Goal: Complete application form: Complete application form

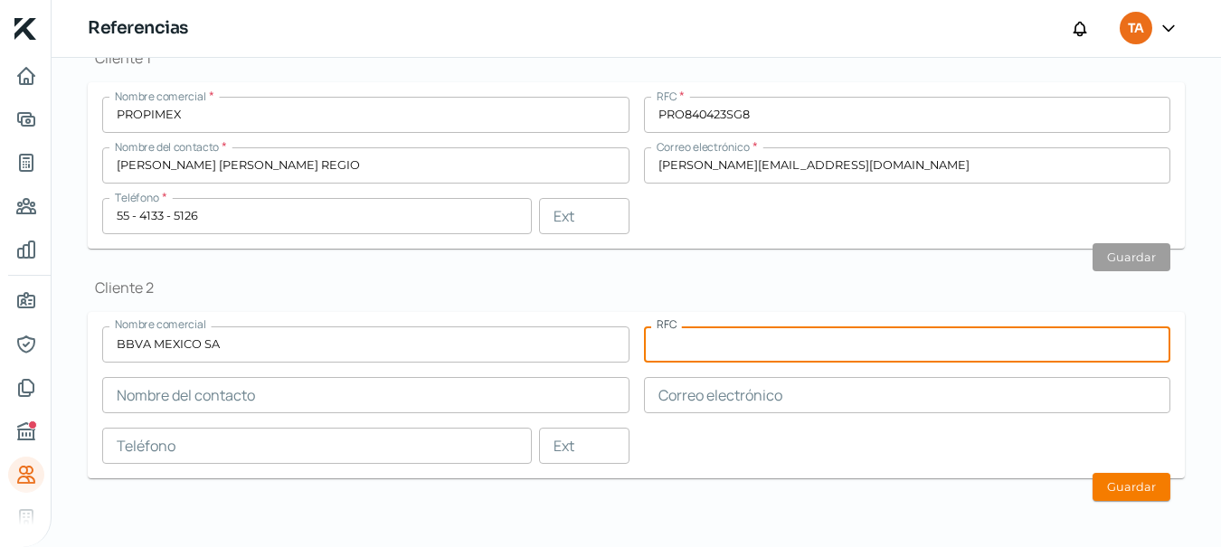
scroll to position [637, 0]
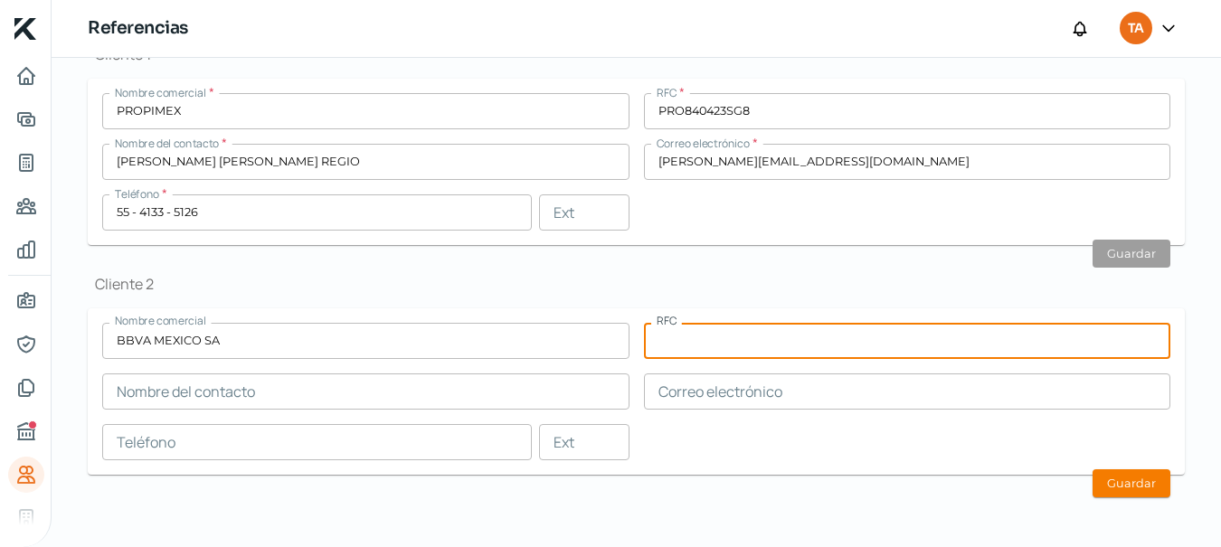
click at [32, 33] on icon "Inicio | KredFeed" at bounding box center [25, 29] width 22 height 22
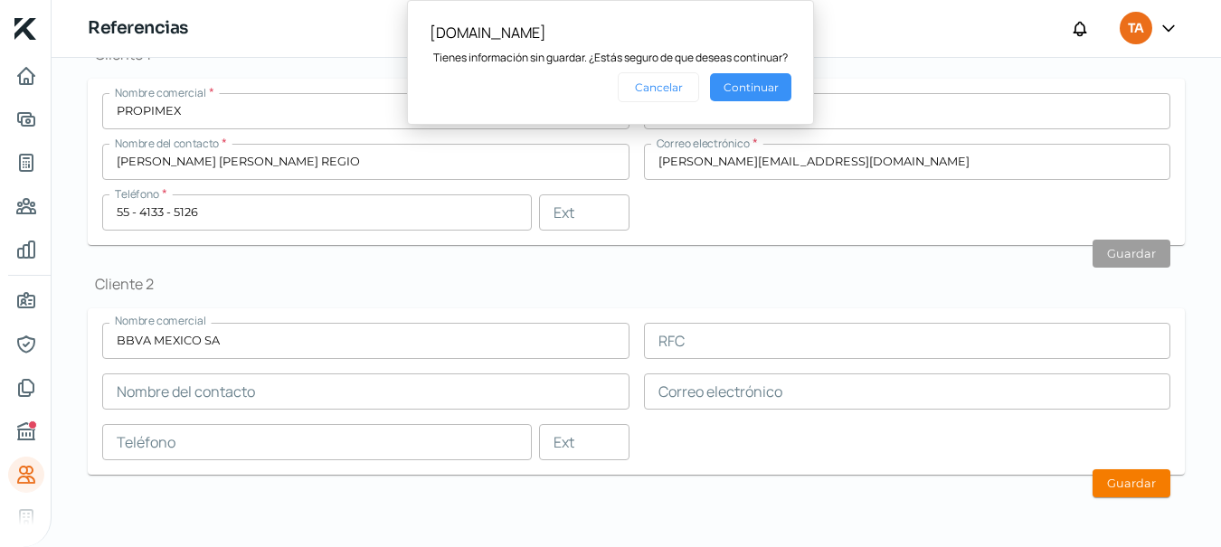
click at [723, 90] on button "Continuar" at bounding box center [750, 87] width 81 height 28
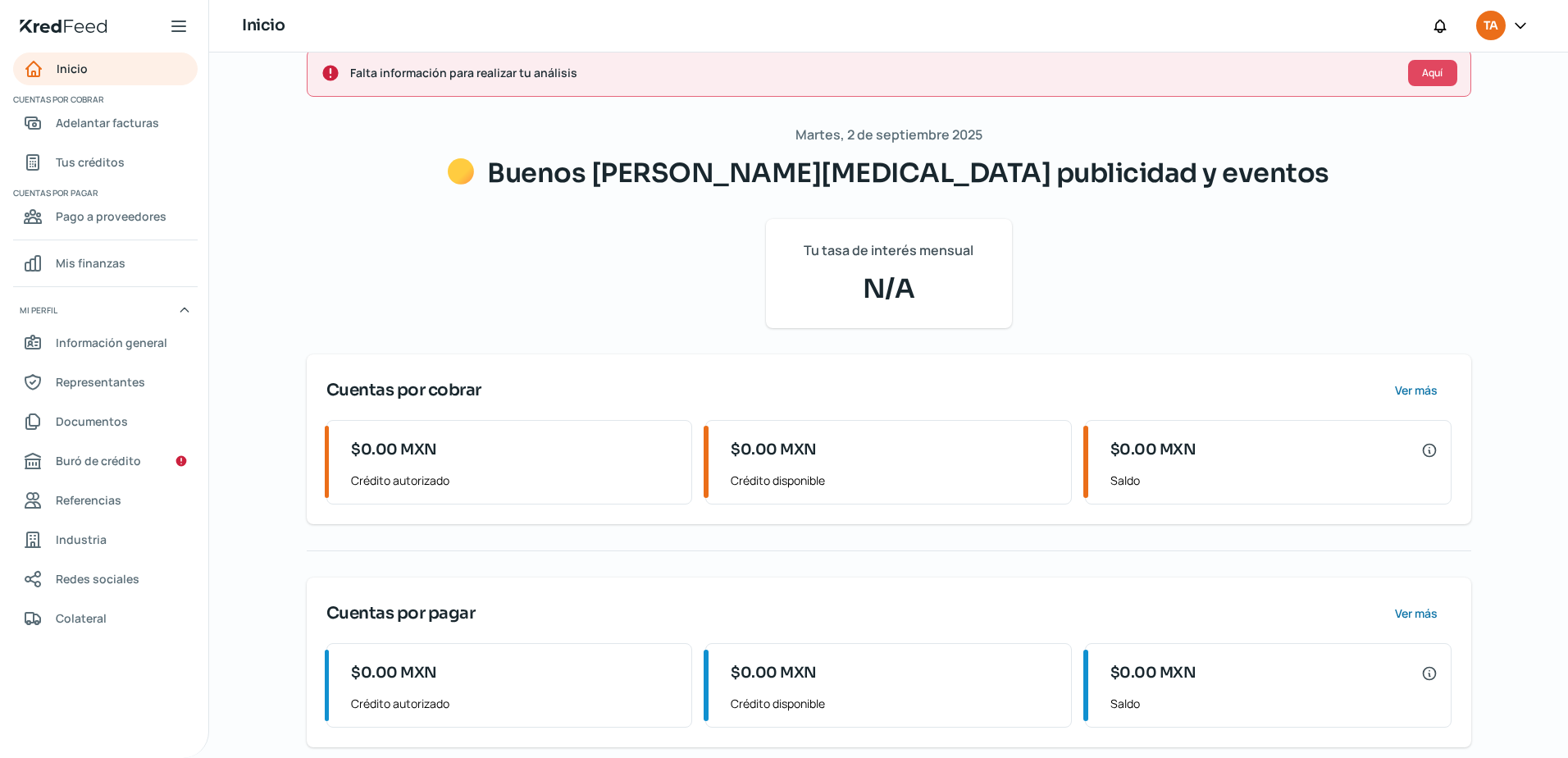
scroll to position [45, 0]
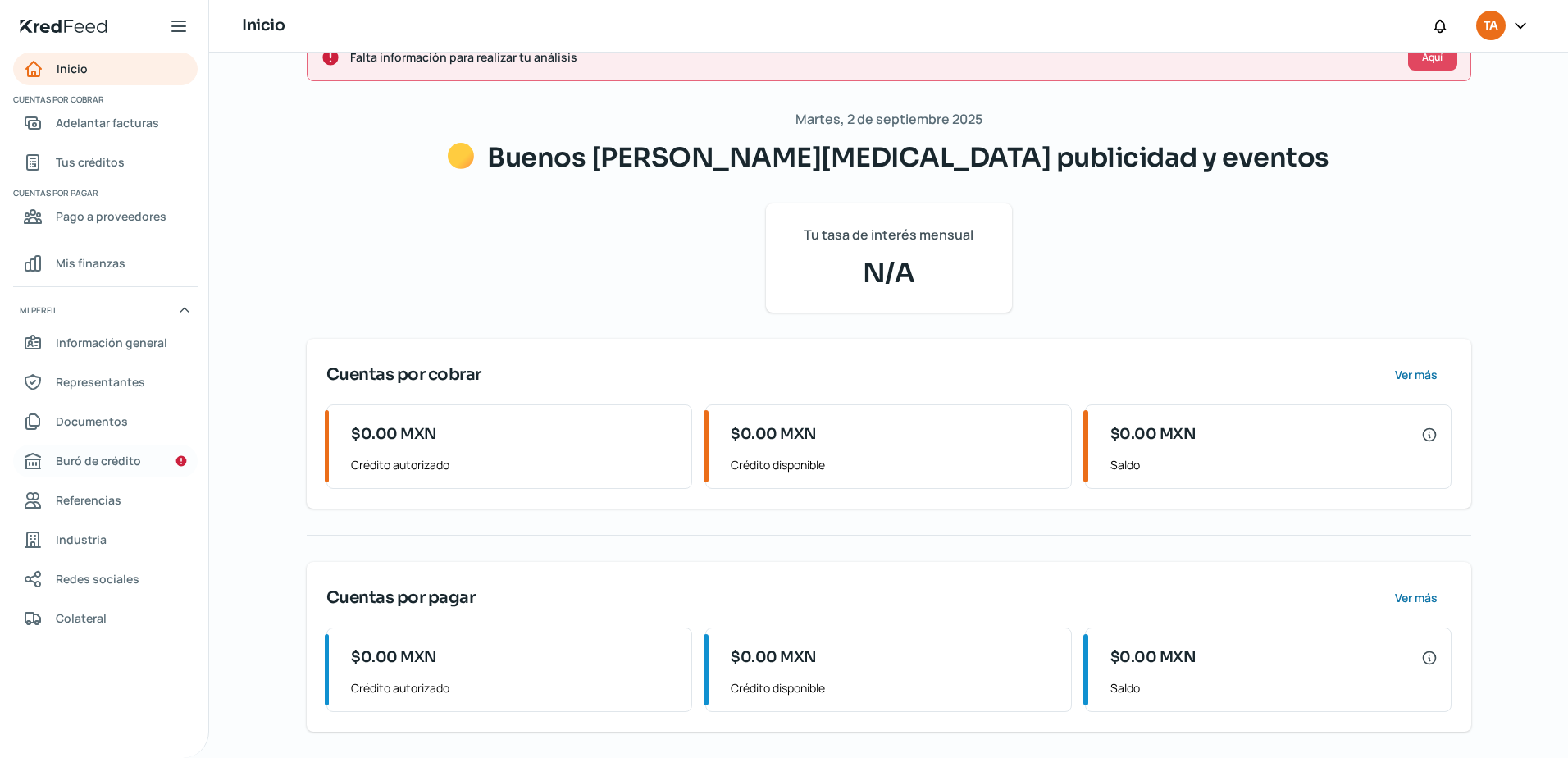
click at [116, 459] on span "Buró de crédito" at bounding box center [99, 461] width 85 height 21
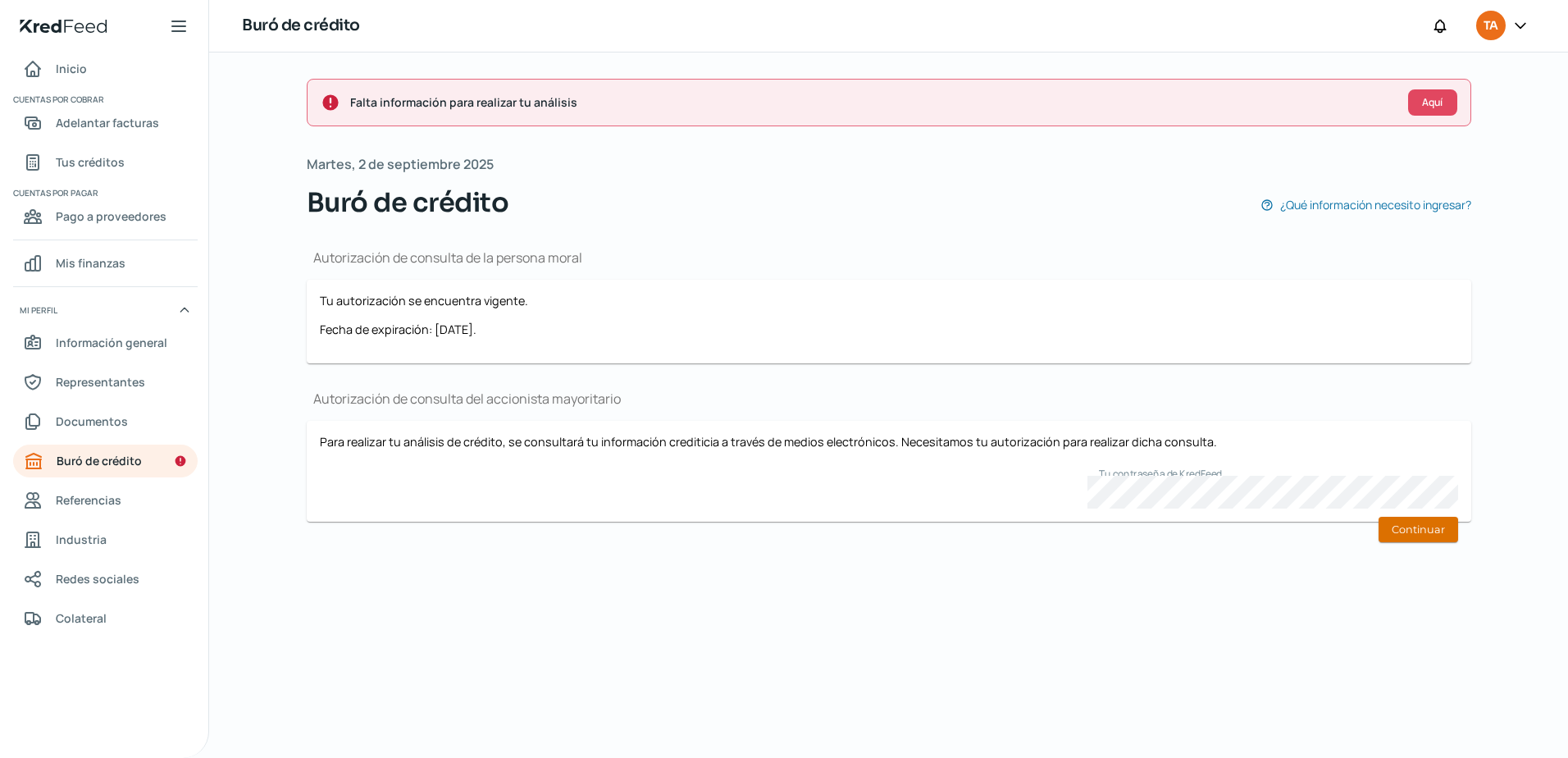
click at [1433, 534] on button "Continuar" at bounding box center [1418, 530] width 80 height 25
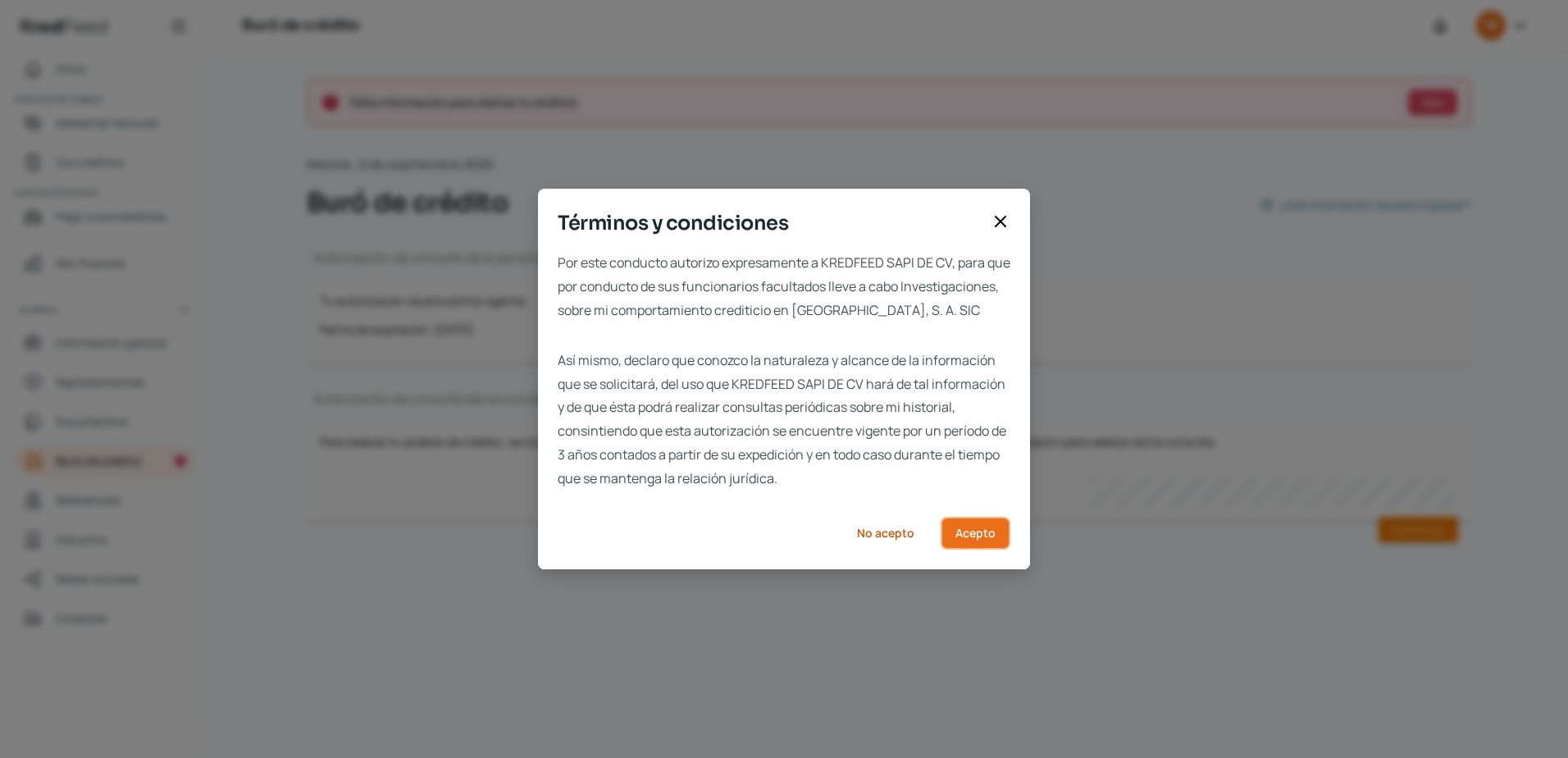
click at [973, 539] on span "Acepto" at bounding box center [975, 533] width 40 height 12
click at [953, 539] on button "Acepto" at bounding box center [975, 533] width 70 height 33
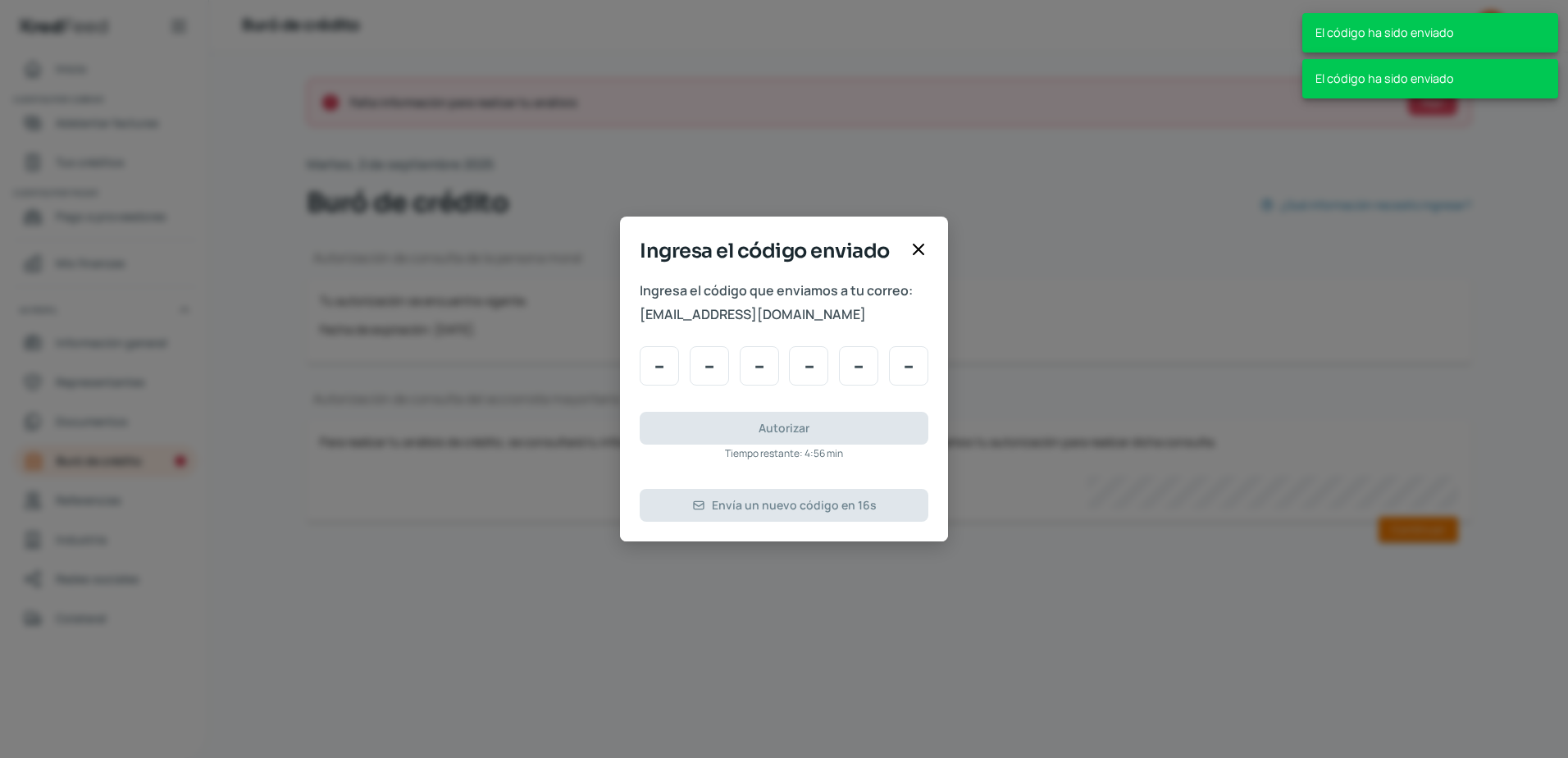
click at [920, 253] on icon at bounding box center [918, 249] width 20 height 20
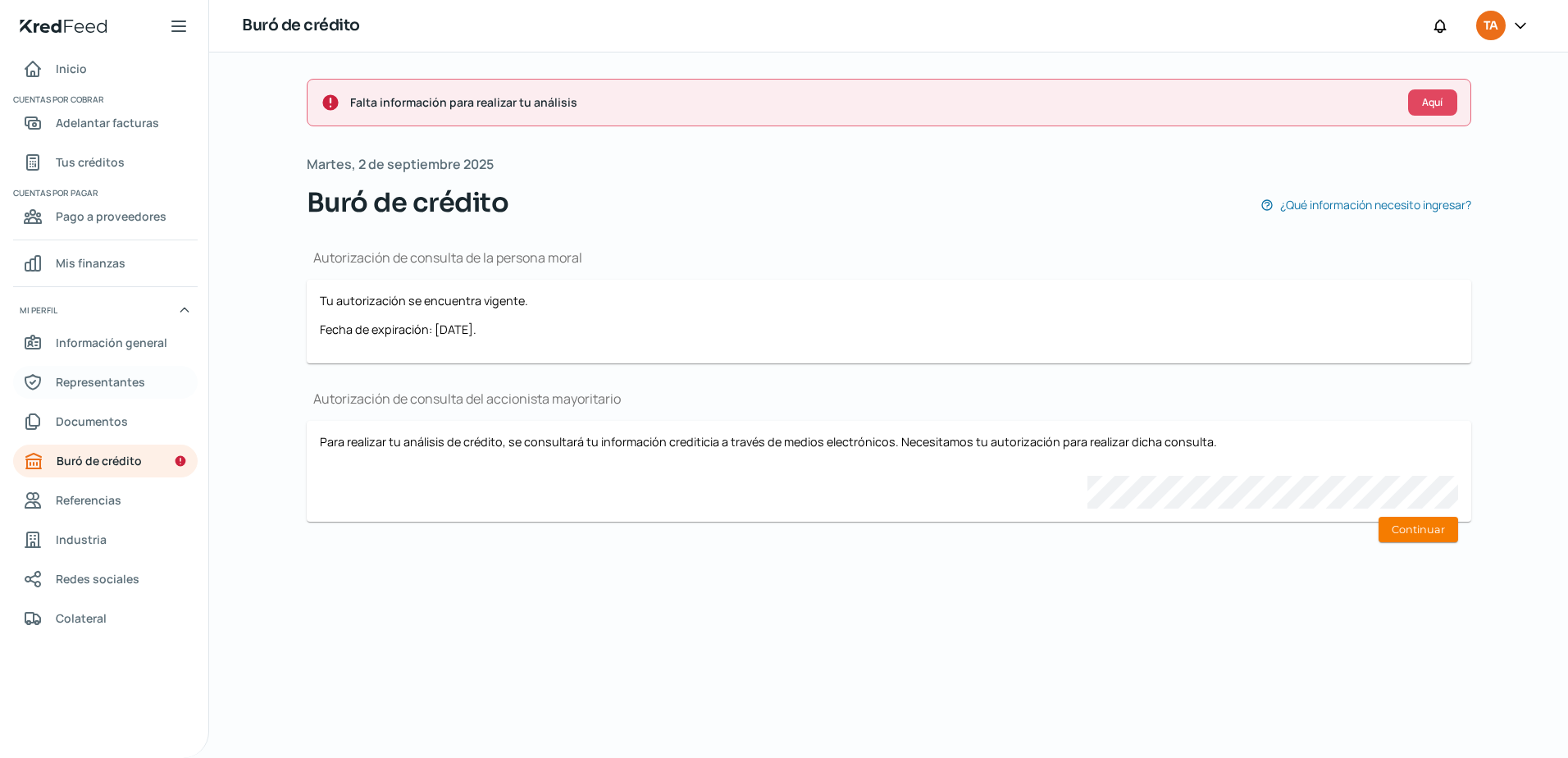
click at [70, 379] on span "Representantes" at bounding box center [101, 382] width 90 height 21
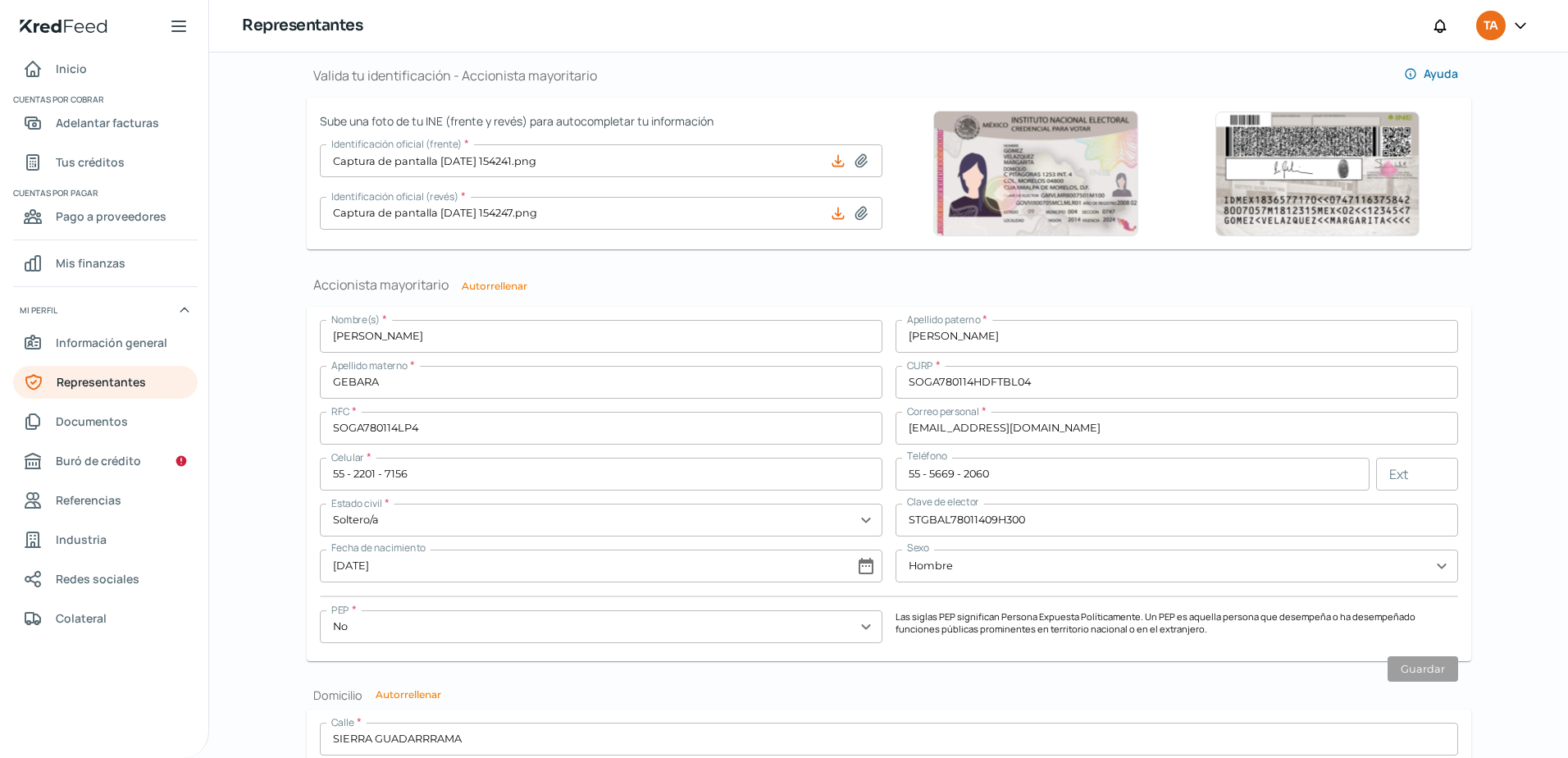
scroll to position [1066, 0]
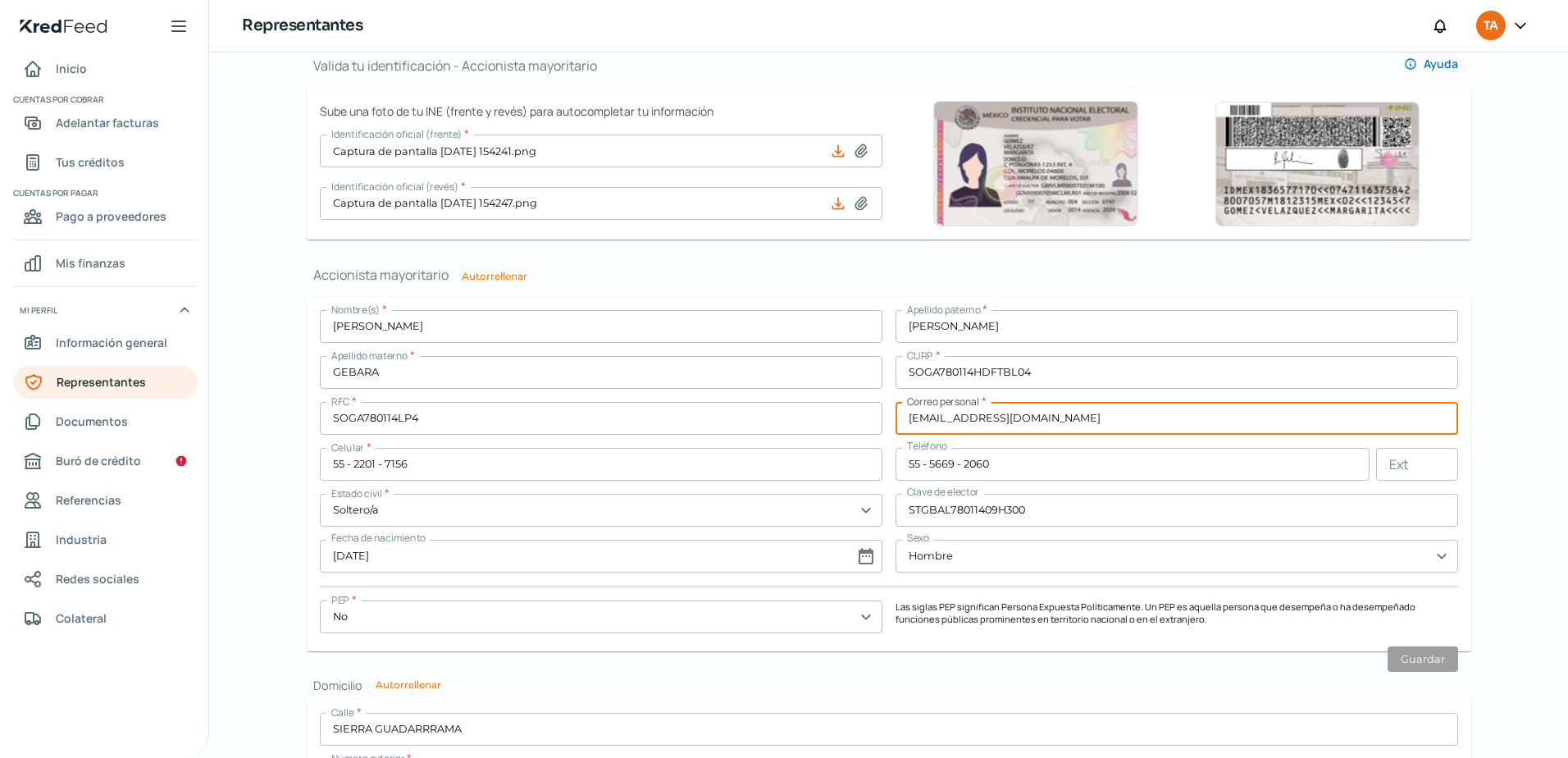
drag, startPoint x: 1113, startPoint y: 420, endPoint x: 604, endPoint y: 451, distance: 509.9
click at [709, 437] on div "Nombre(s) * [PERSON_NAME] [PERSON_NAME] * [PERSON_NAME] Apellido materno * GEBA…" at bounding box center [889, 474] width 1138 height 328
type input "A"
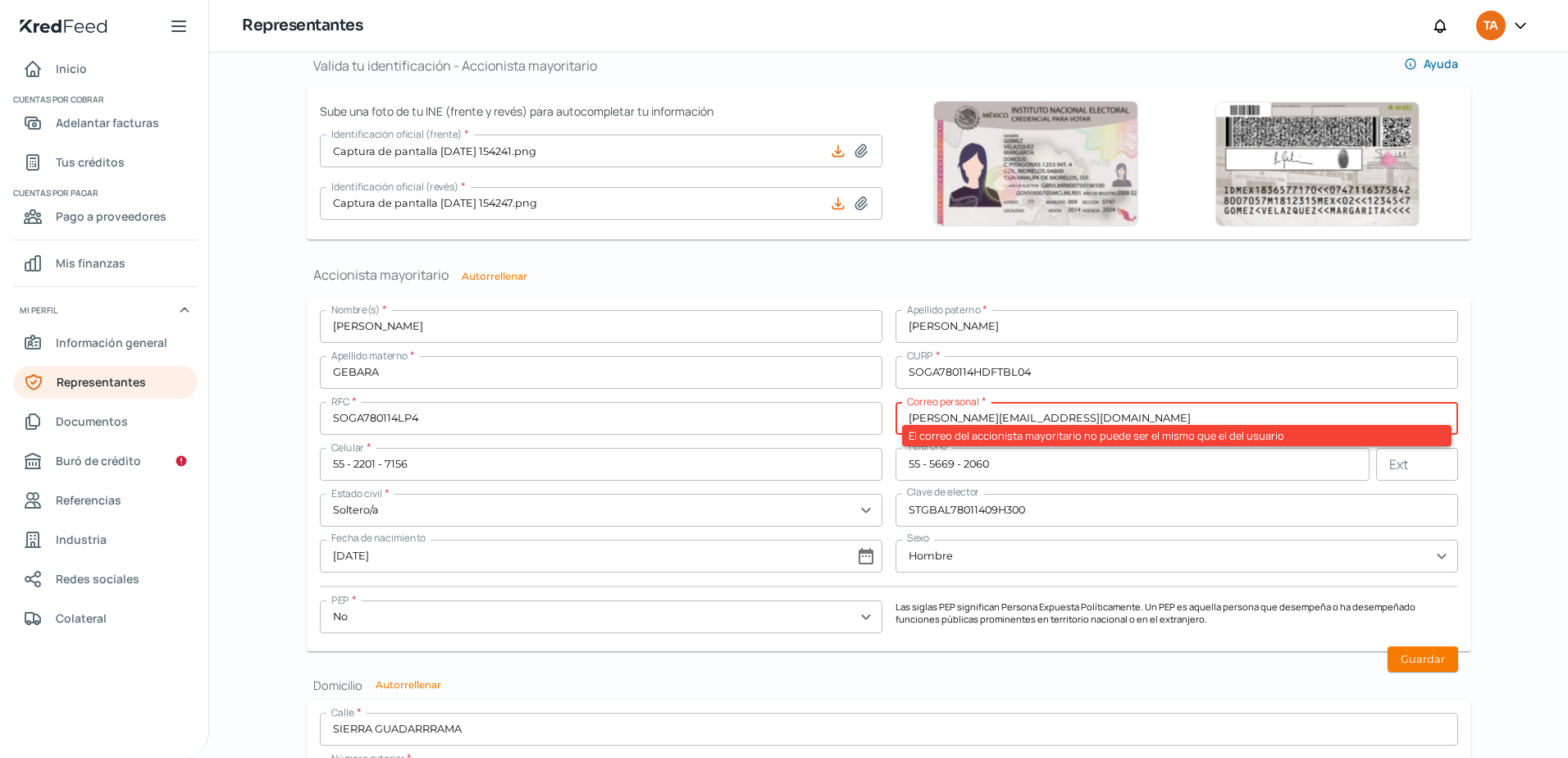
click at [943, 416] on input "[PERSON_NAME][EMAIL_ADDRESS][DOMAIN_NAME]" at bounding box center [1176, 418] width 563 height 33
drag, startPoint x: 927, startPoint y: 417, endPoint x: 392, endPoint y: 383, distance: 536.1
click at [506, 435] on div "Nombre(s) * [PERSON_NAME] [PERSON_NAME] * [PERSON_NAME] Apellido materno * GEBA…" at bounding box center [889, 474] width 1138 height 328
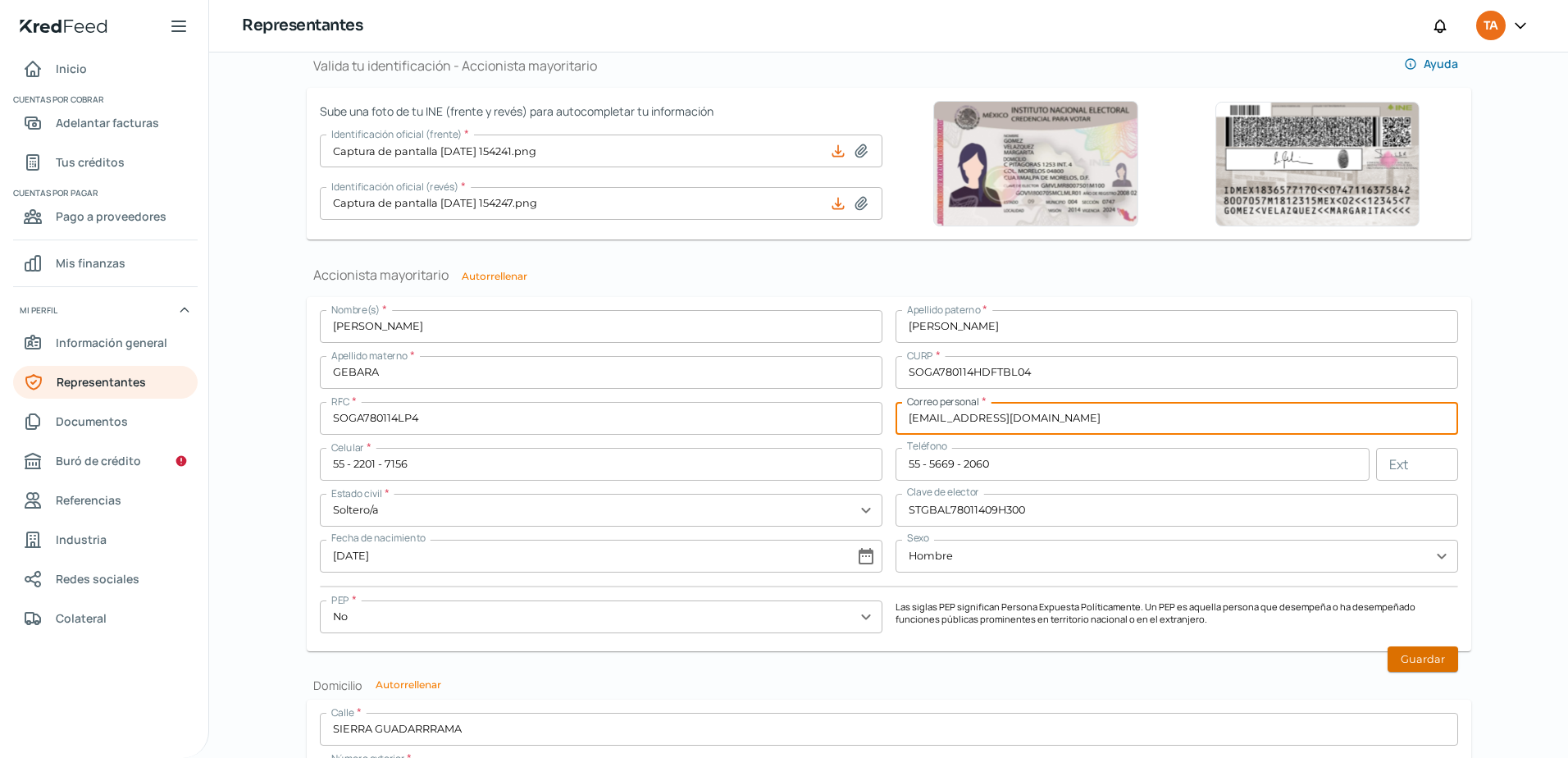
type input "[EMAIL_ADDRESS][DOMAIN_NAME]"
click at [1425, 666] on button "Guardar" at bounding box center [1423, 659] width 71 height 25
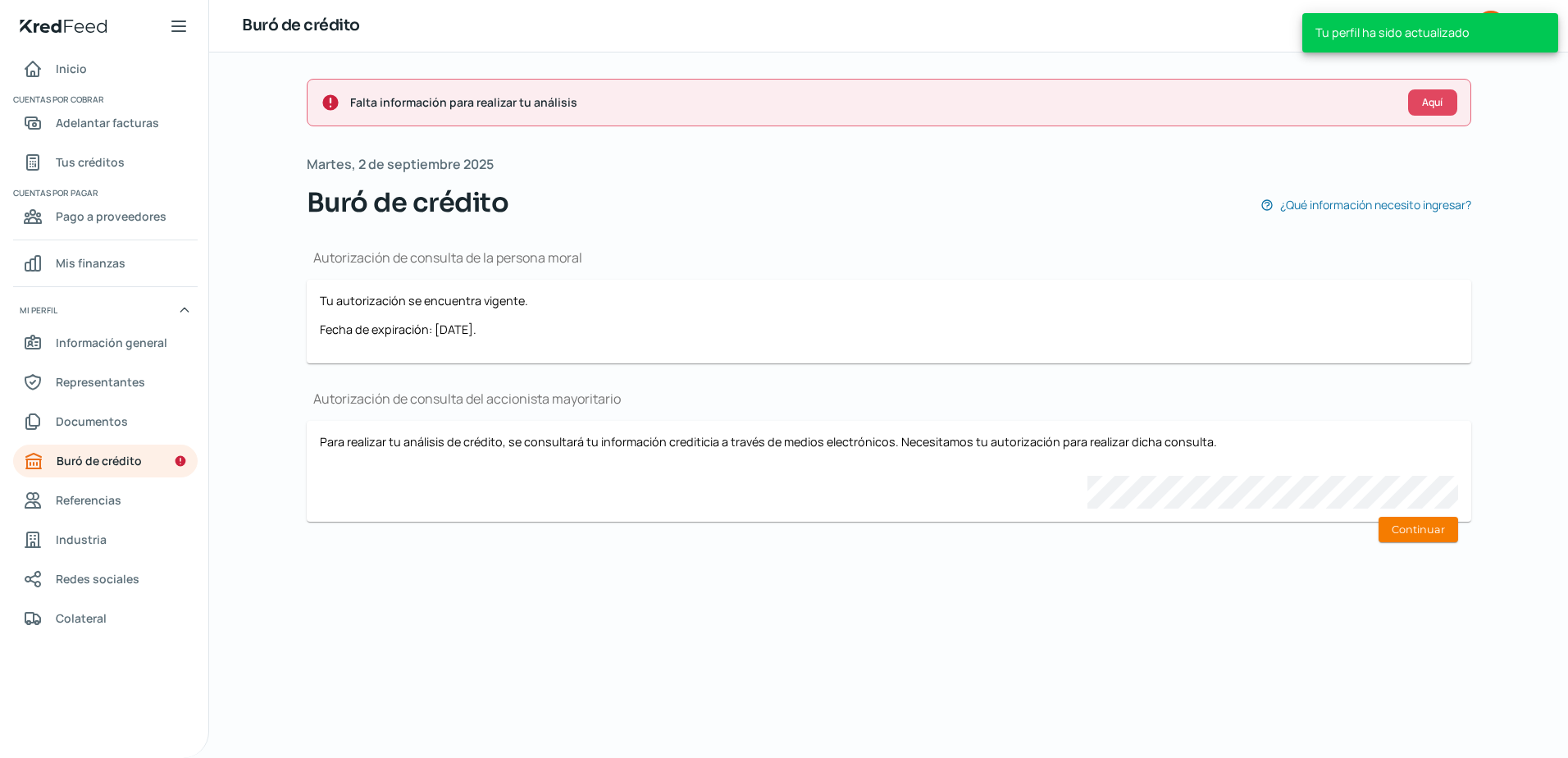
click at [1158, 473] on div "Para realizar tu análisis de crédito, se consultará tu información crediticia a…" at bounding box center [889, 471] width 1138 height 74
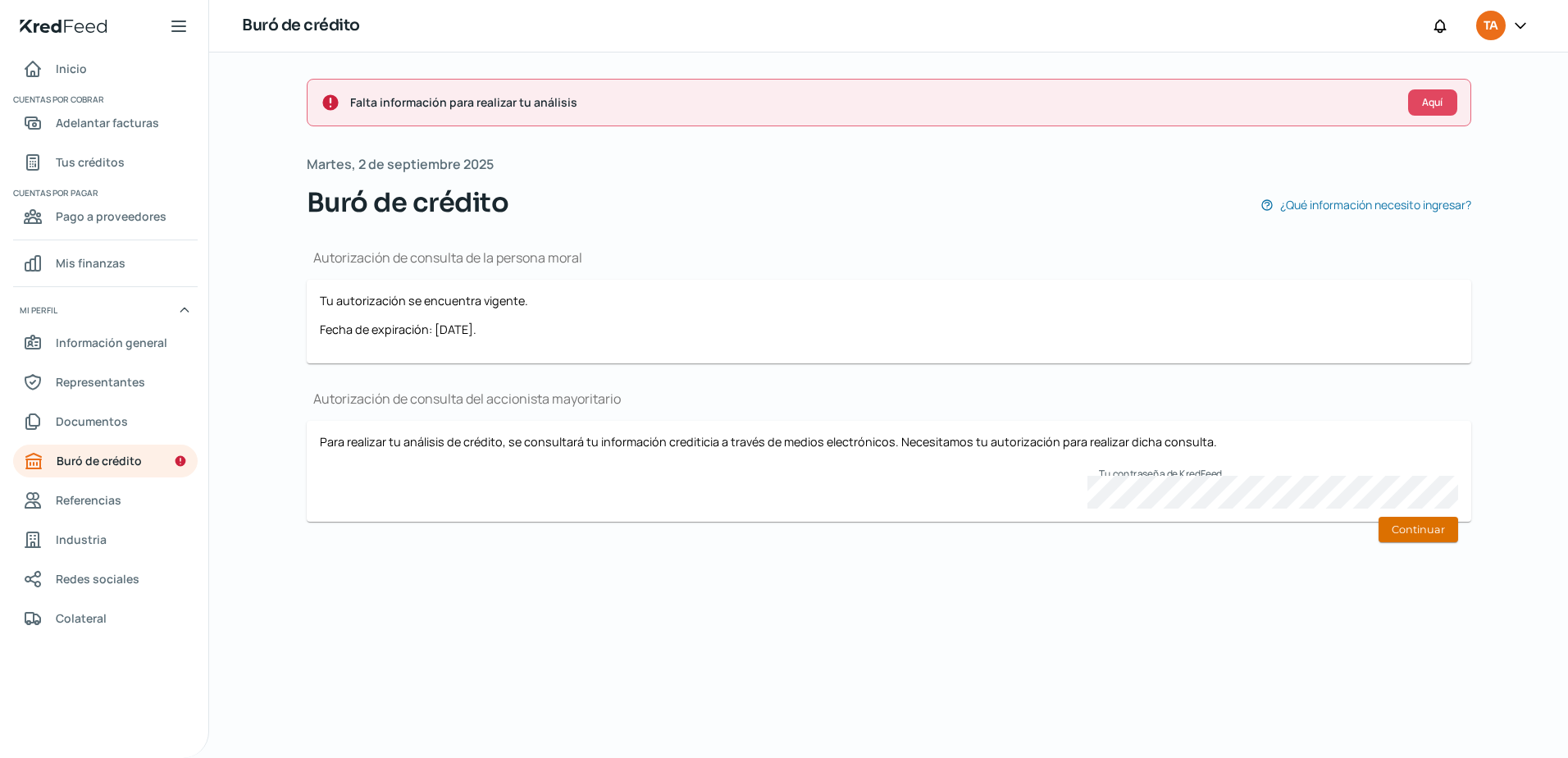
click at [1379, 531] on button "Continuar" at bounding box center [1418, 530] width 80 height 25
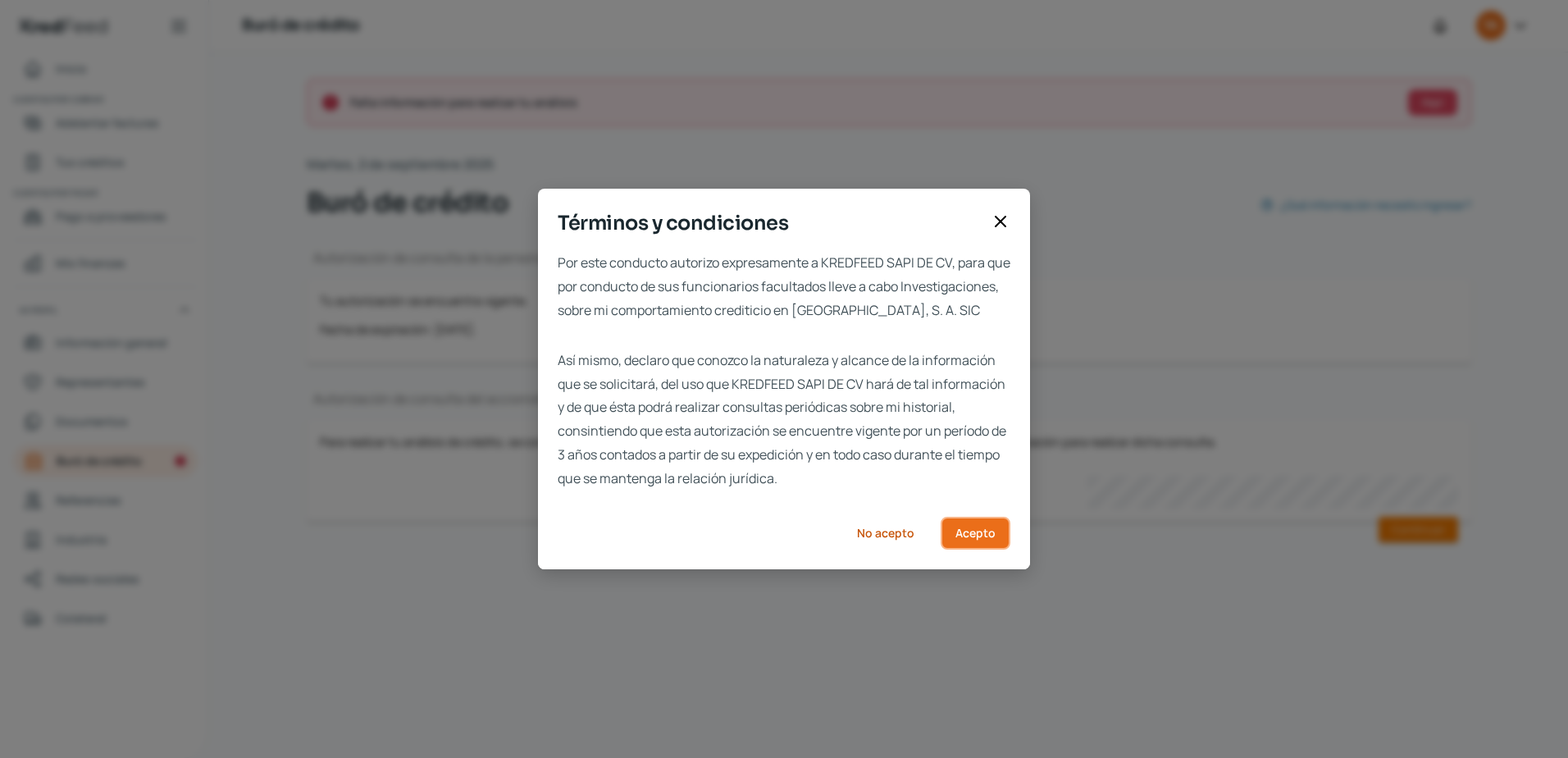
click at [992, 540] on button "Acepto" at bounding box center [975, 533] width 70 height 33
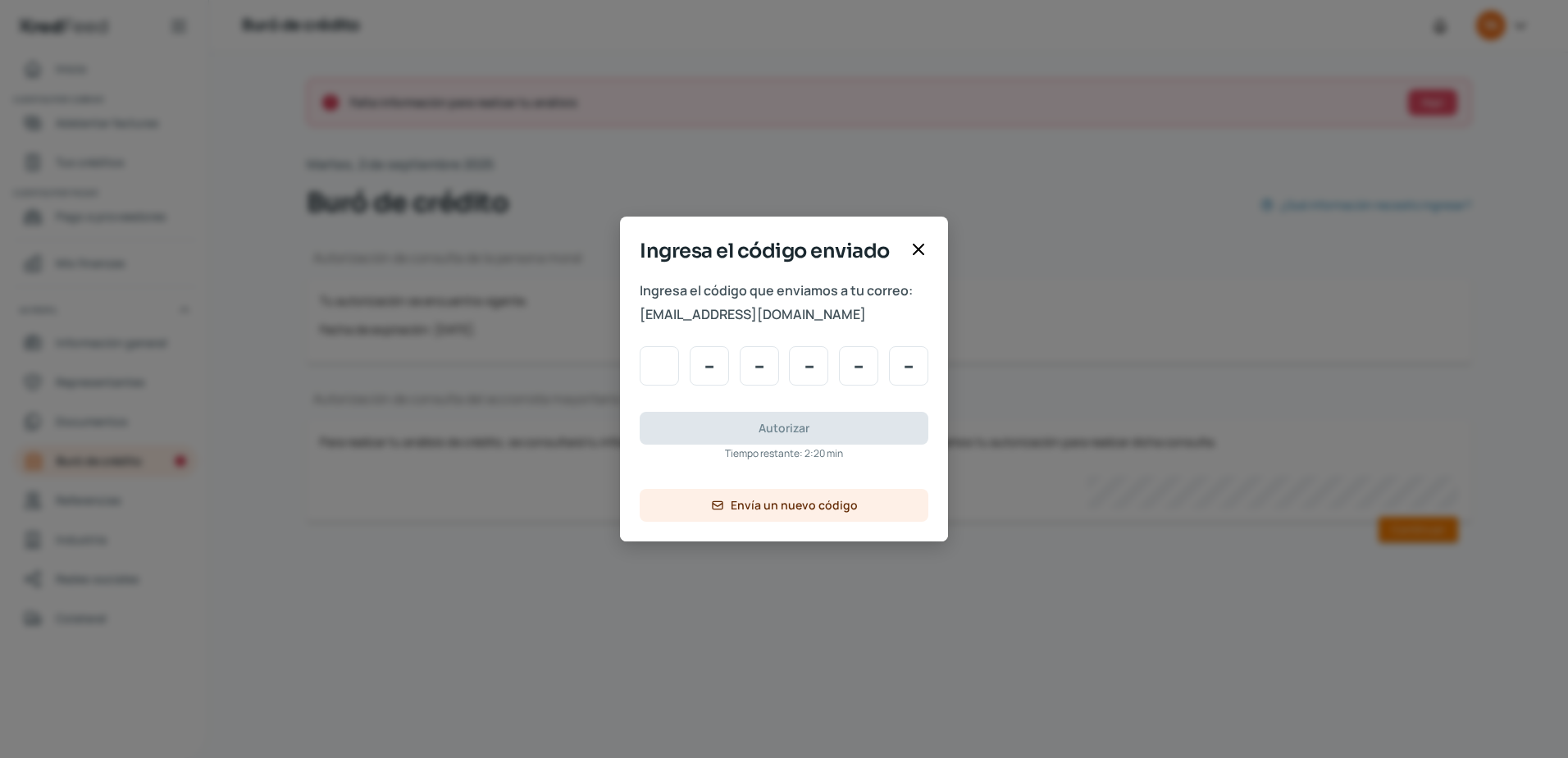
click at [649, 363] on input "Code input" at bounding box center [659, 365] width 39 height 39
type input "6"
type input "9"
type input "4"
type input "1"
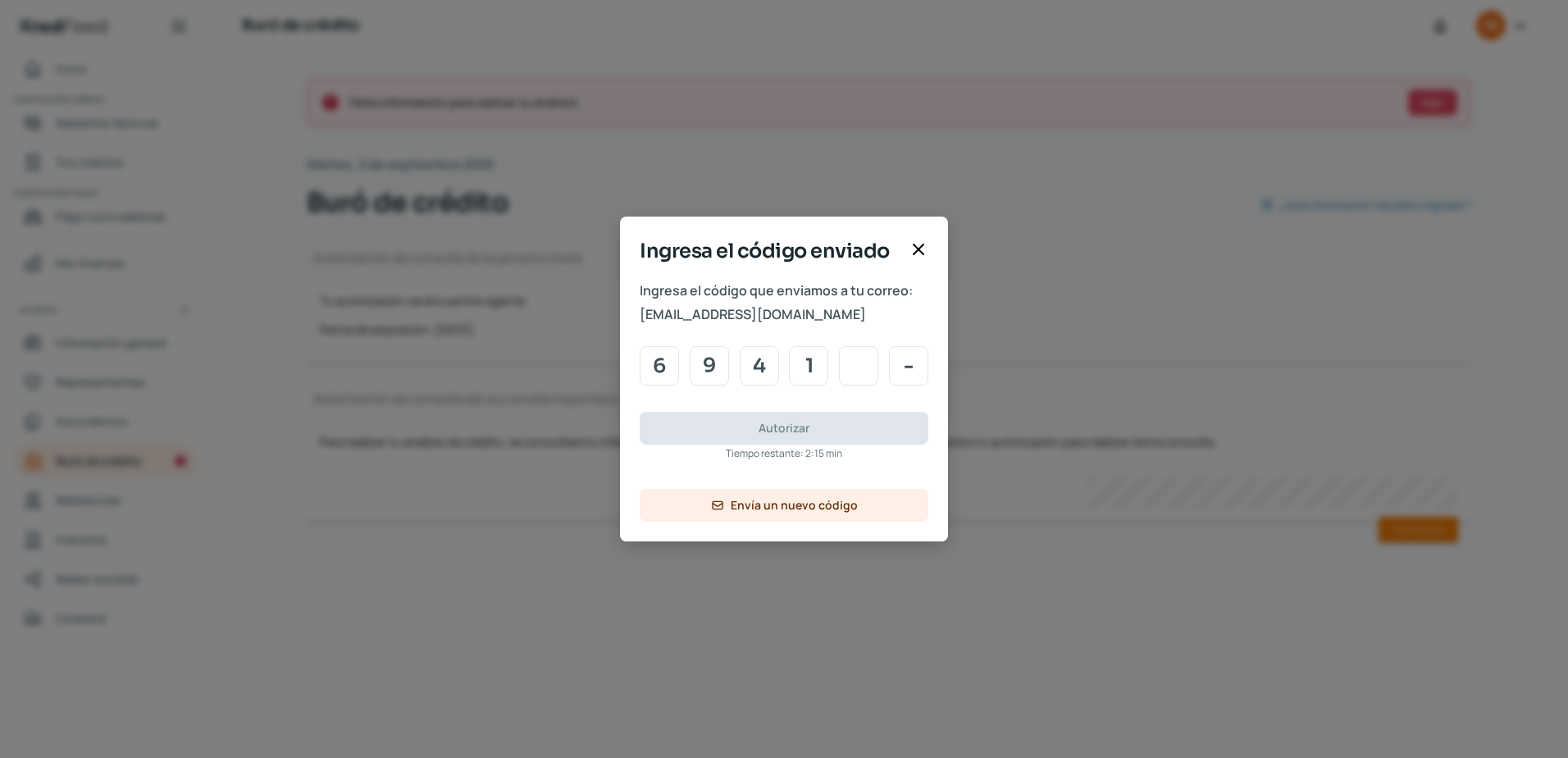
type input "1"
type input "3"
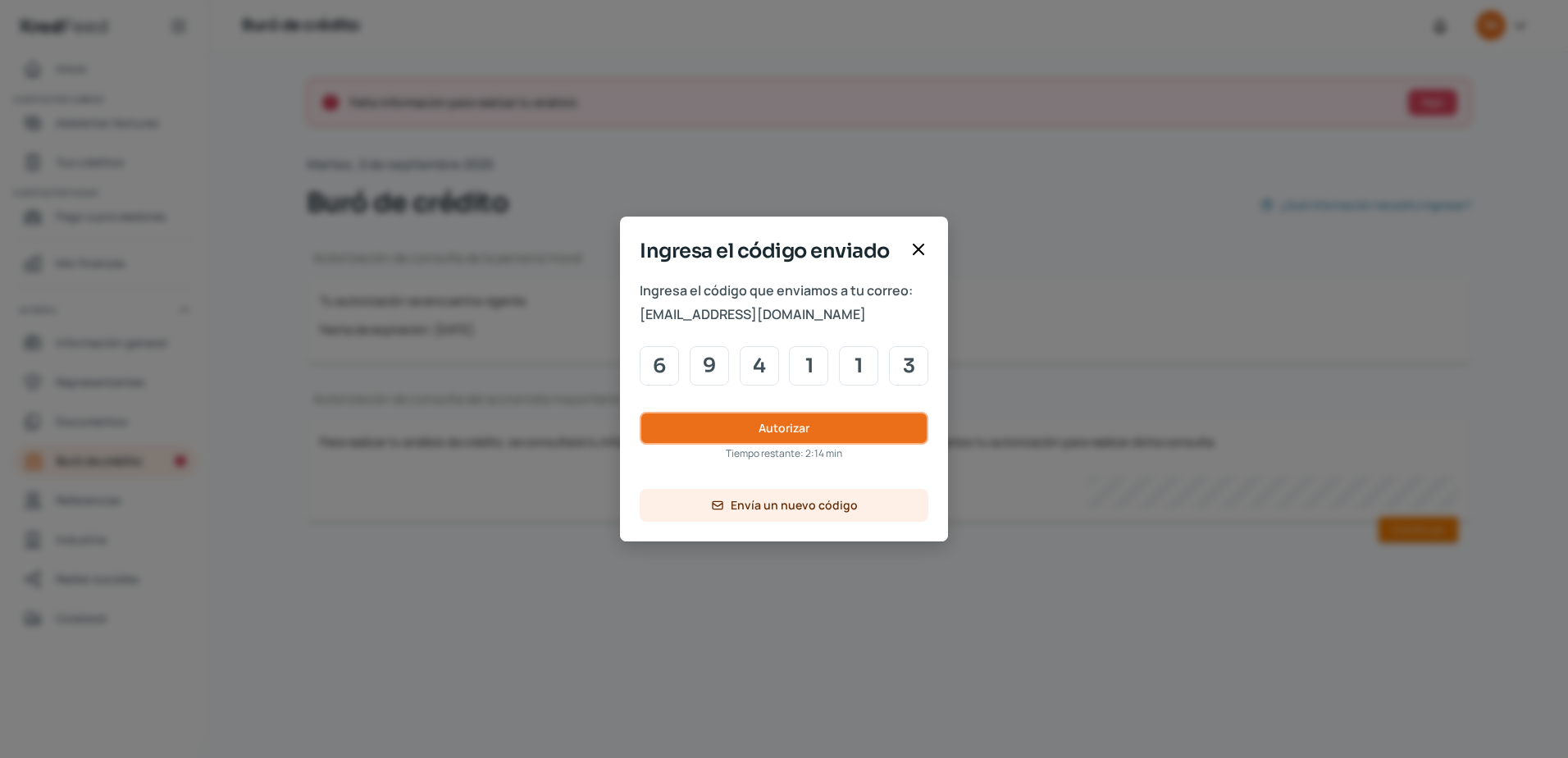
click at [745, 428] on button "Autorizar" at bounding box center [784, 428] width 288 height 33
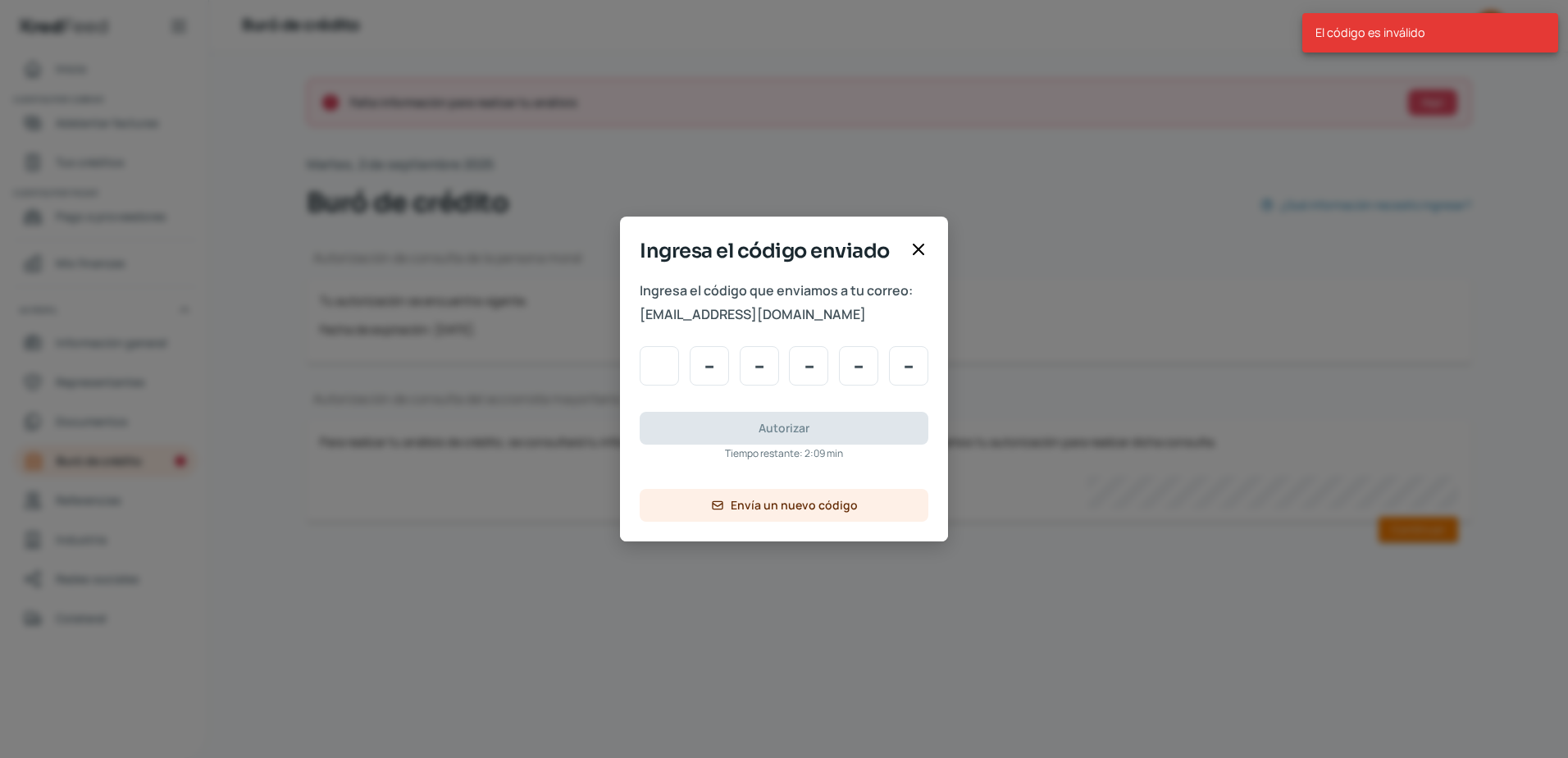
type input "6"
type input "9"
type input "4"
type input "1"
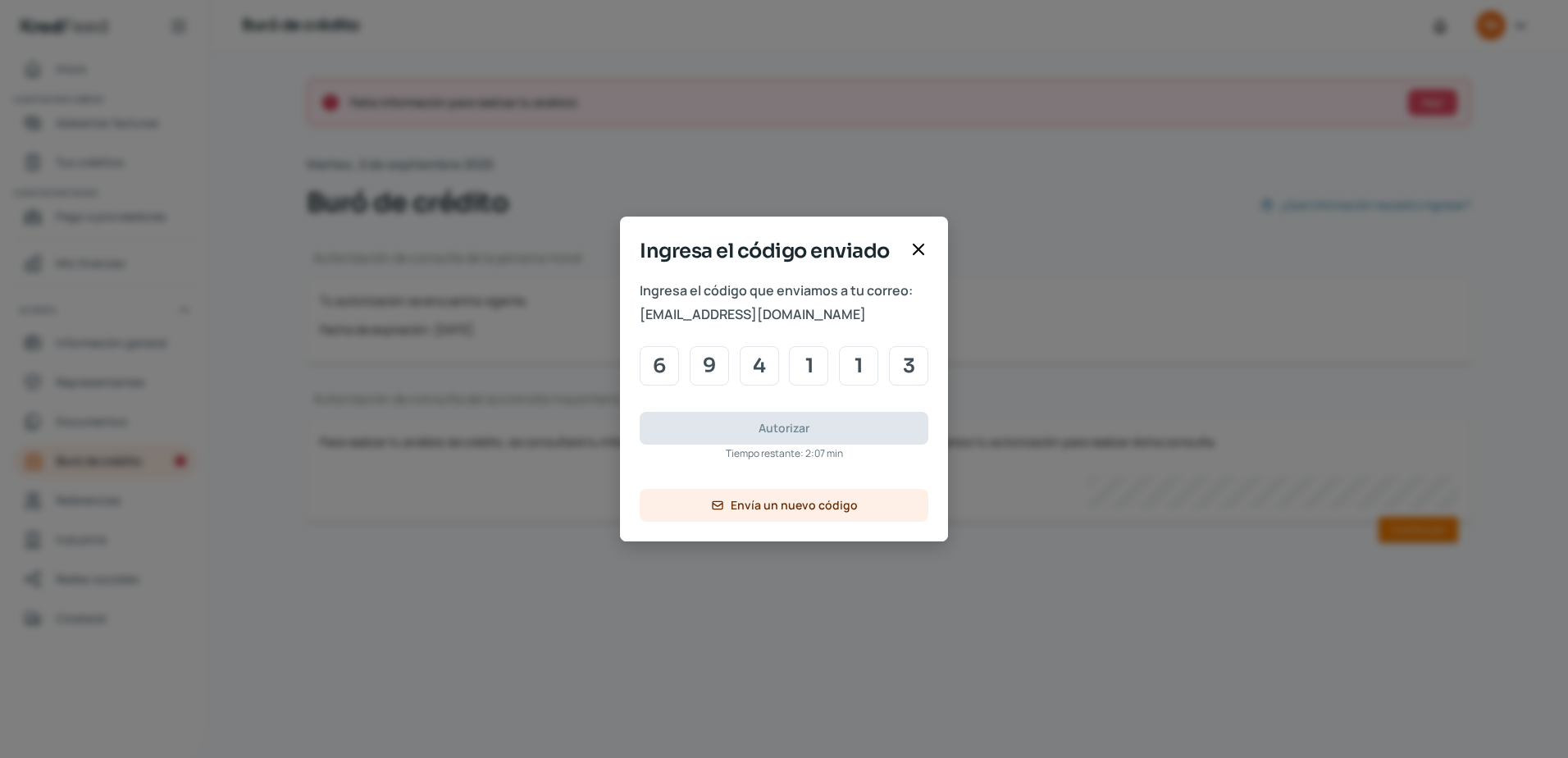
type input "3"
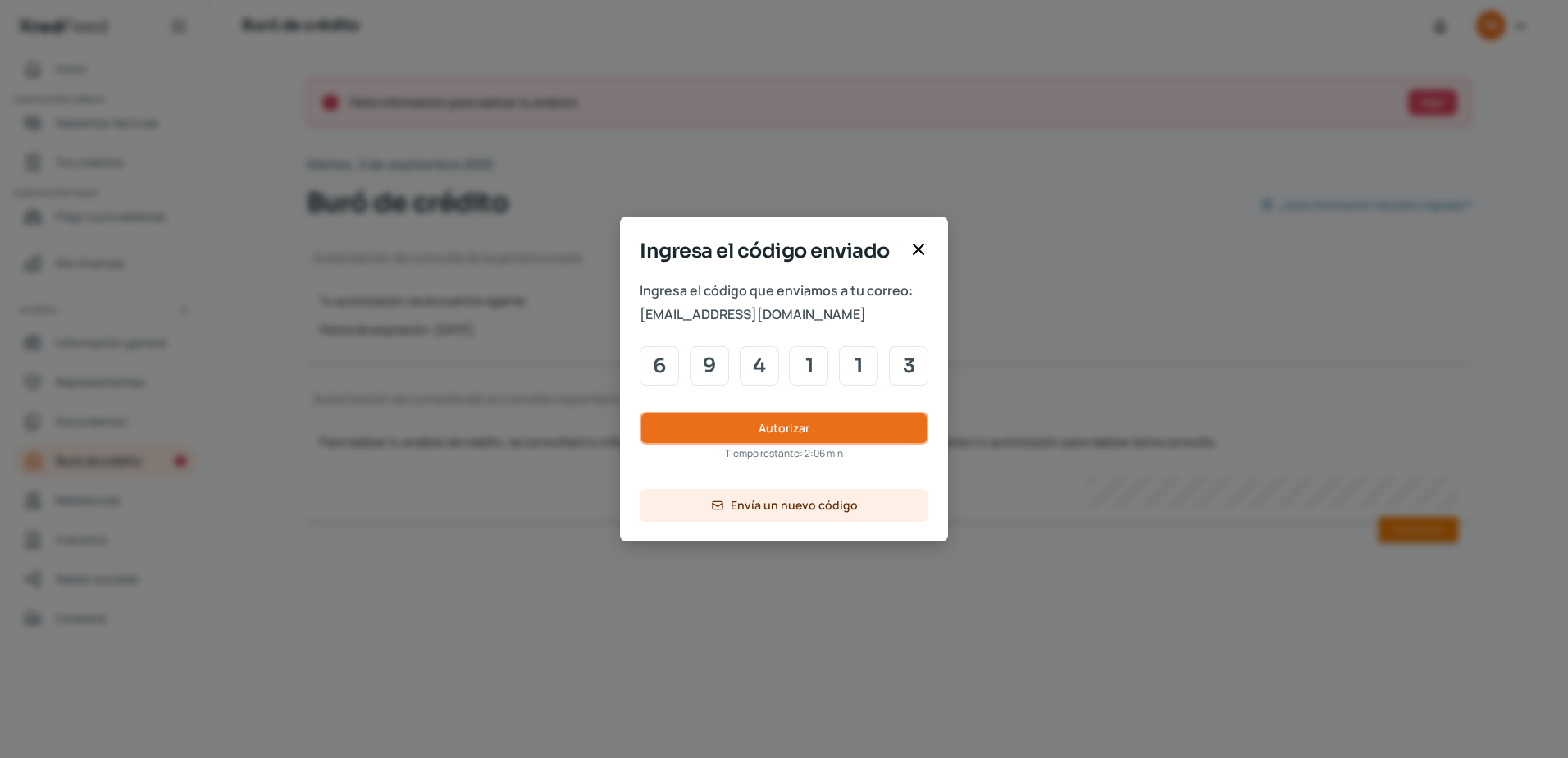
click at [735, 430] on button "Autorizar" at bounding box center [784, 428] width 288 height 33
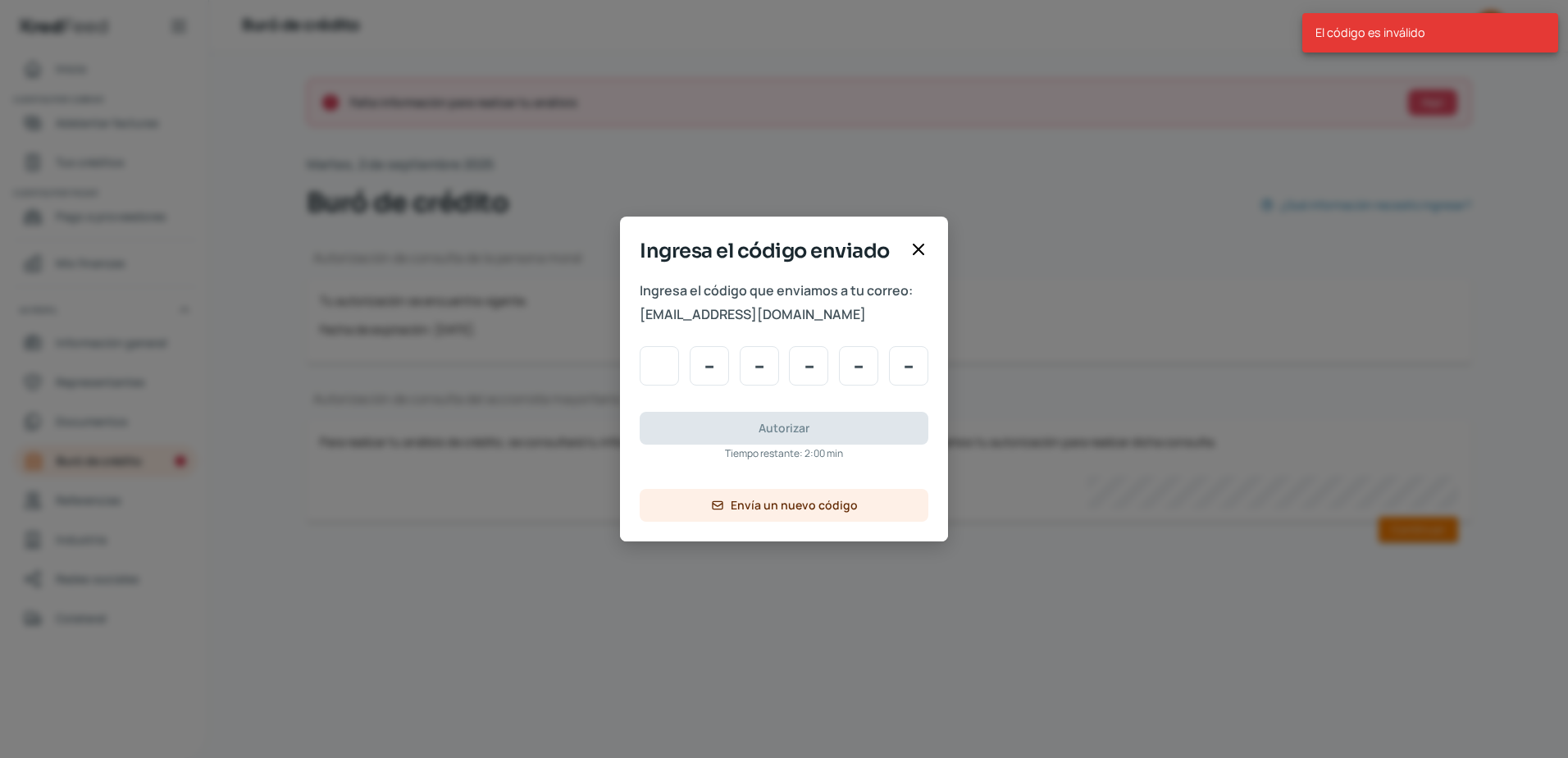
type input "6"
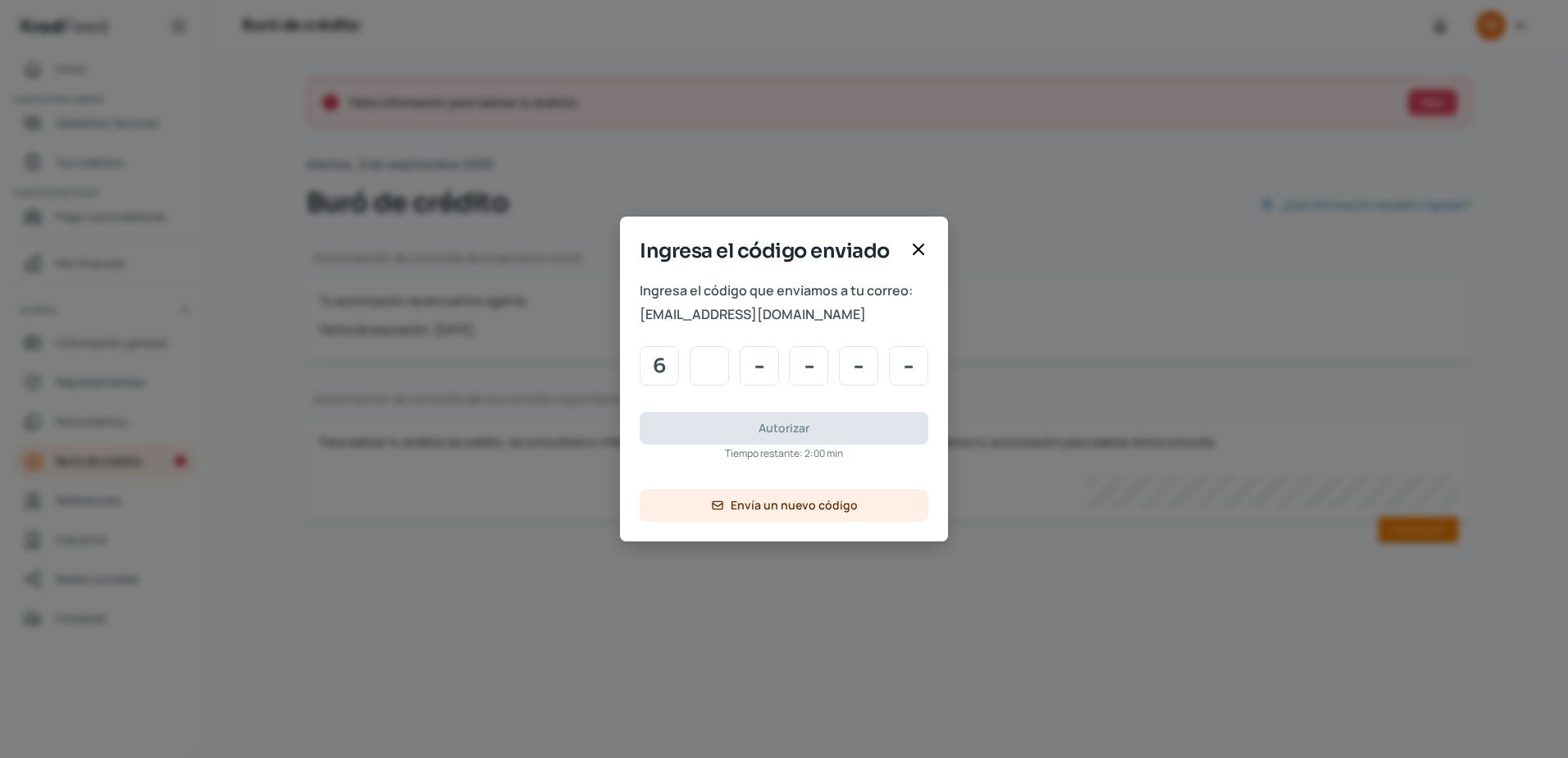
type input "9"
type input "4"
type input "1"
type input "3"
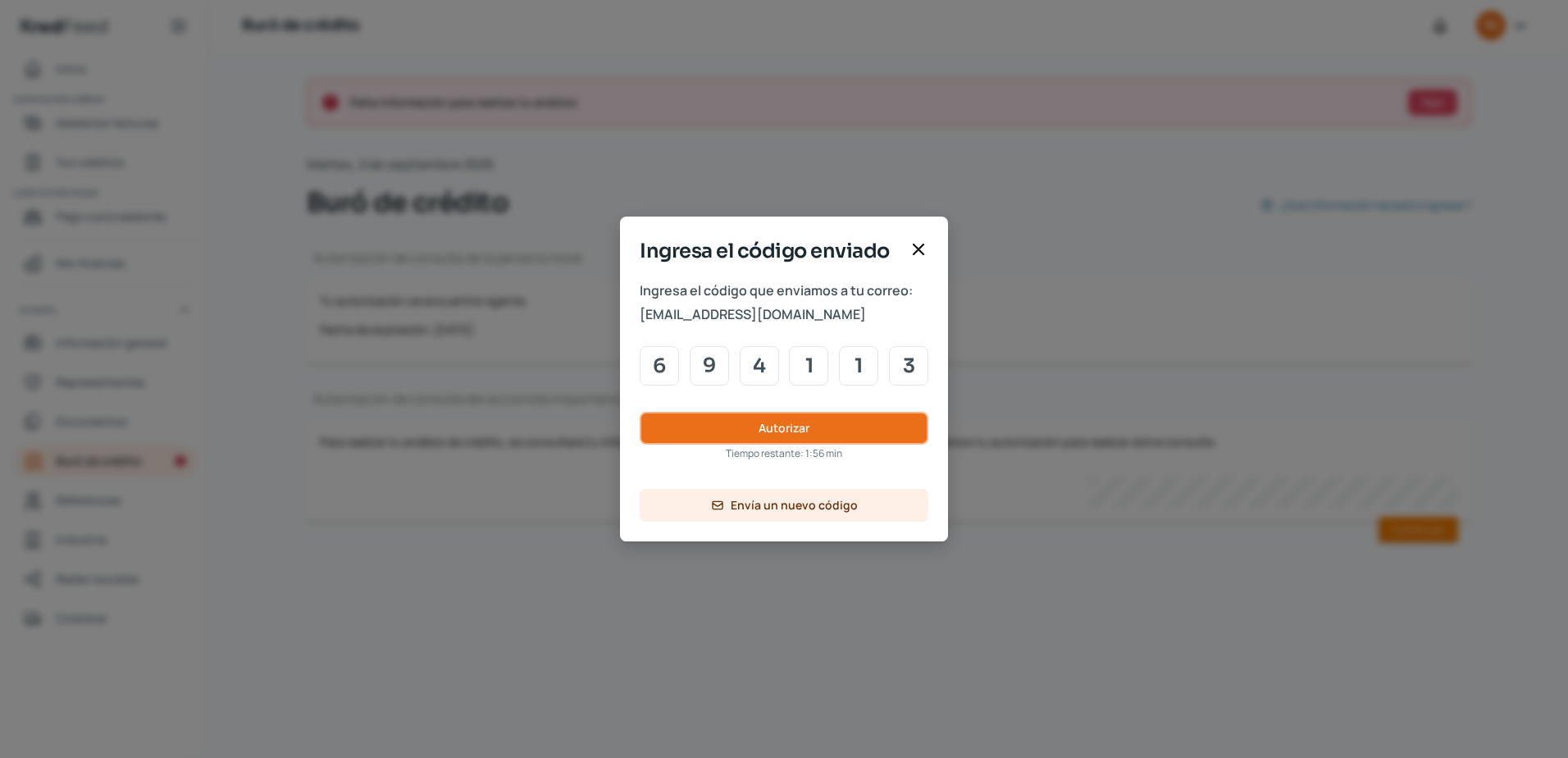
click at [735, 427] on button "Autorizar" at bounding box center [784, 428] width 288 height 33
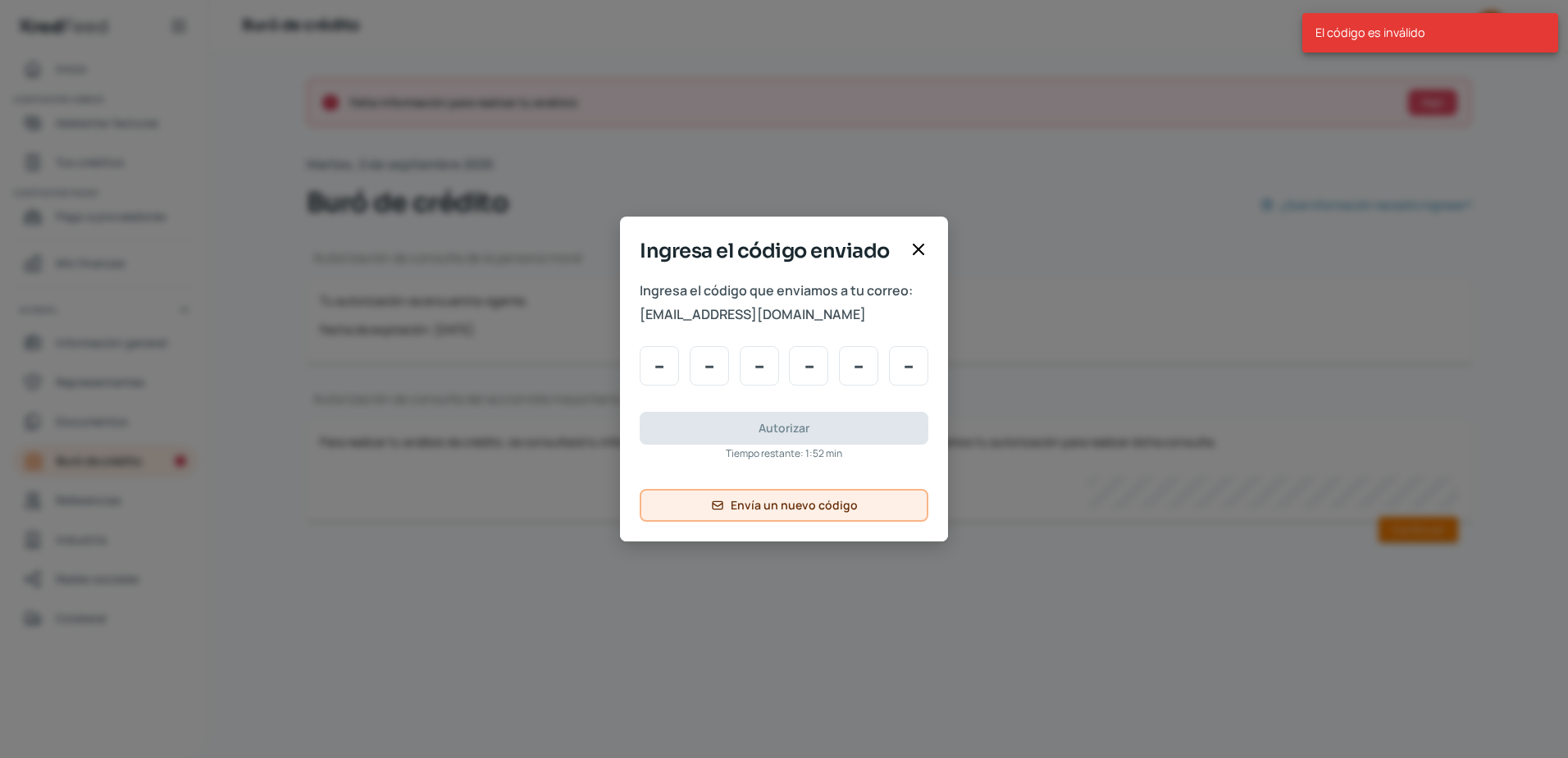
click at [716, 502] on icon at bounding box center [717, 505] width 13 height 13
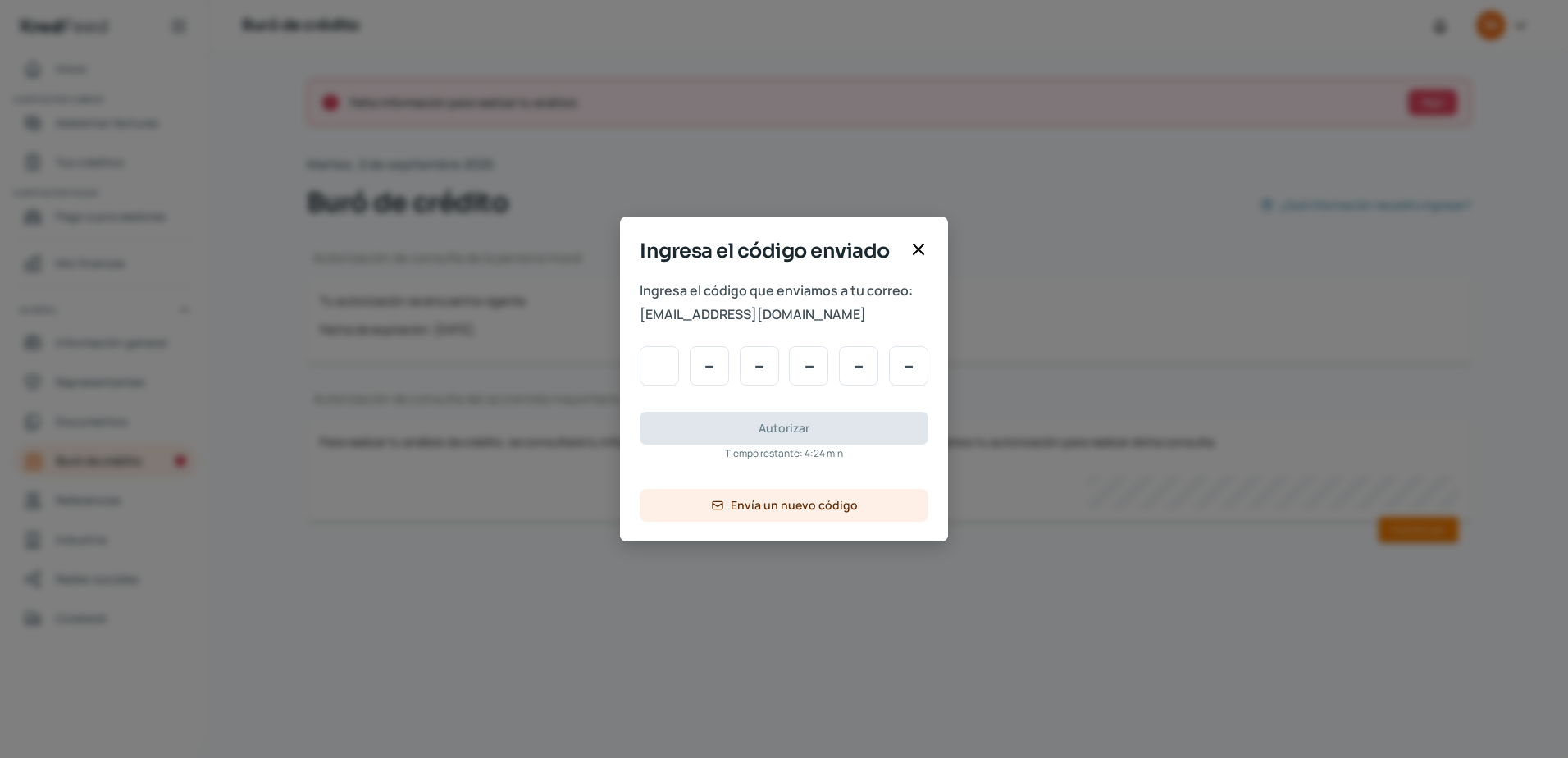
type input "8"
type input "4"
type input "3"
type input "7"
type input "0"
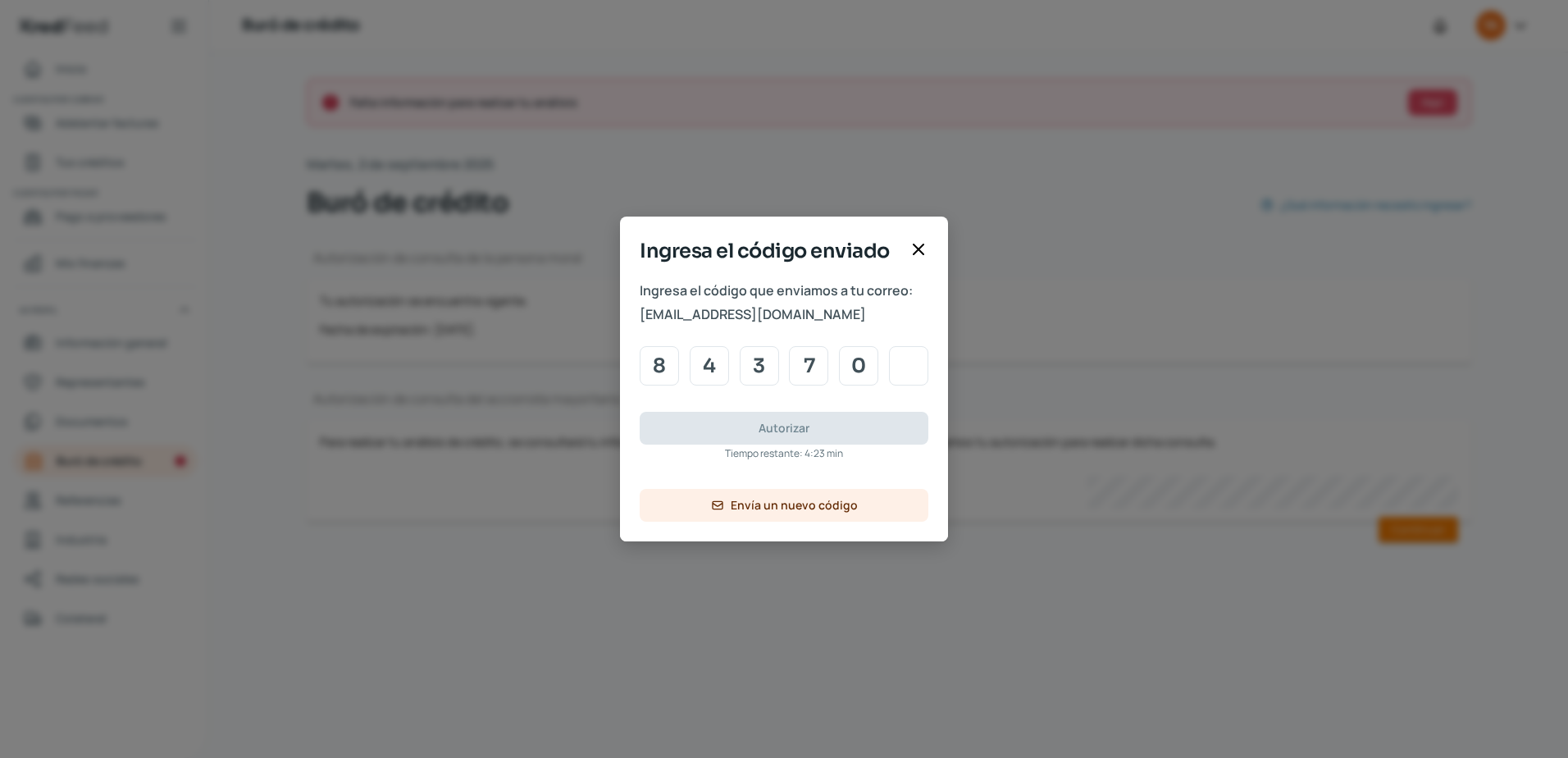
type input "0"
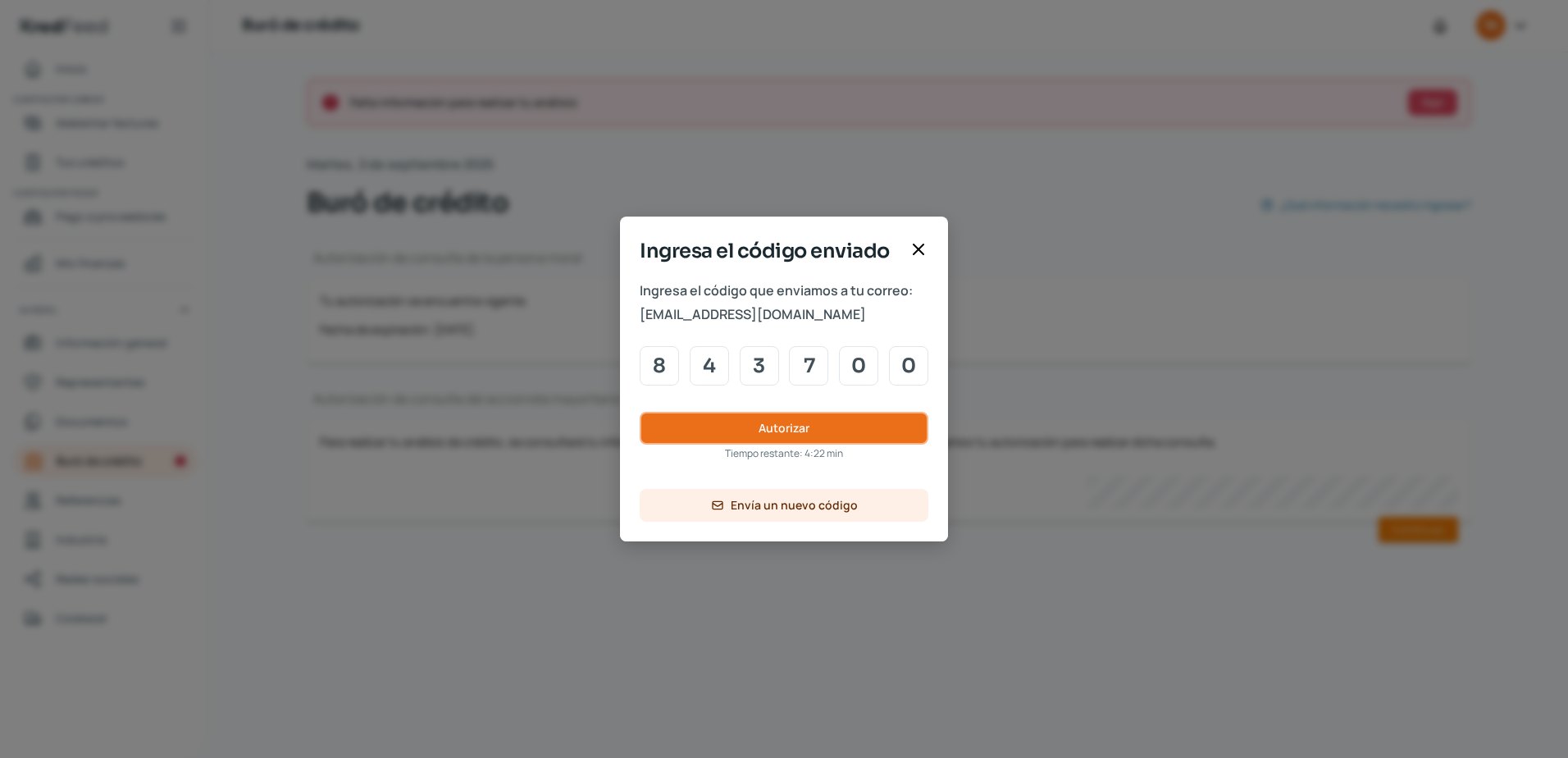
click at [733, 422] on button "Autorizar" at bounding box center [784, 428] width 288 height 33
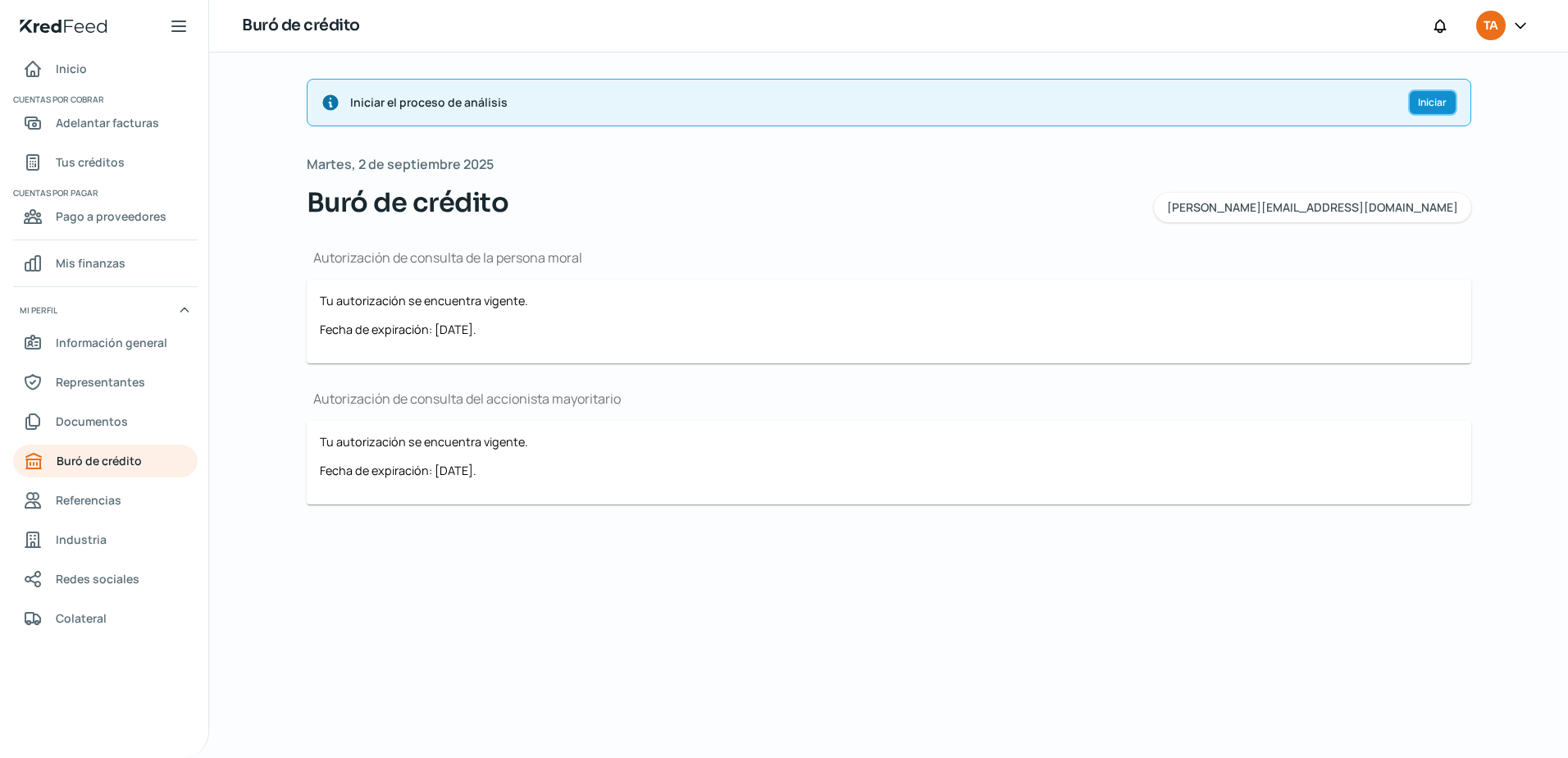
click at [1436, 108] on span "Iniciar" at bounding box center [1432, 102] width 29 height 10
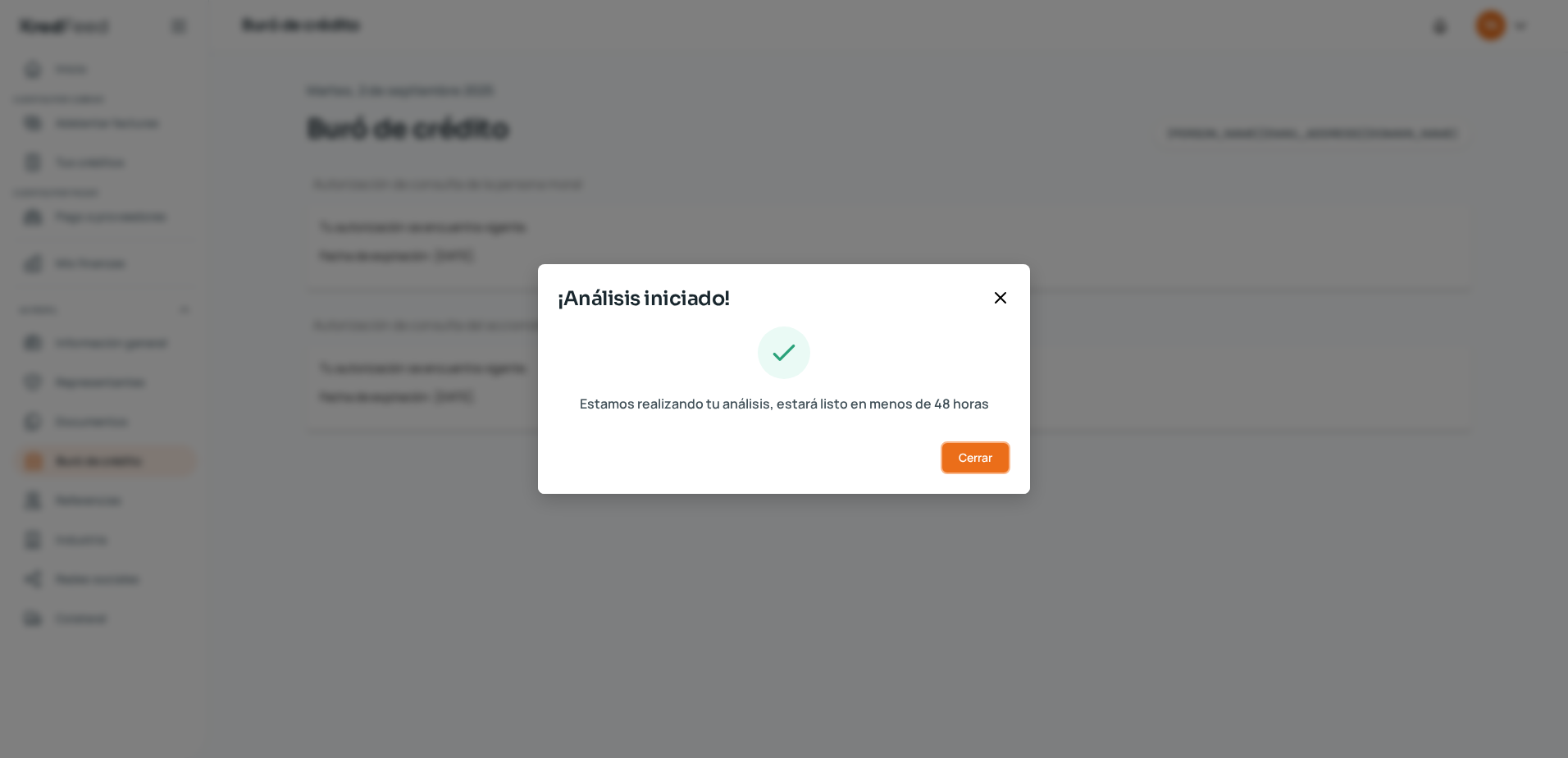
click at [968, 449] on button "Cerrar" at bounding box center [975, 458] width 70 height 33
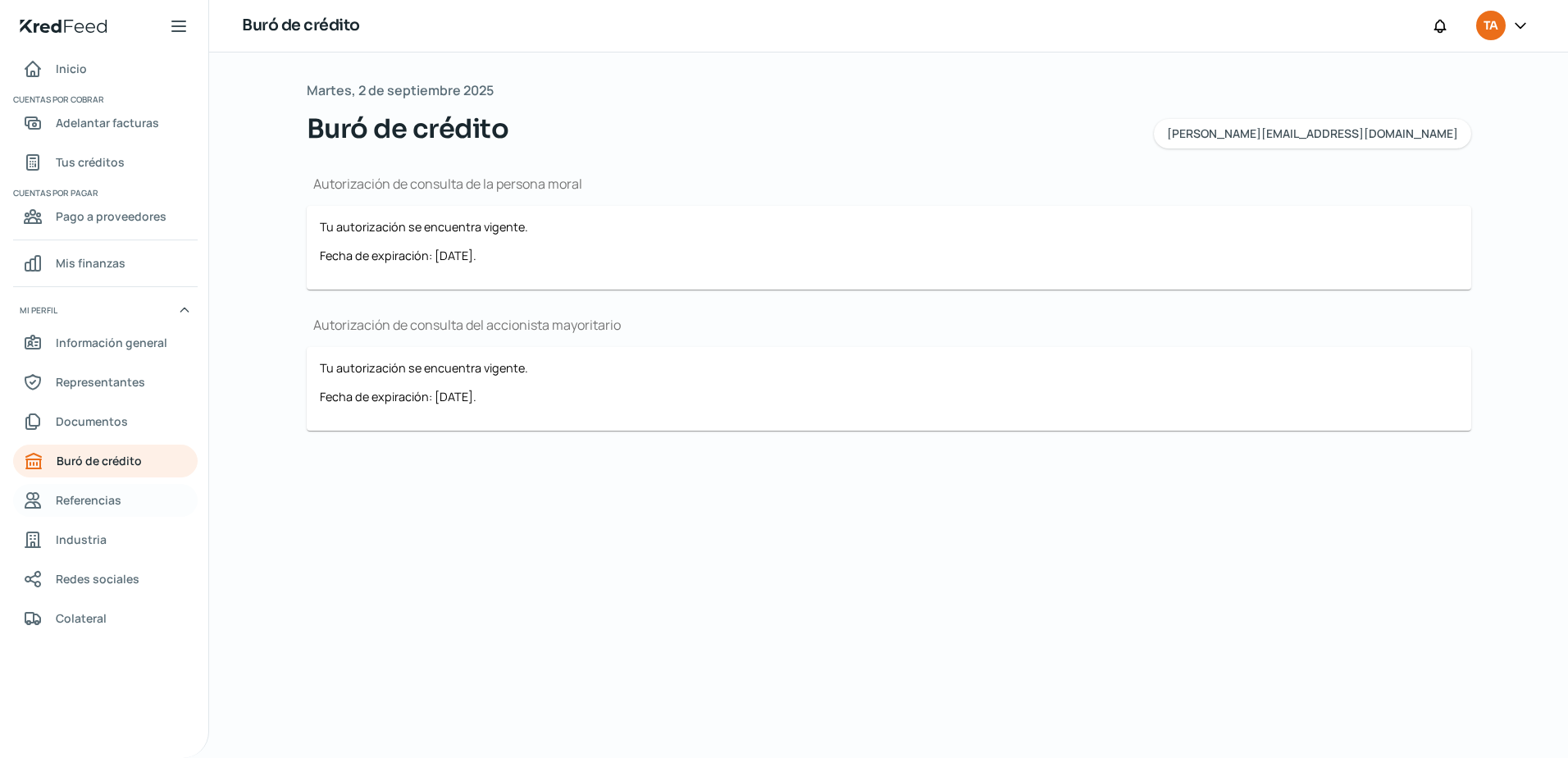
click at [75, 494] on span "Referencias" at bounding box center [89, 500] width 65 height 21
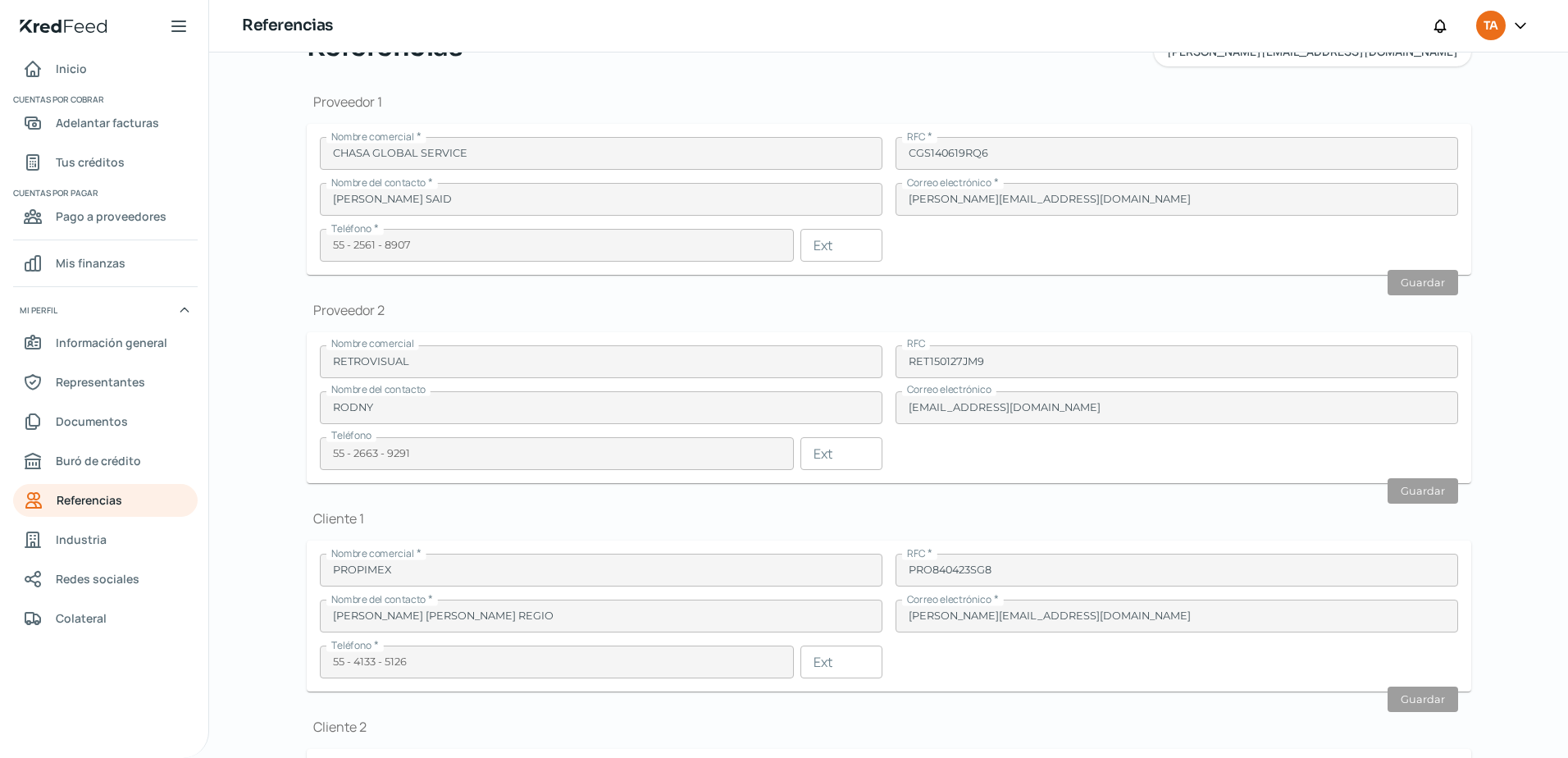
scroll to position [289, 0]
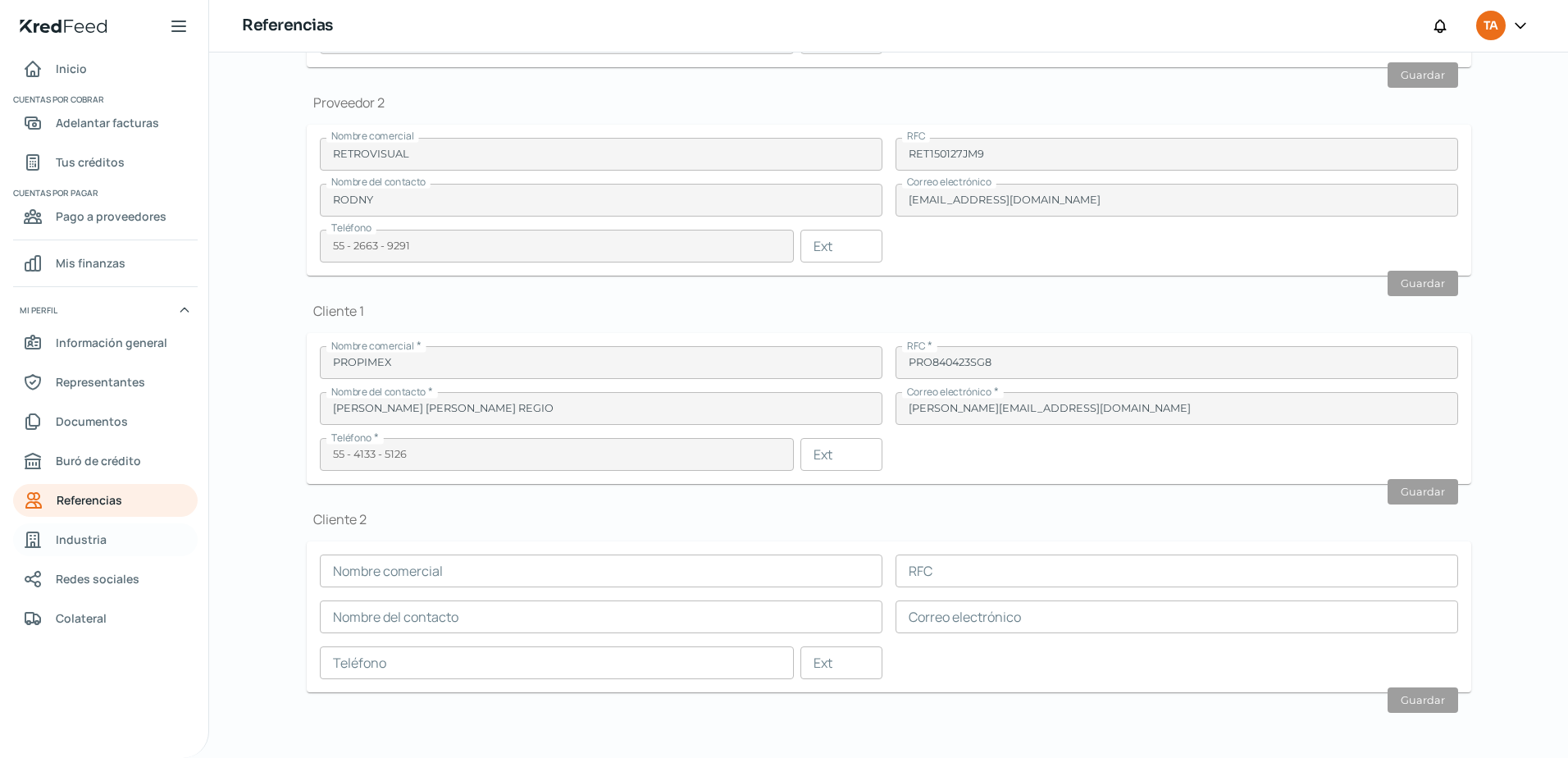
click at [94, 538] on span "Industria" at bounding box center [82, 539] width 51 height 21
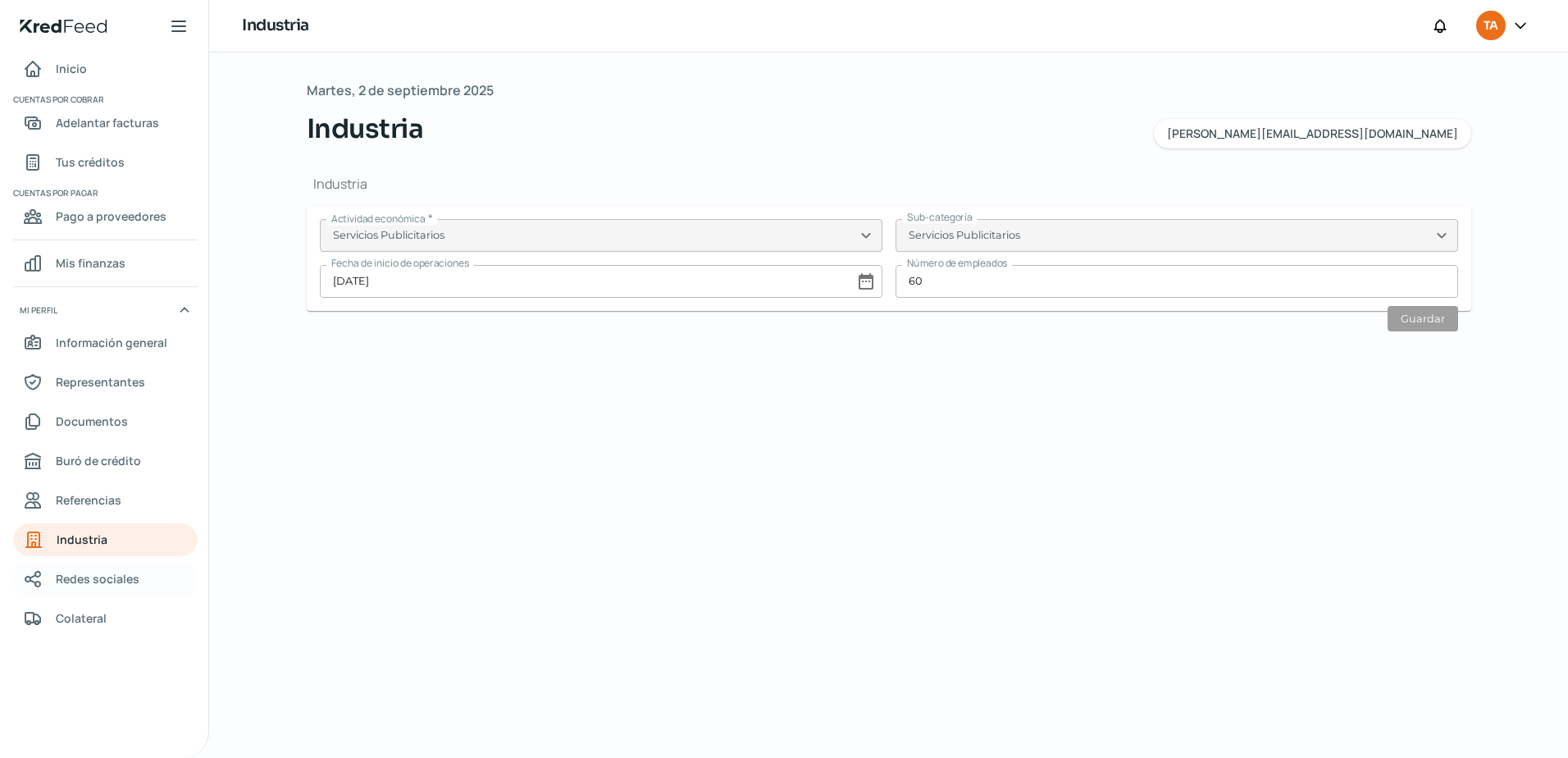
click at [82, 576] on span "Redes sociales" at bounding box center [98, 578] width 83 height 21
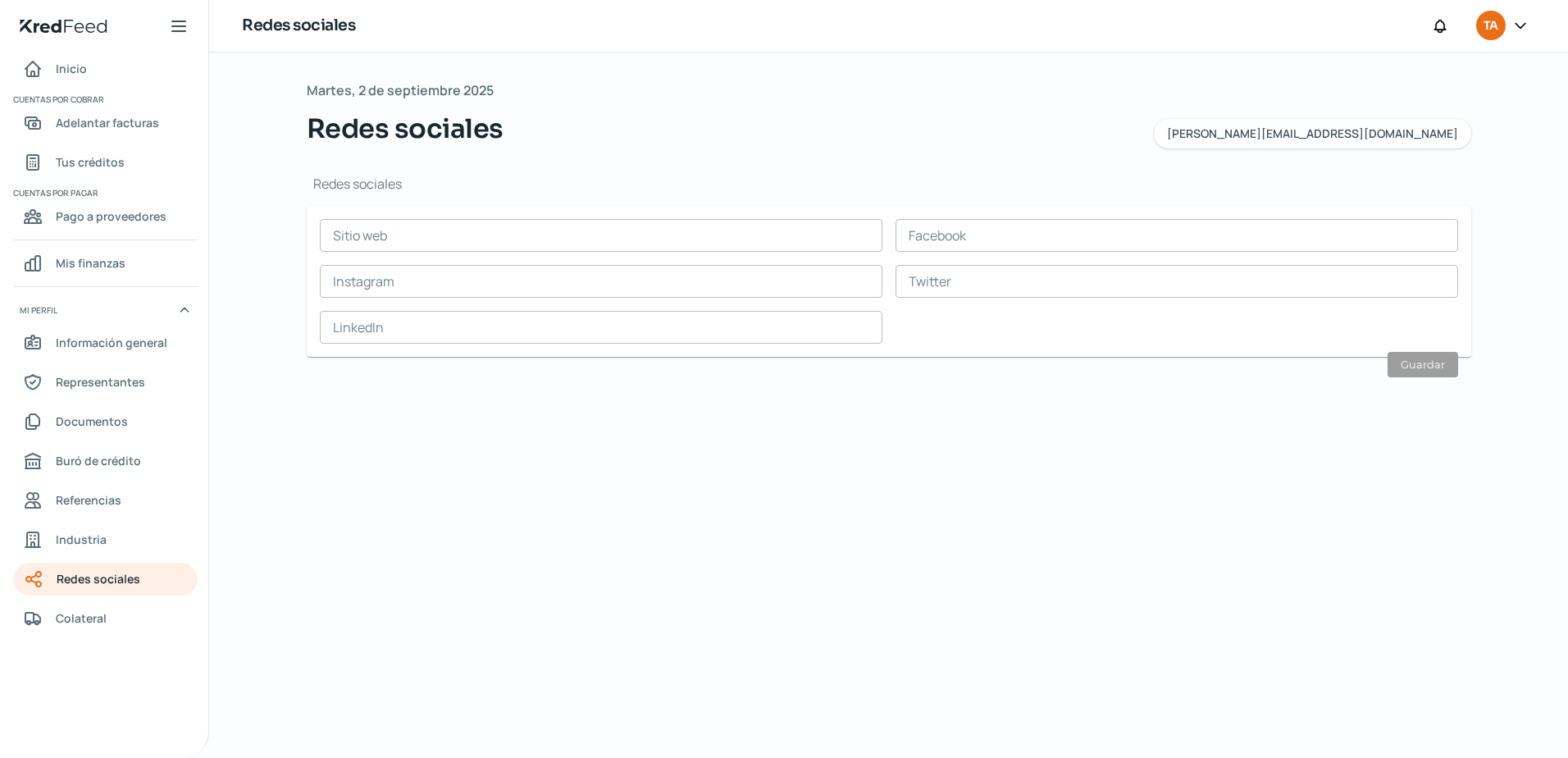
click at [999, 245] on input "text" at bounding box center [1176, 236] width 563 height 33
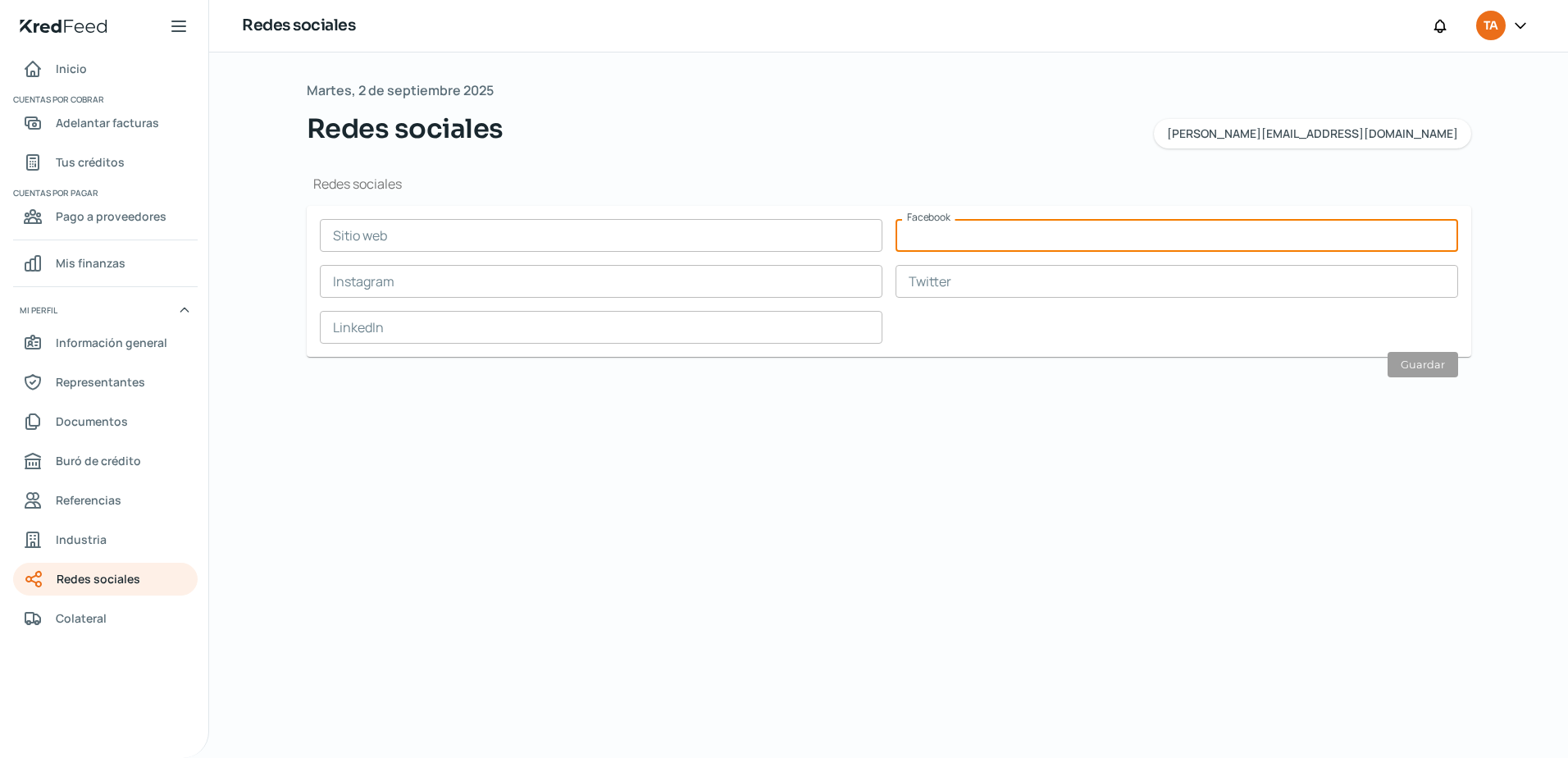
paste input "[URL][DOMAIN_NAME]"
type input "[URL][DOMAIN_NAME]"
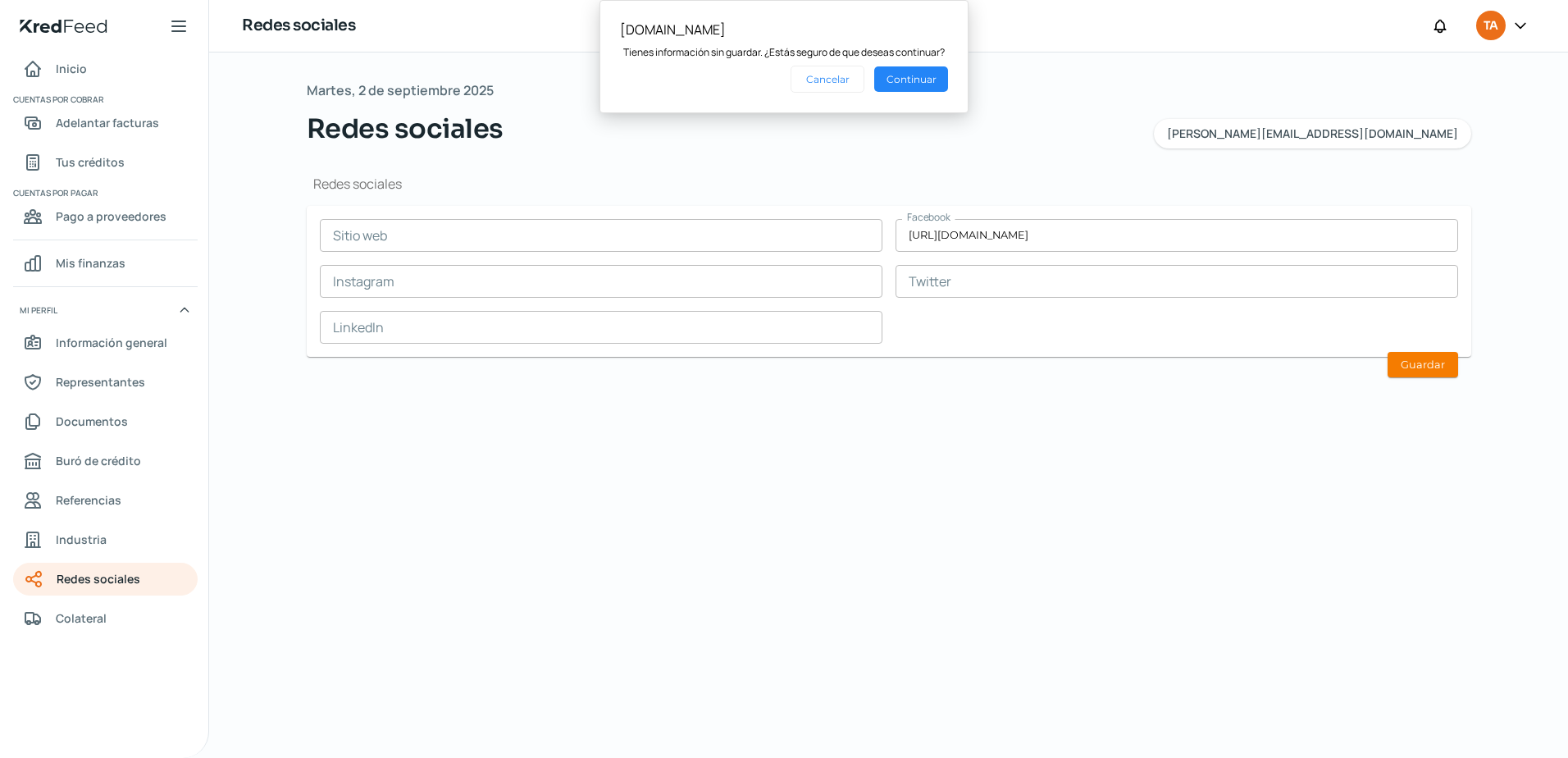
click at [525, 250] on input "text" at bounding box center [601, 236] width 563 height 33
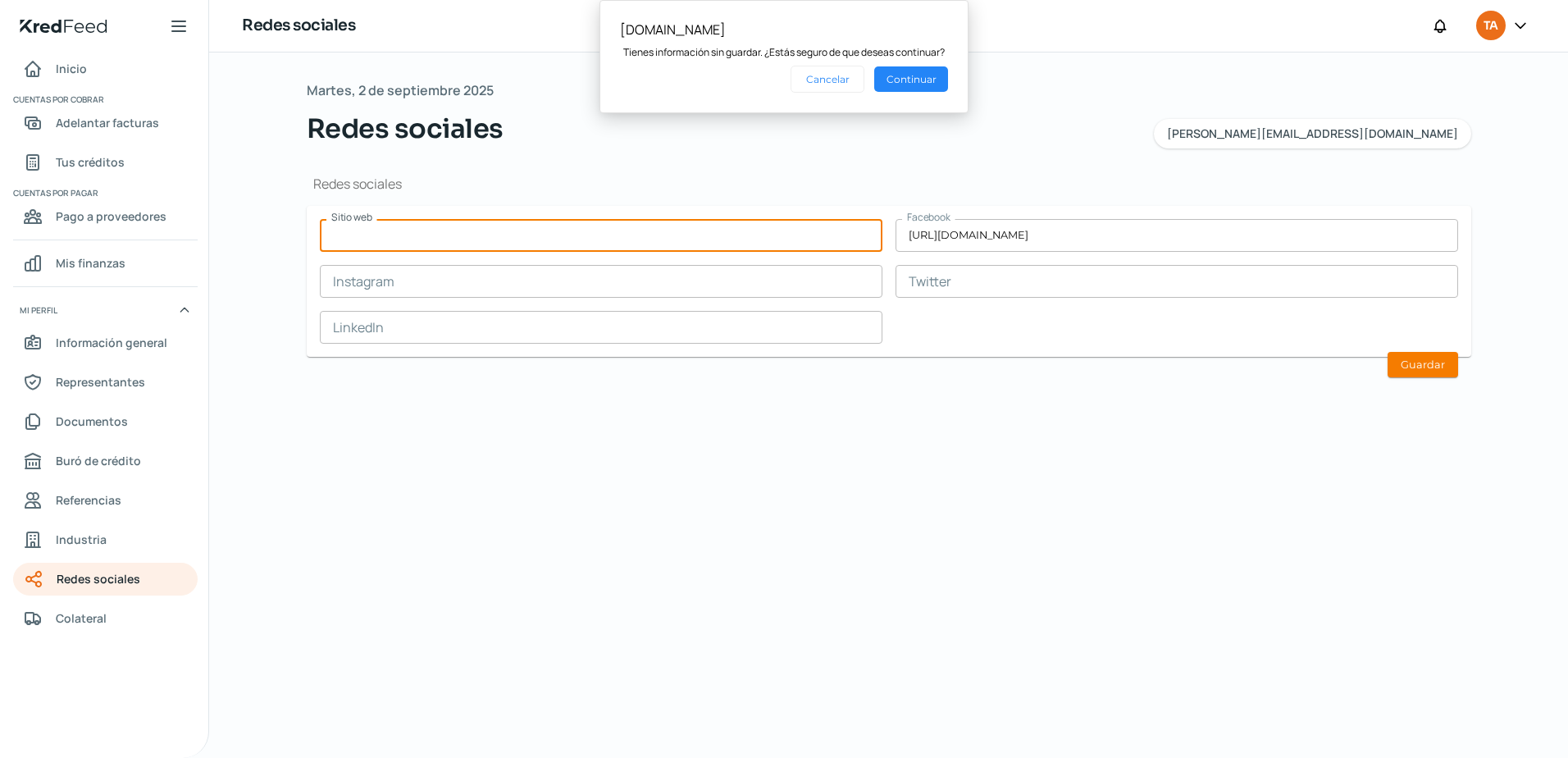
paste input "[URL][DOMAIN_NAME]"
type input "[URL][DOMAIN_NAME]"
click at [479, 444] on div "Martes, 2 de septiembre 2025 Redes sociales [PERSON_NAME][EMAIL_ADDRESS][DOMAIN…" at bounding box center [888, 405] width 1230 height 705
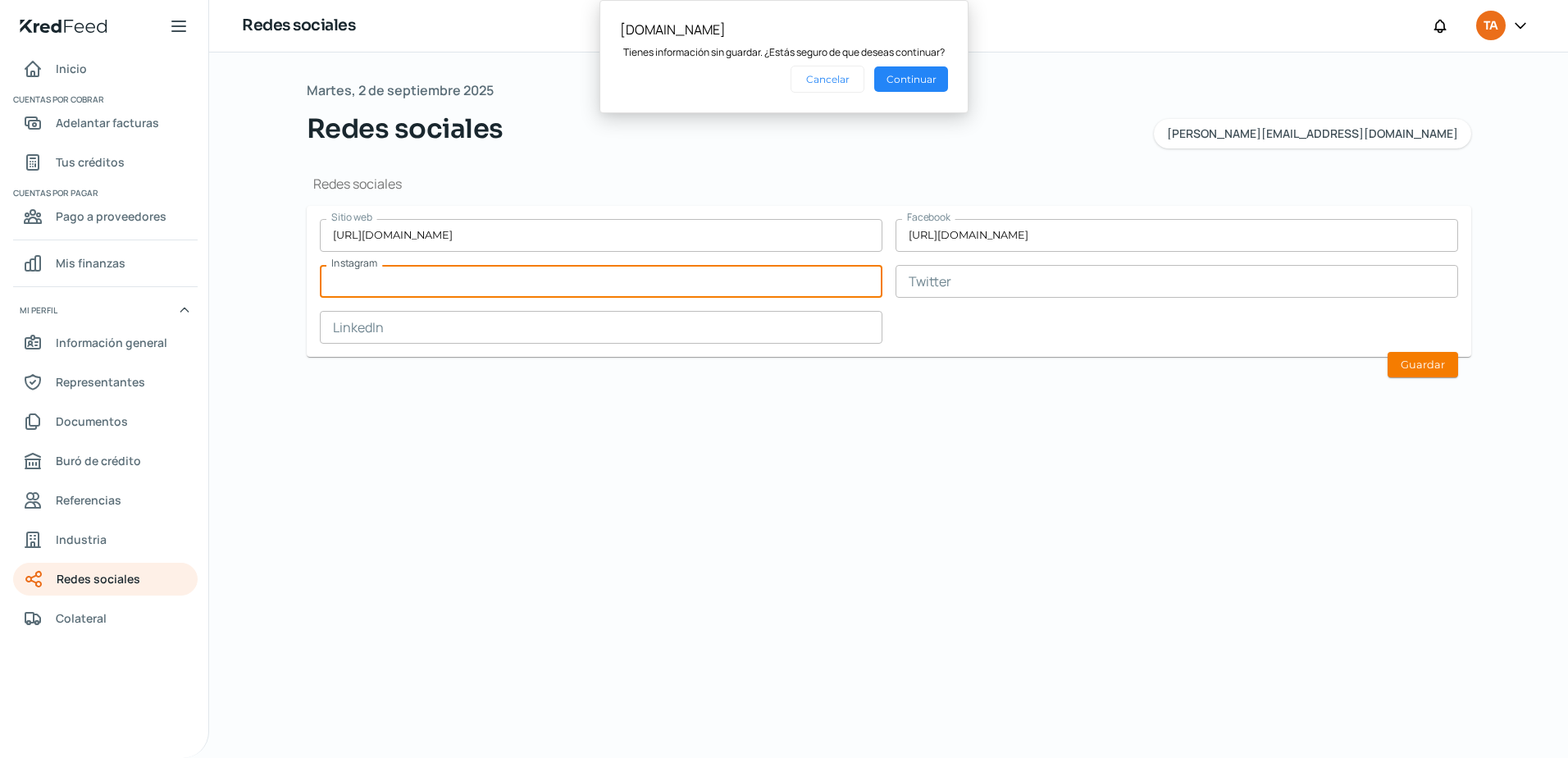
click at [391, 291] on input "text" at bounding box center [601, 281] width 563 height 33
paste input "[URL][DOMAIN_NAME]"
type input "[URL][DOMAIN_NAME]"
click at [464, 320] on input "text" at bounding box center [601, 327] width 563 height 33
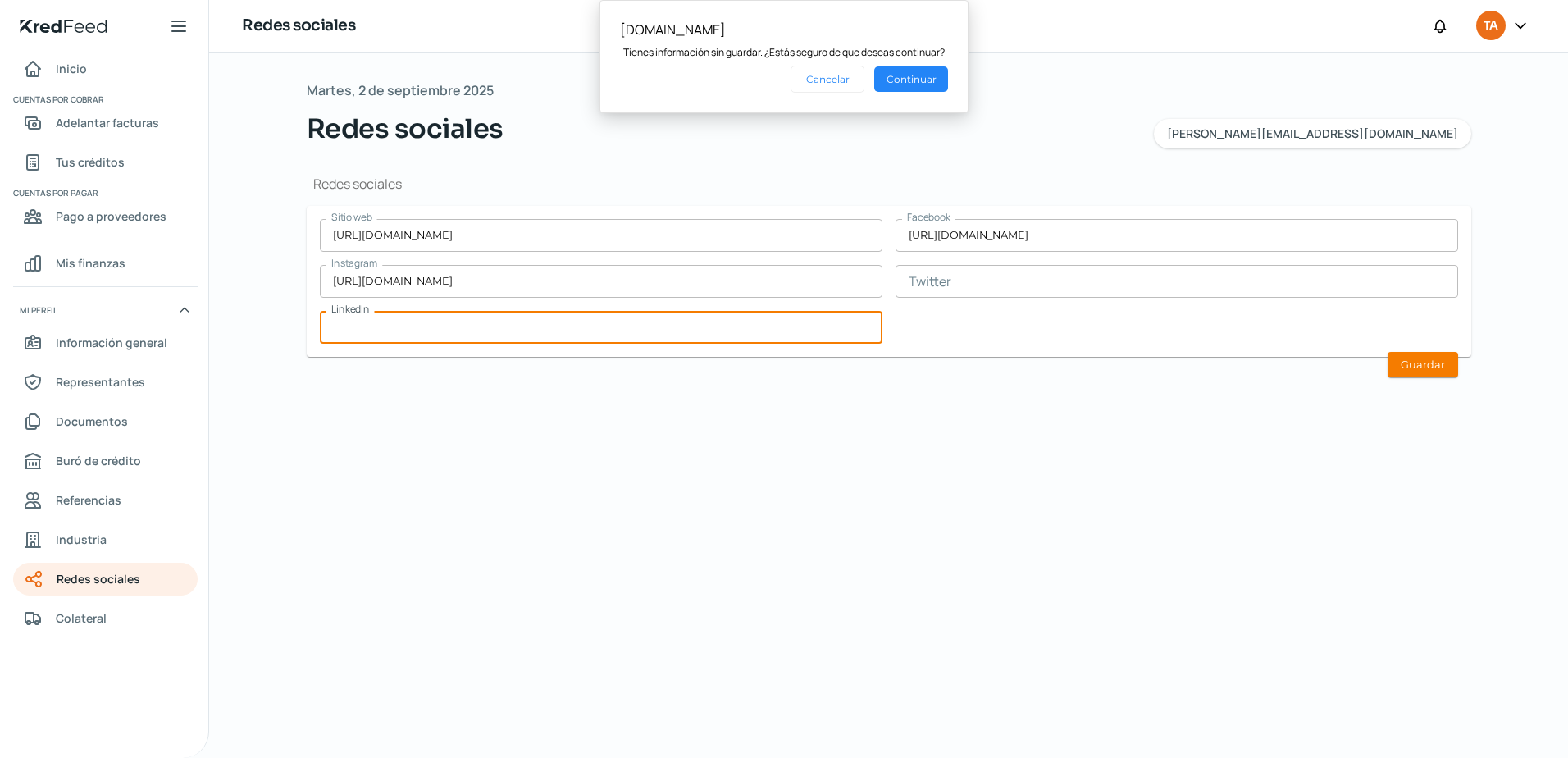
paste input "[URL][DOMAIN_NAME]"
type input "[URL][DOMAIN_NAME]"
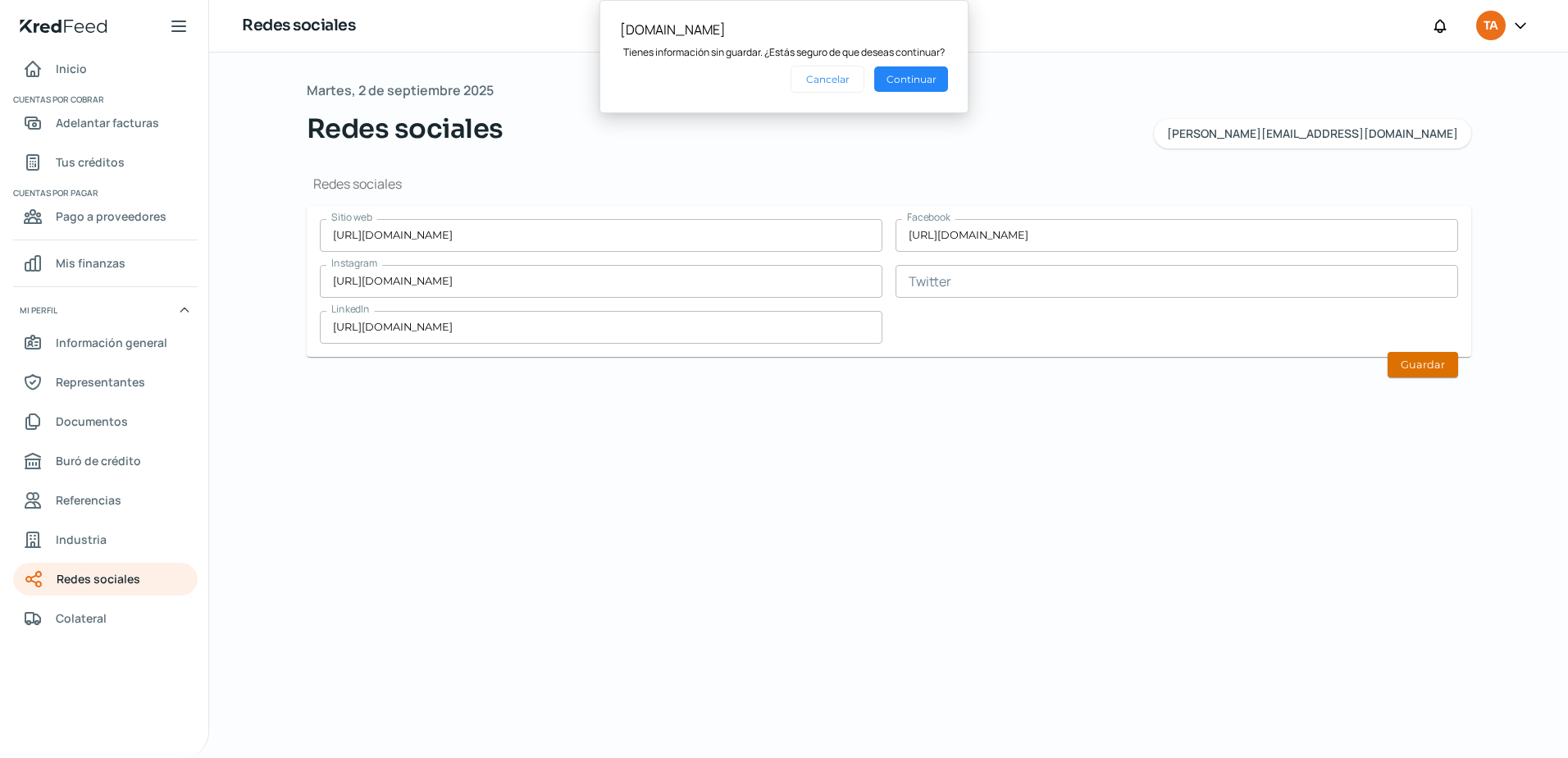
click at [1418, 368] on button "Guardar" at bounding box center [1423, 364] width 71 height 25
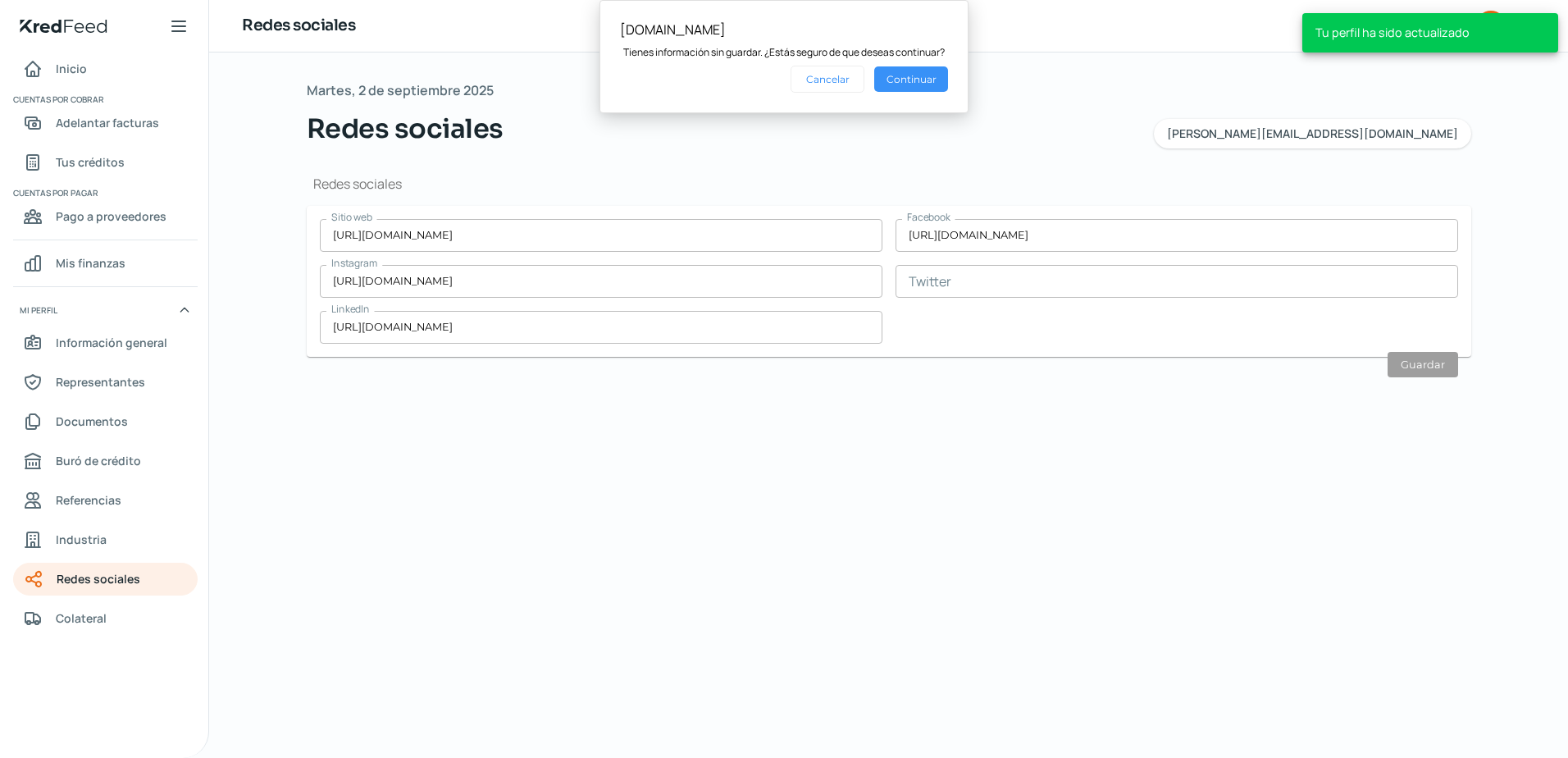
click at [903, 82] on button "Continuar" at bounding box center [910, 79] width 73 height 25
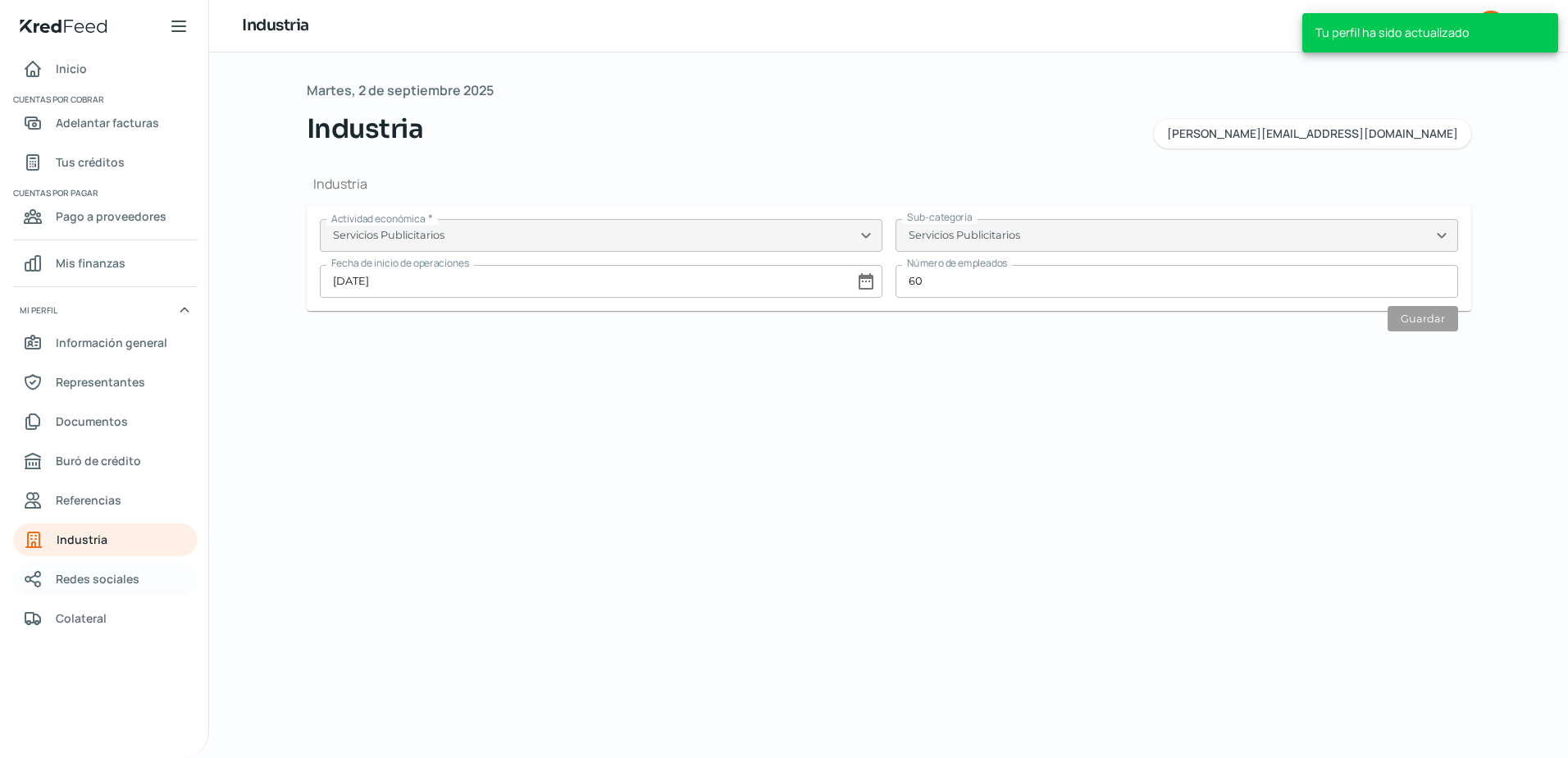
click at [73, 583] on span "Redes sociales" at bounding box center [98, 578] width 83 height 21
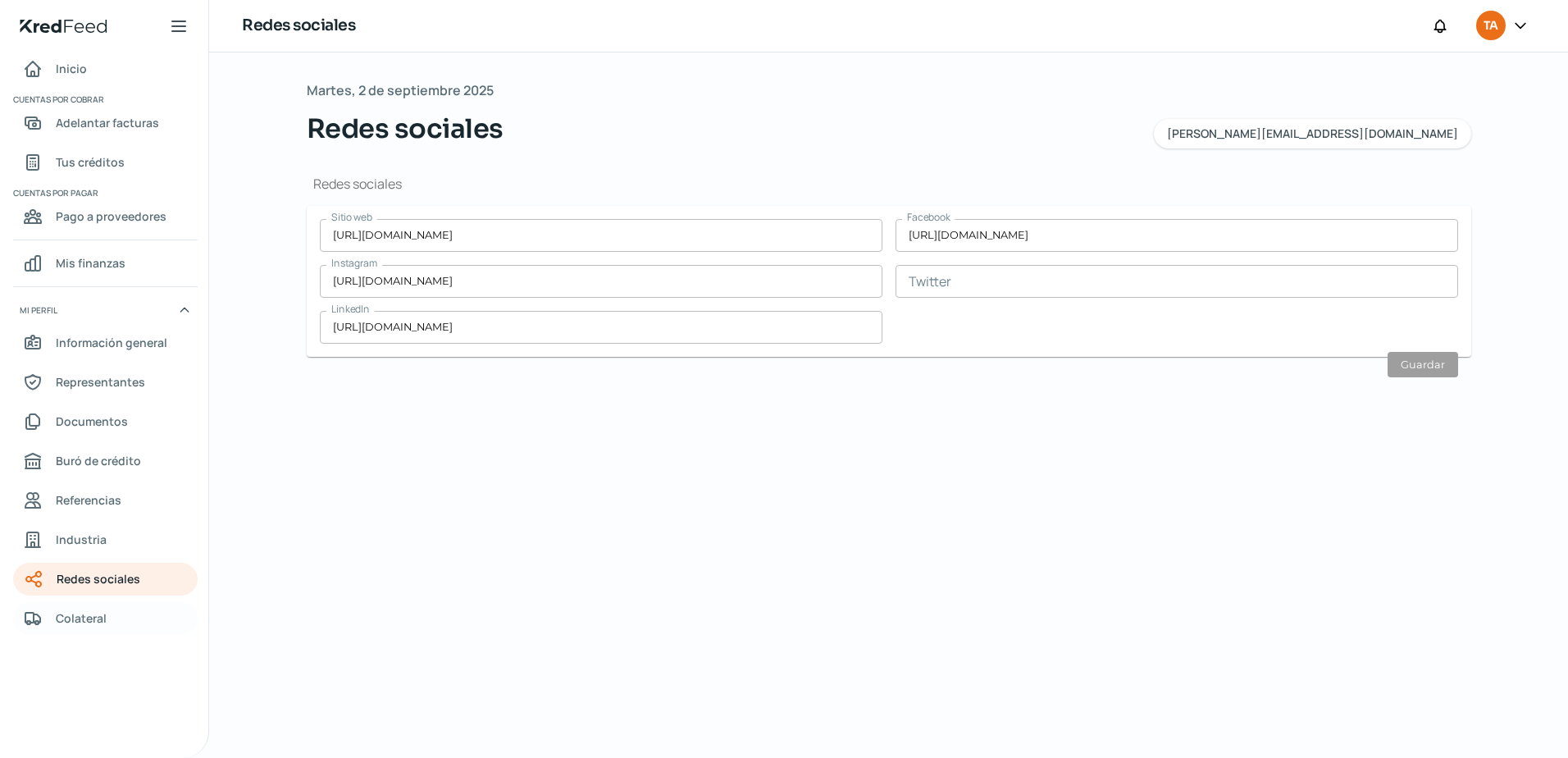
click at [73, 612] on span "Colateral" at bounding box center [82, 617] width 51 height 21
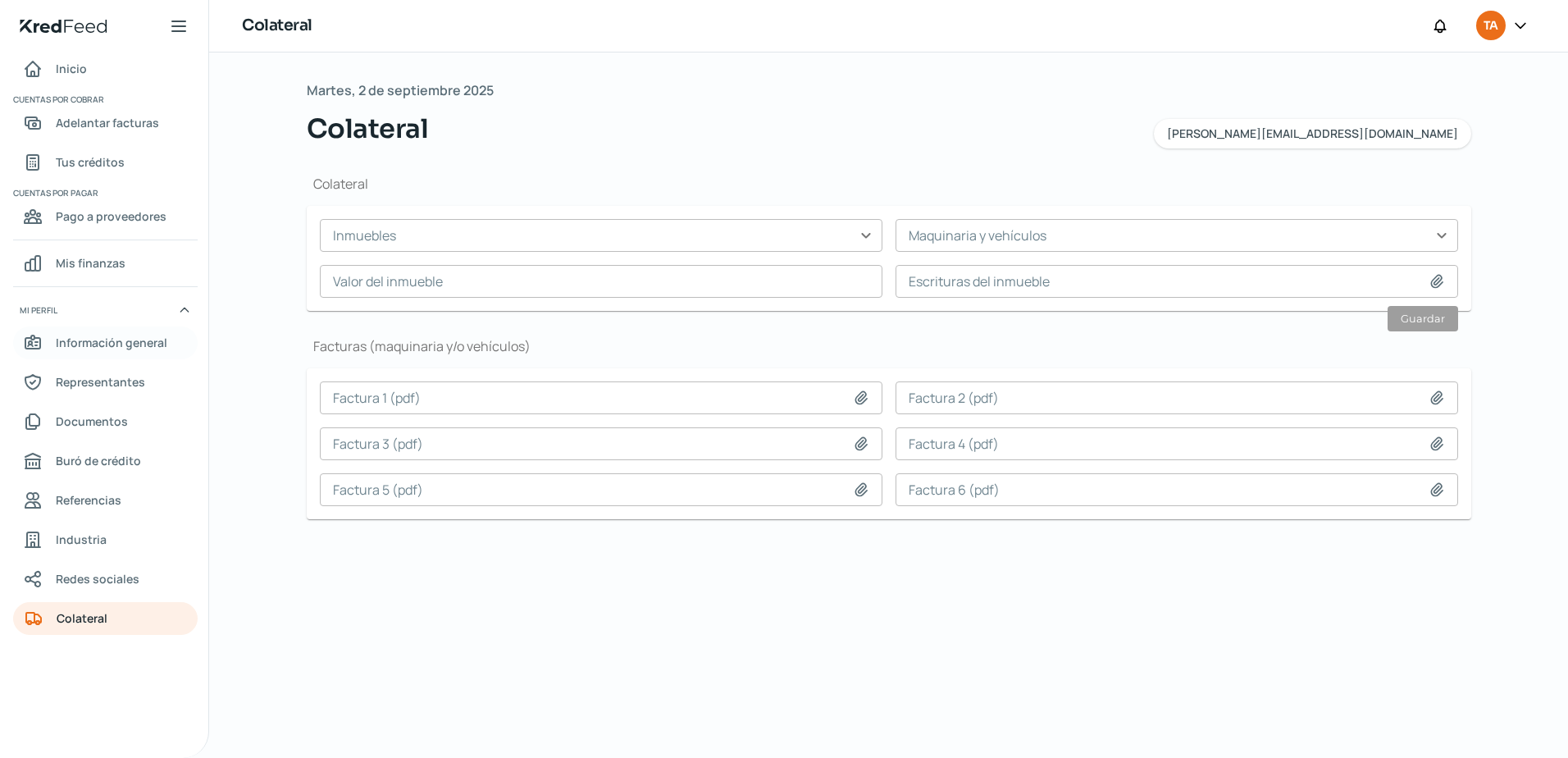
click at [125, 335] on span "Información general" at bounding box center [111, 342] width 111 height 21
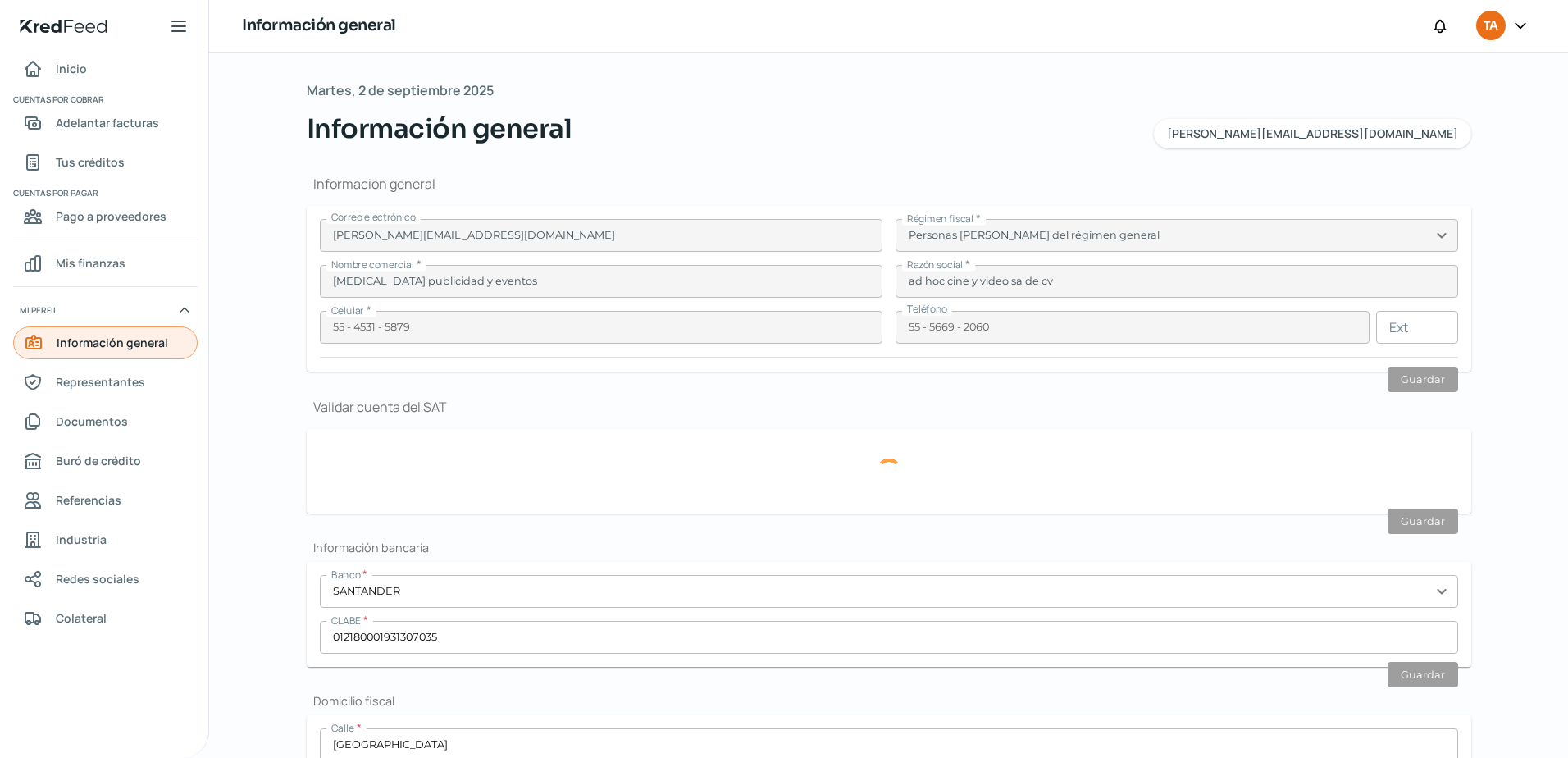
type input "AHC800603KNA"
type input "[GEOGRAPHIC_DATA]"
type input "200"
type input "03810"
type input "Napoles"
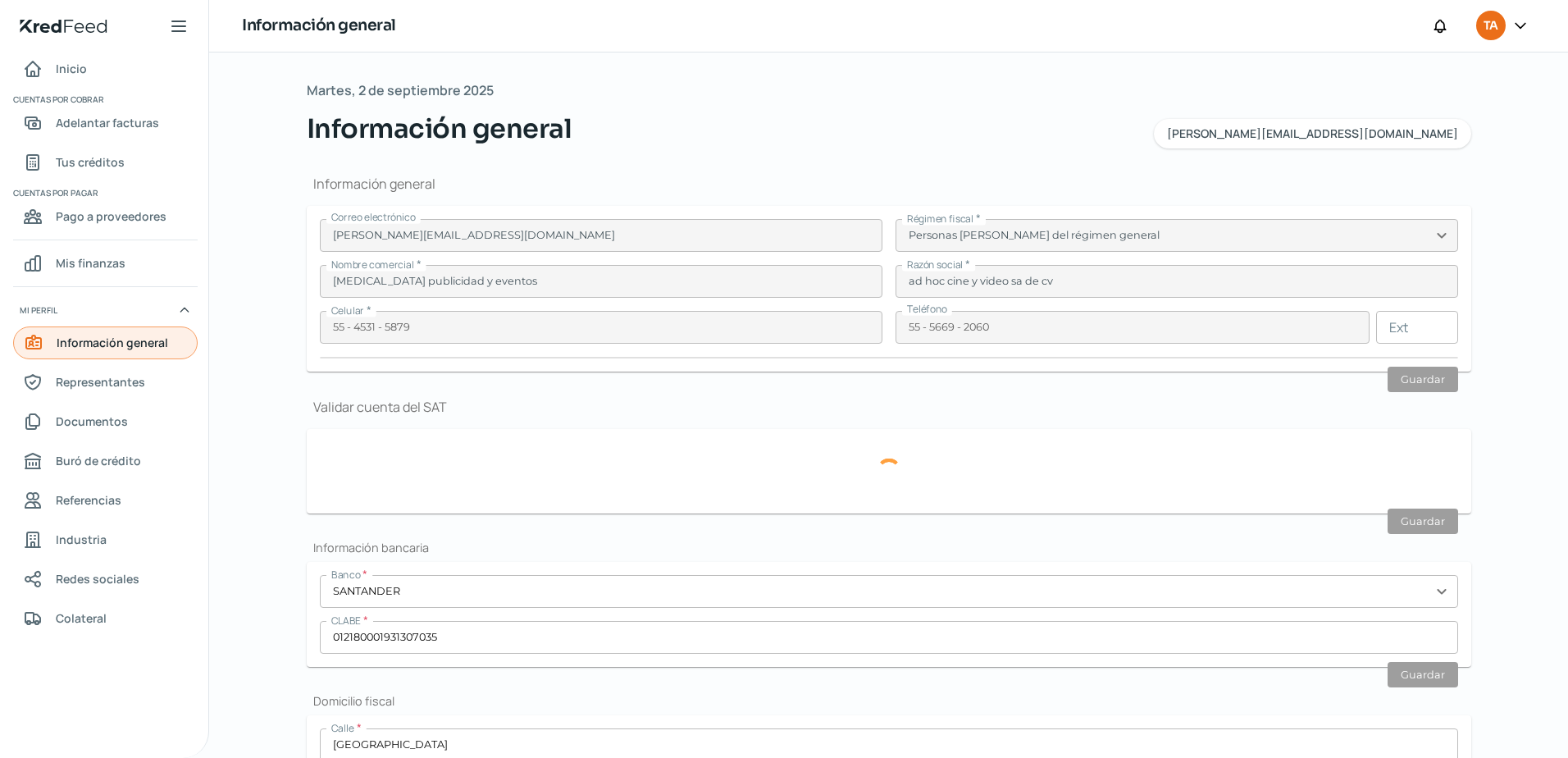
type input "[PERSON_NAME]"
type input "CDMX"
type input "[GEOGRAPHIC_DATA]"
type input "CFE CHICAGO JUNIO.pdf"
type input "18"
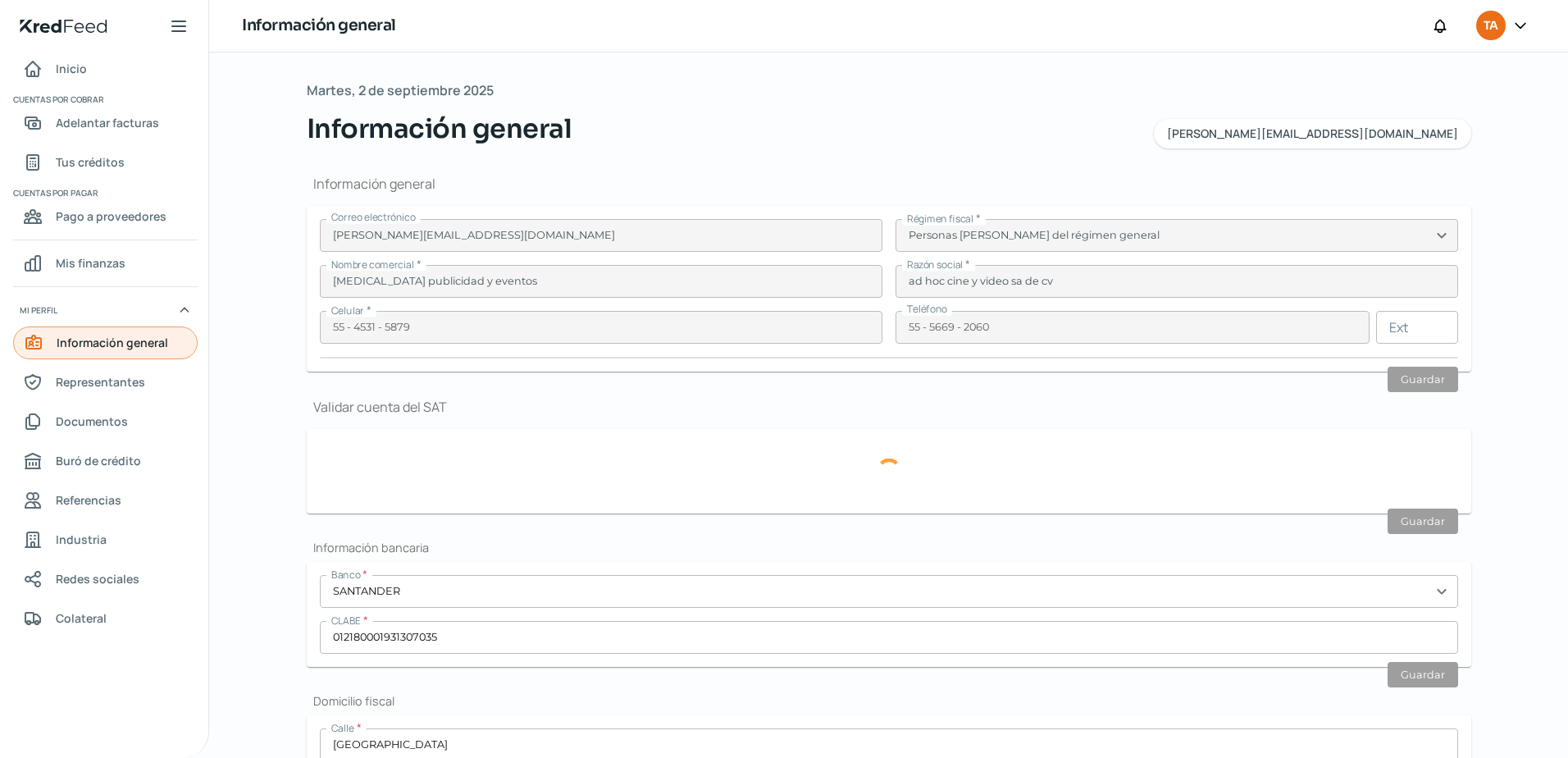
type input "6"
type input "Rentada"
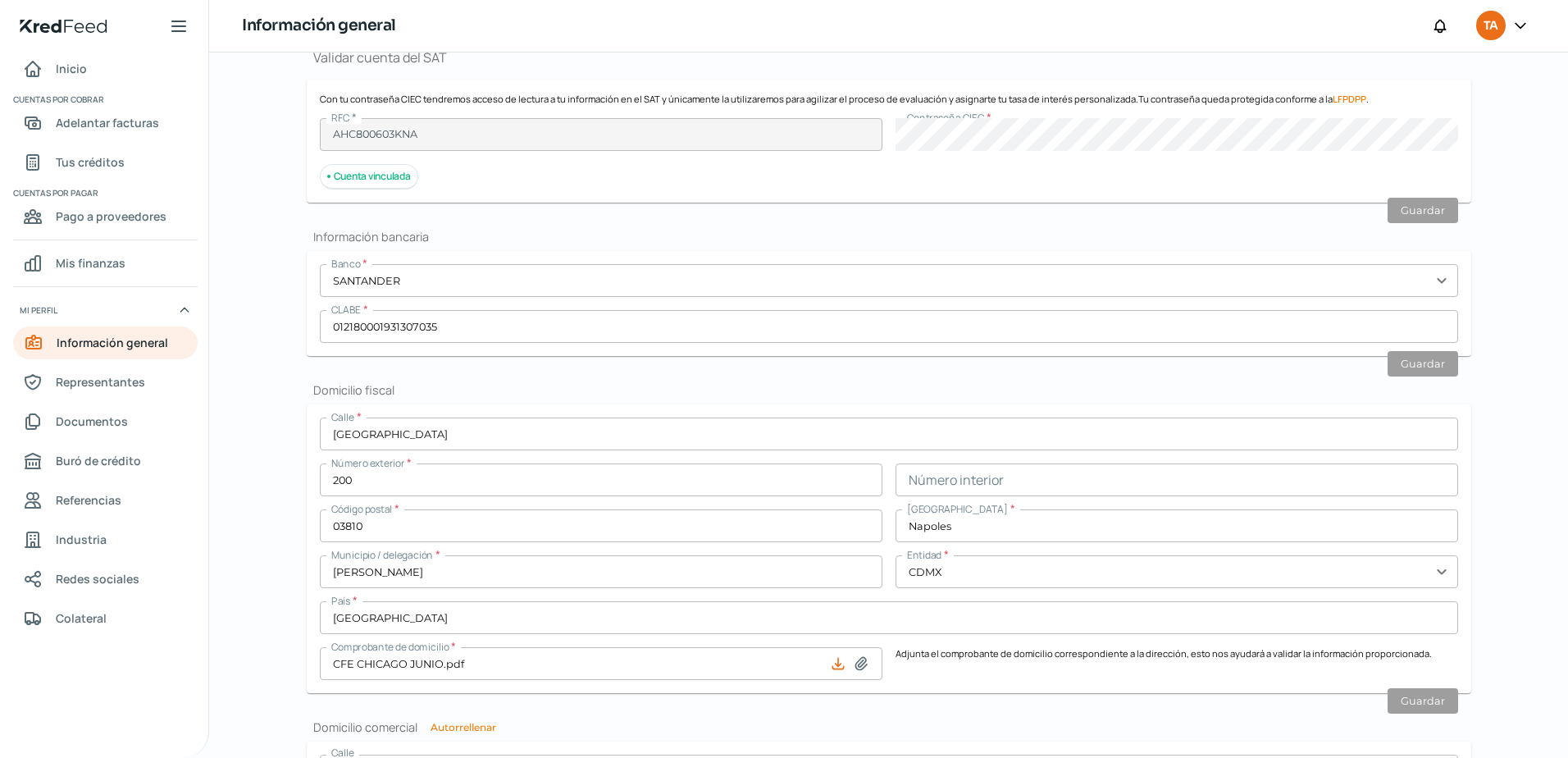
scroll to position [328, 0]
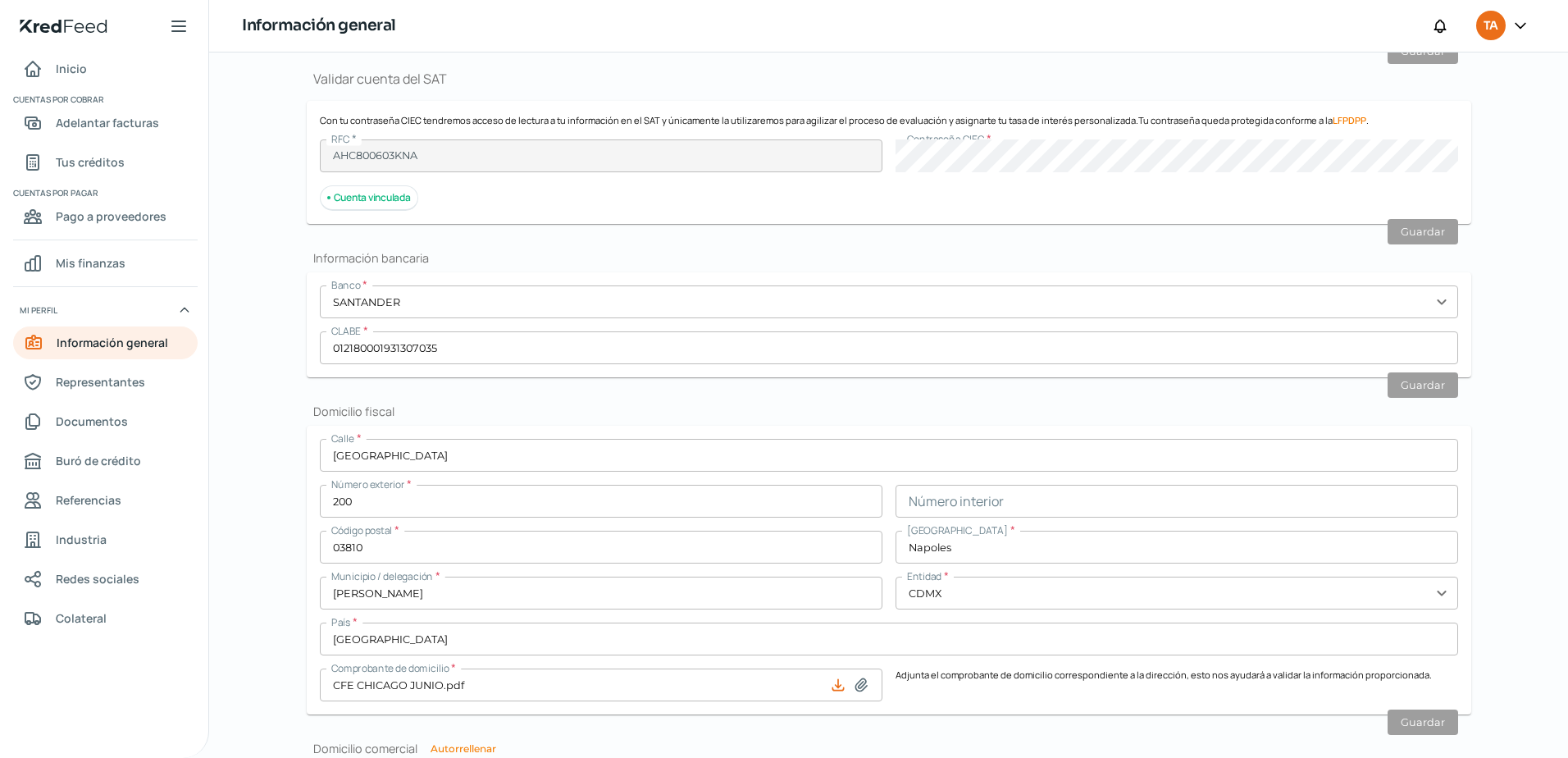
click at [404, 282] on form "Banco * SANTANDER expand_more [PERSON_NAME] * 012180001931307035 Guardar" at bounding box center [888, 325] width 1165 height 105
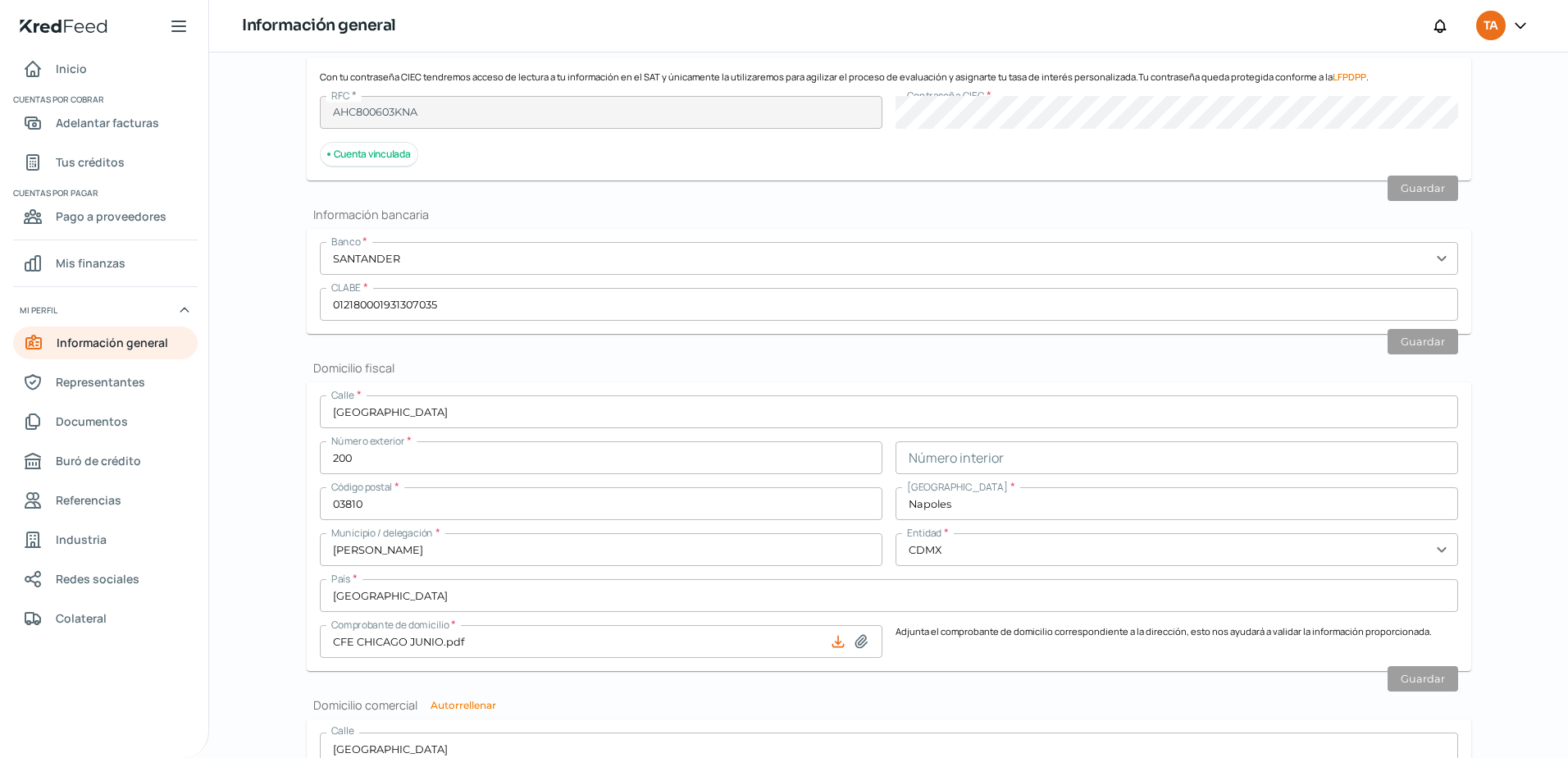
scroll to position [410, 0]
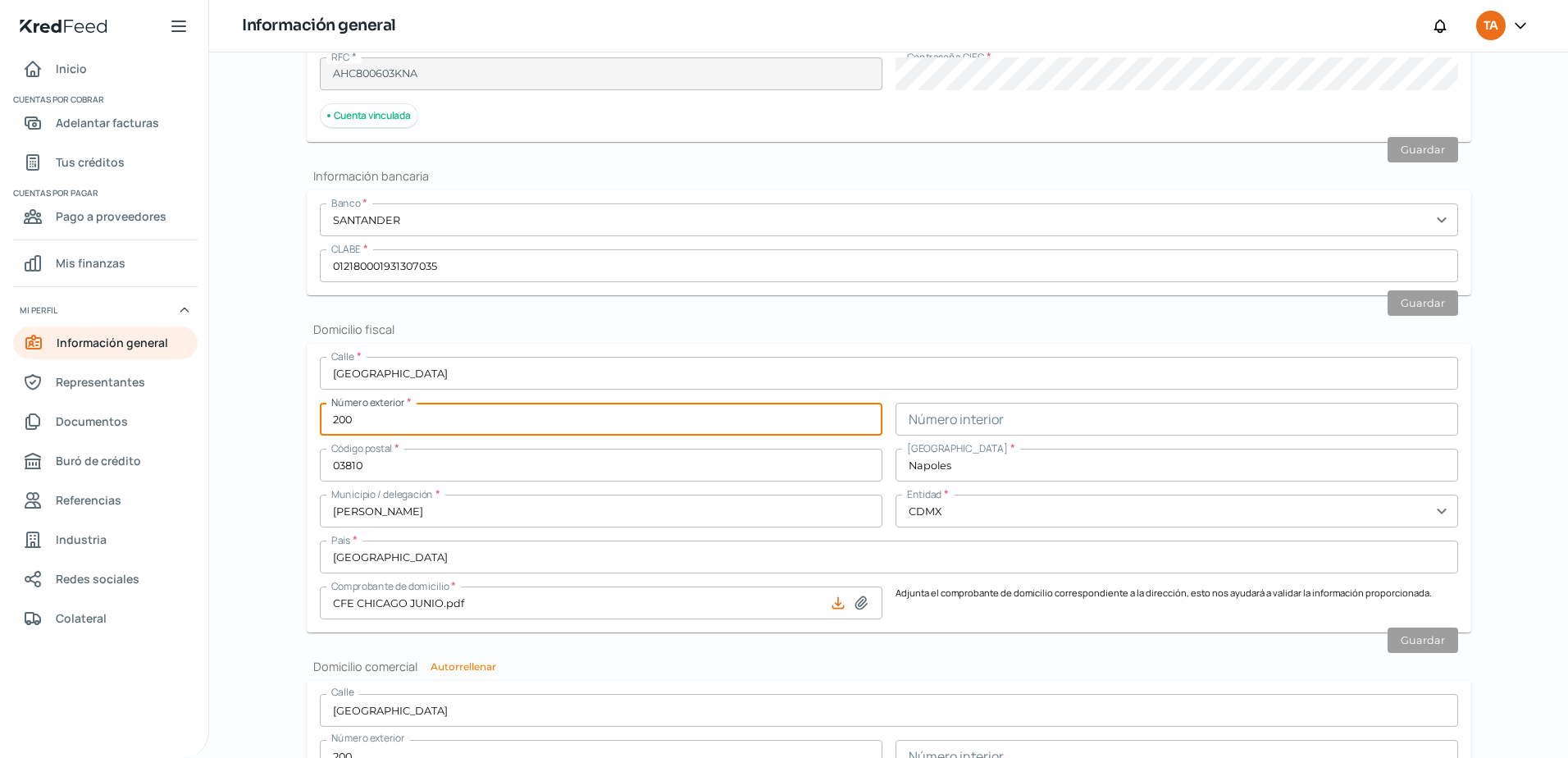
click at [442, 434] on input "200" at bounding box center [601, 419] width 563 height 33
type input "20"
click at [743, 385] on input "[GEOGRAPHIC_DATA]" at bounding box center [889, 374] width 1138 height 33
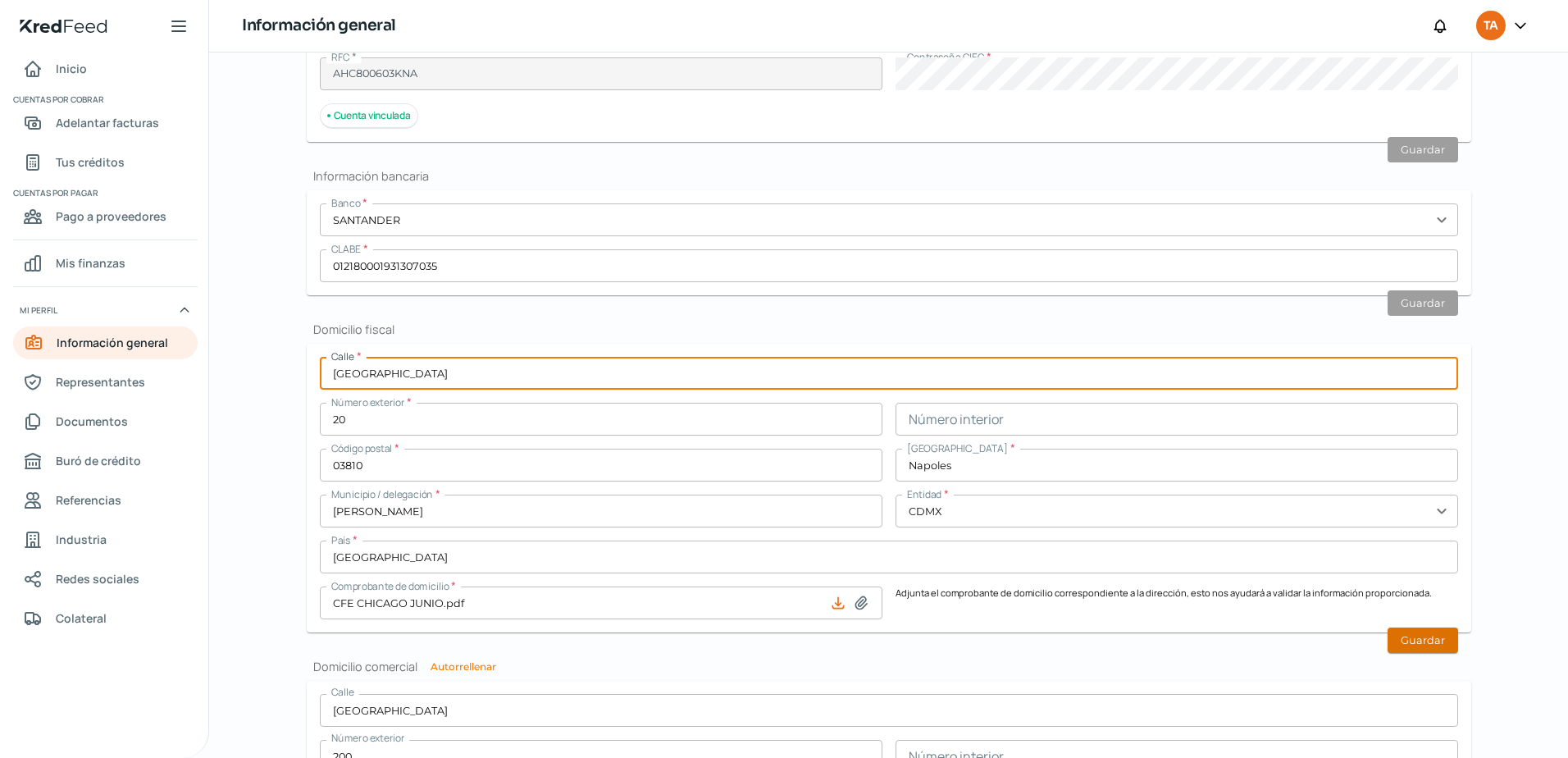
click at [1428, 646] on button "Guardar" at bounding box center [1423, 640] width 71 height 25
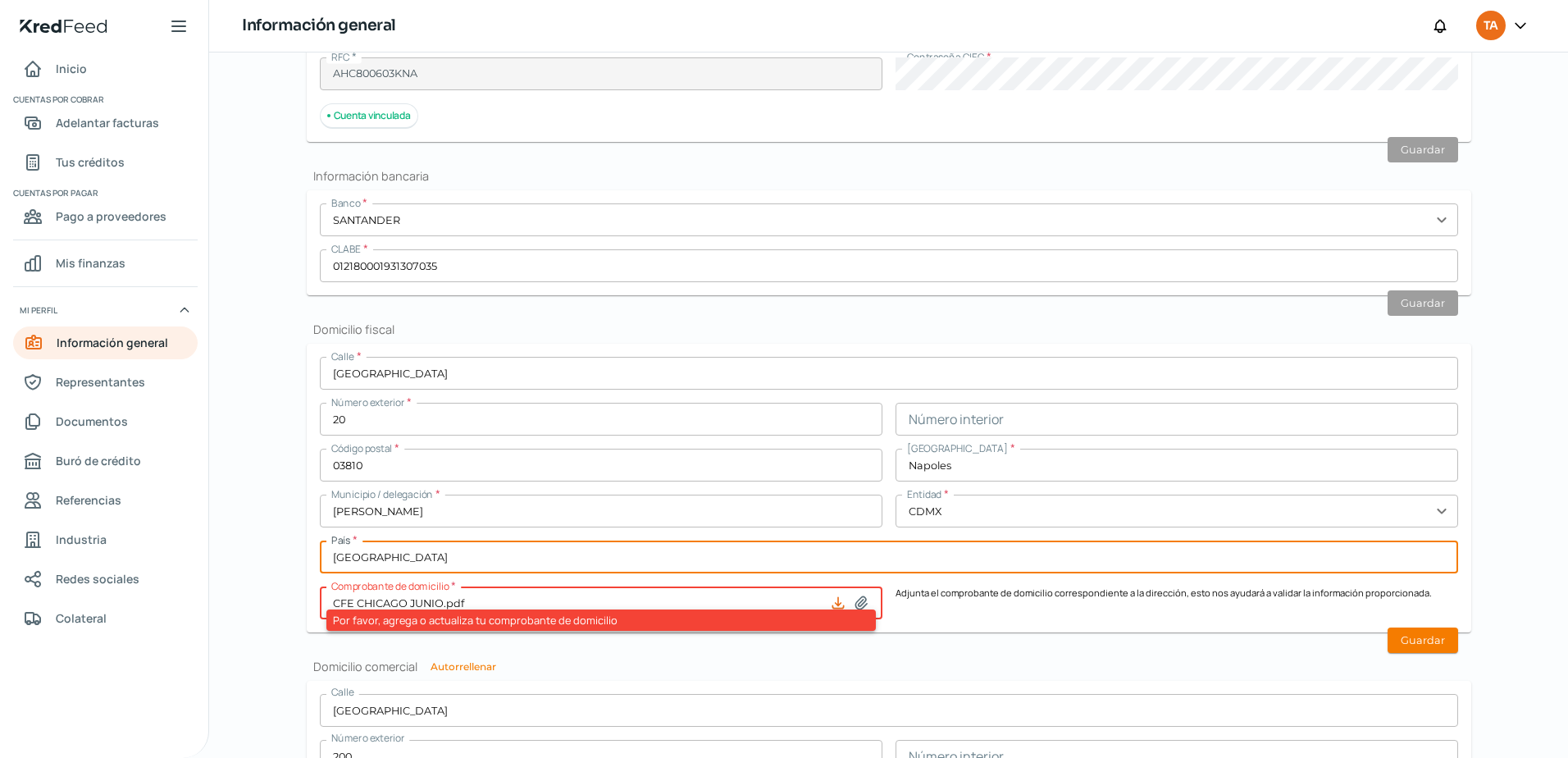
click at [619, 548] on input "[GEOGRAPHIC_DATA]" at bounding box center [889, 557] width 1138 height 33
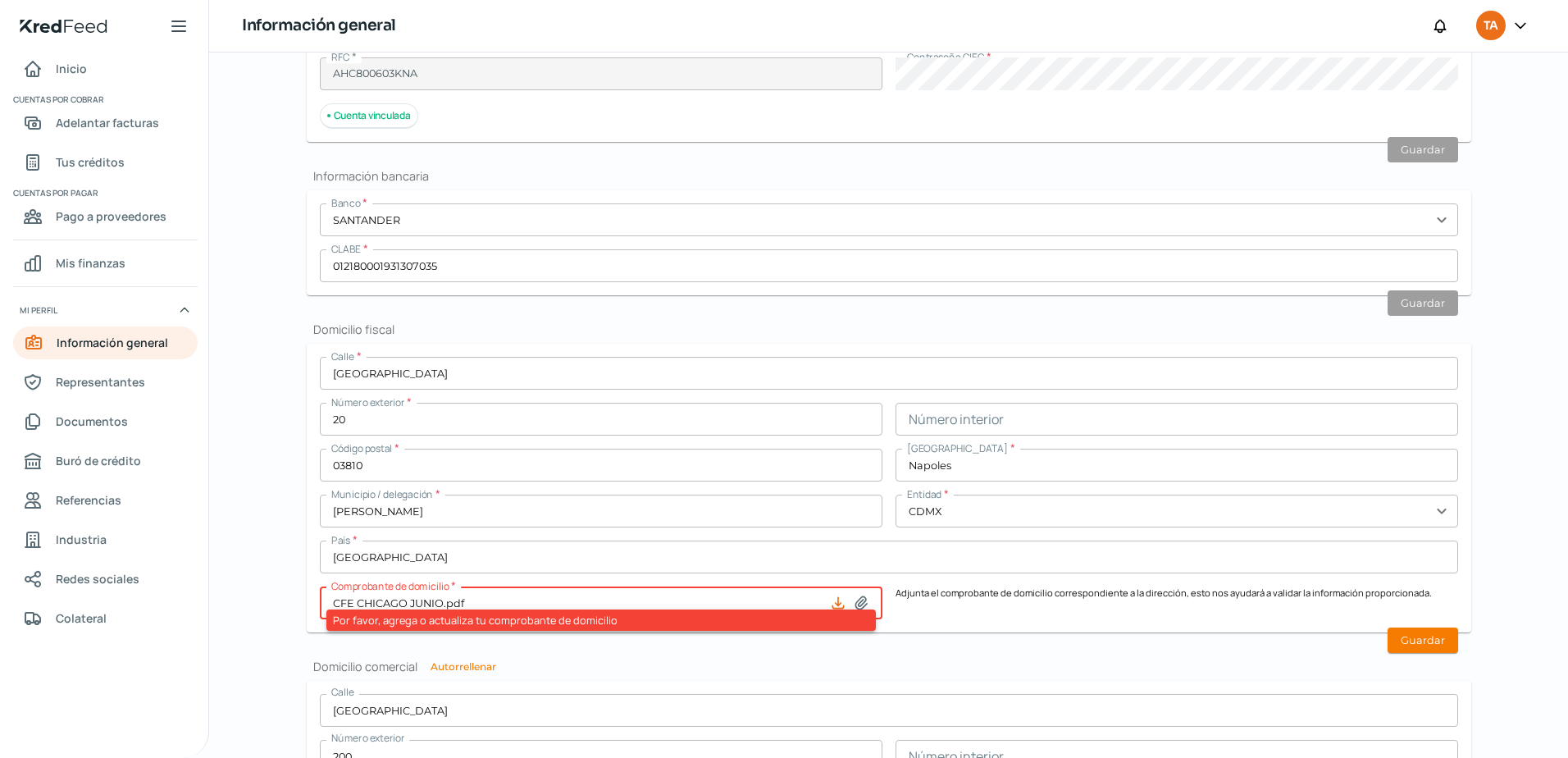
click at [829, 605] on icon at bounding box center [837, 603] width 16 height 16
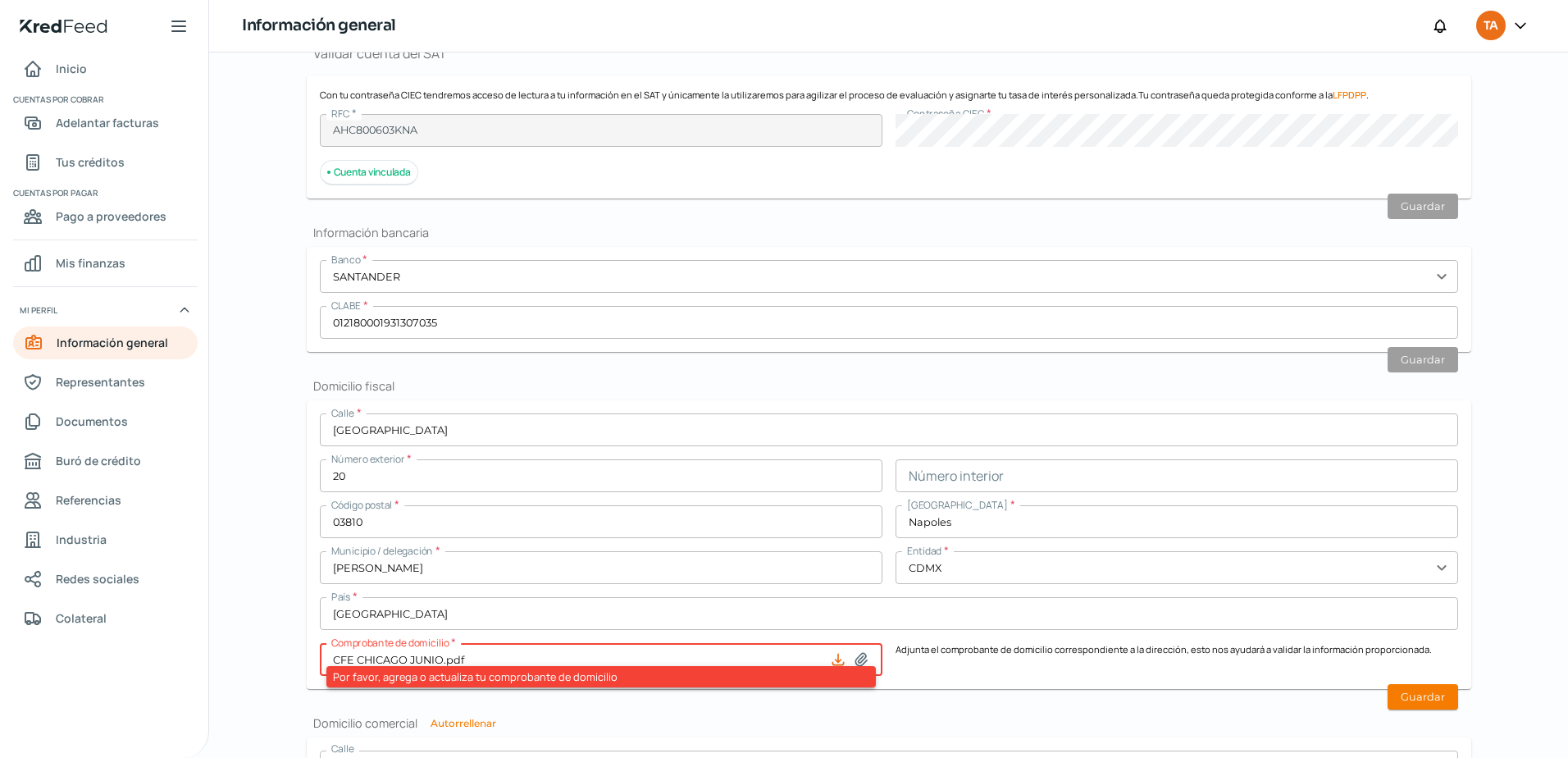
scroll to position [328, 0]
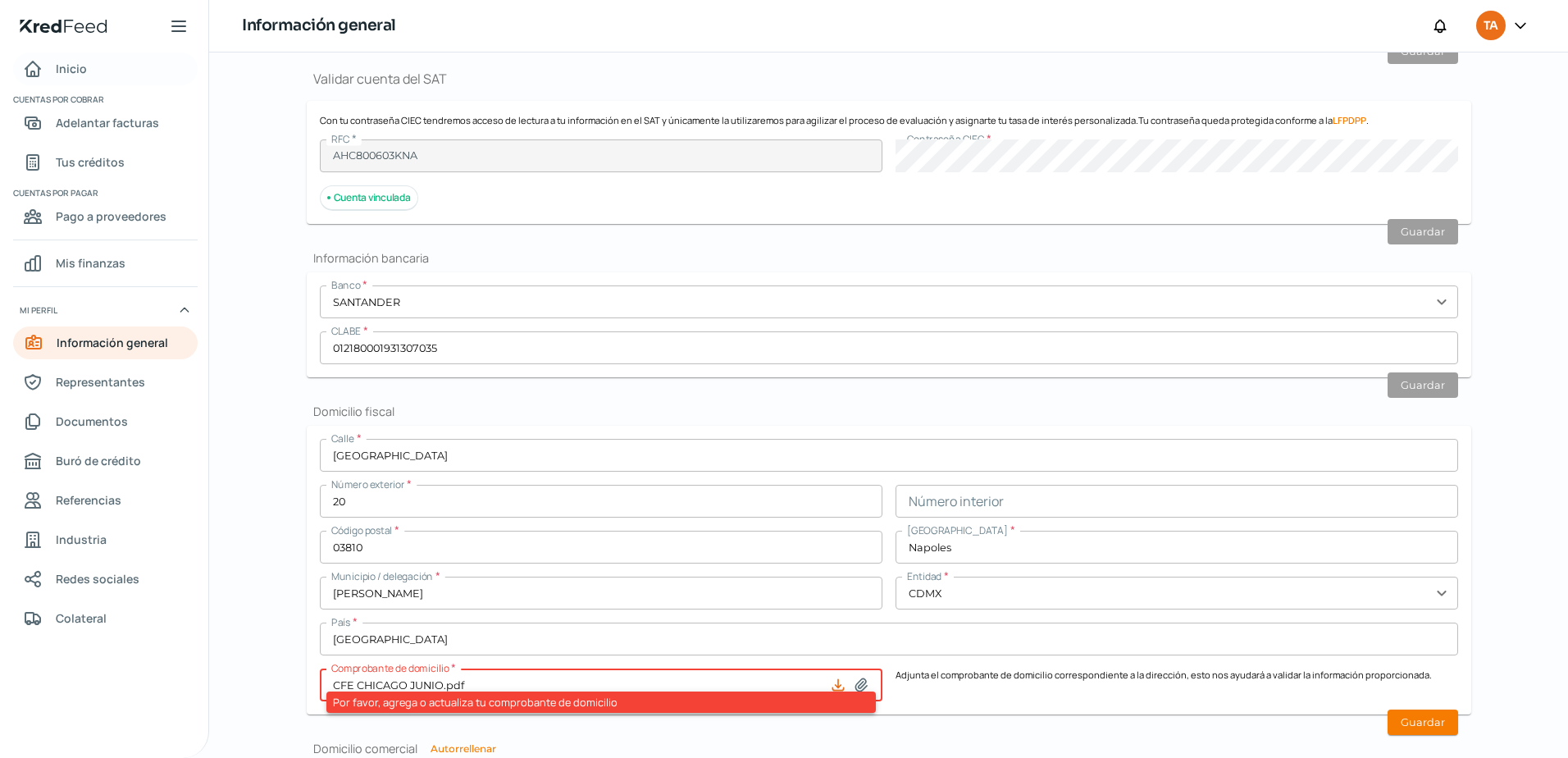
click at [38, 66] on icon "Inicio" at bounding box center [33, 69] width 15 height 15
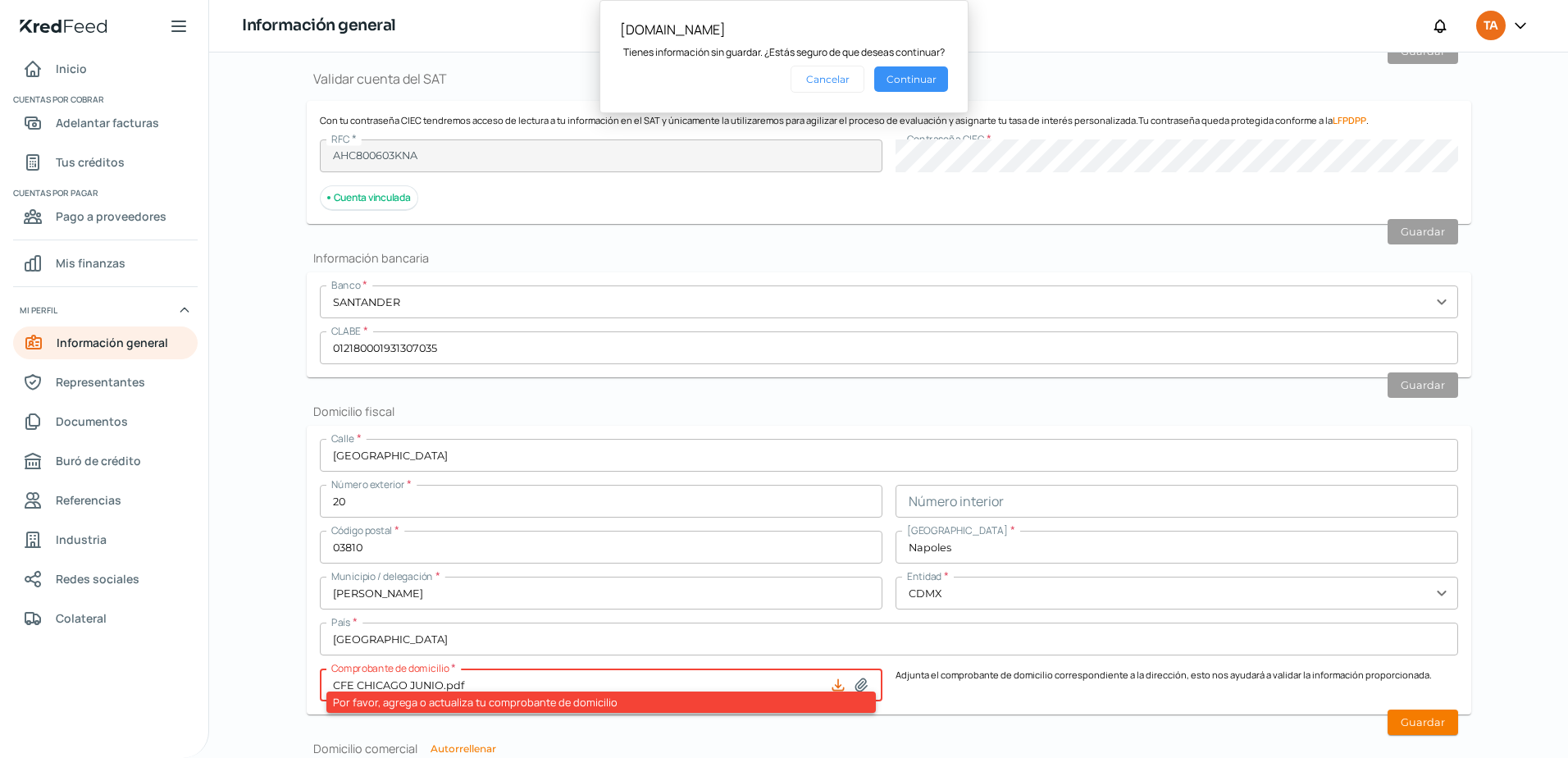
click at [895, 82] on button "Continuar" at bounding box center [910, 79] width 73 height 25
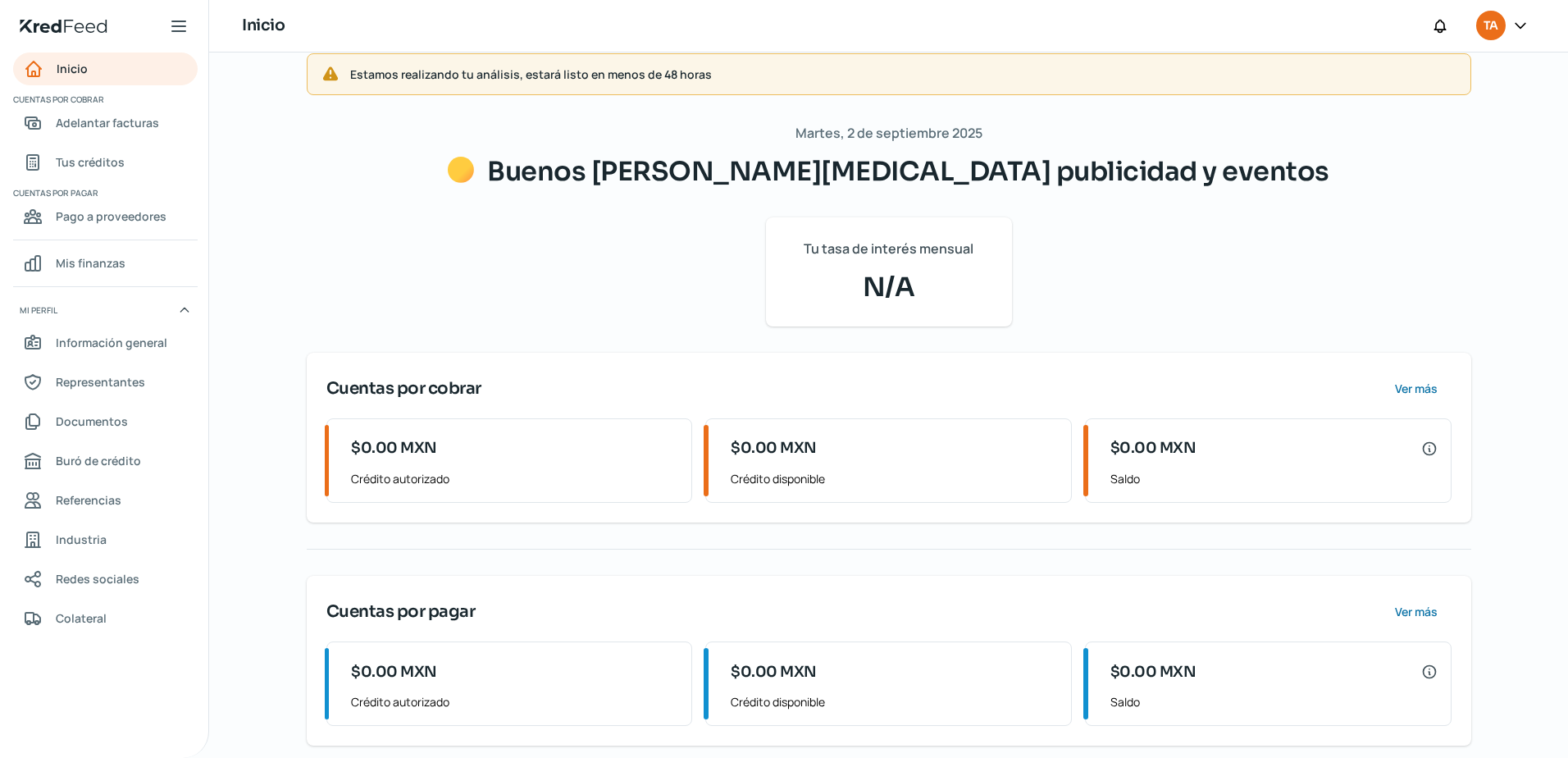
scroll to position [39, 0]
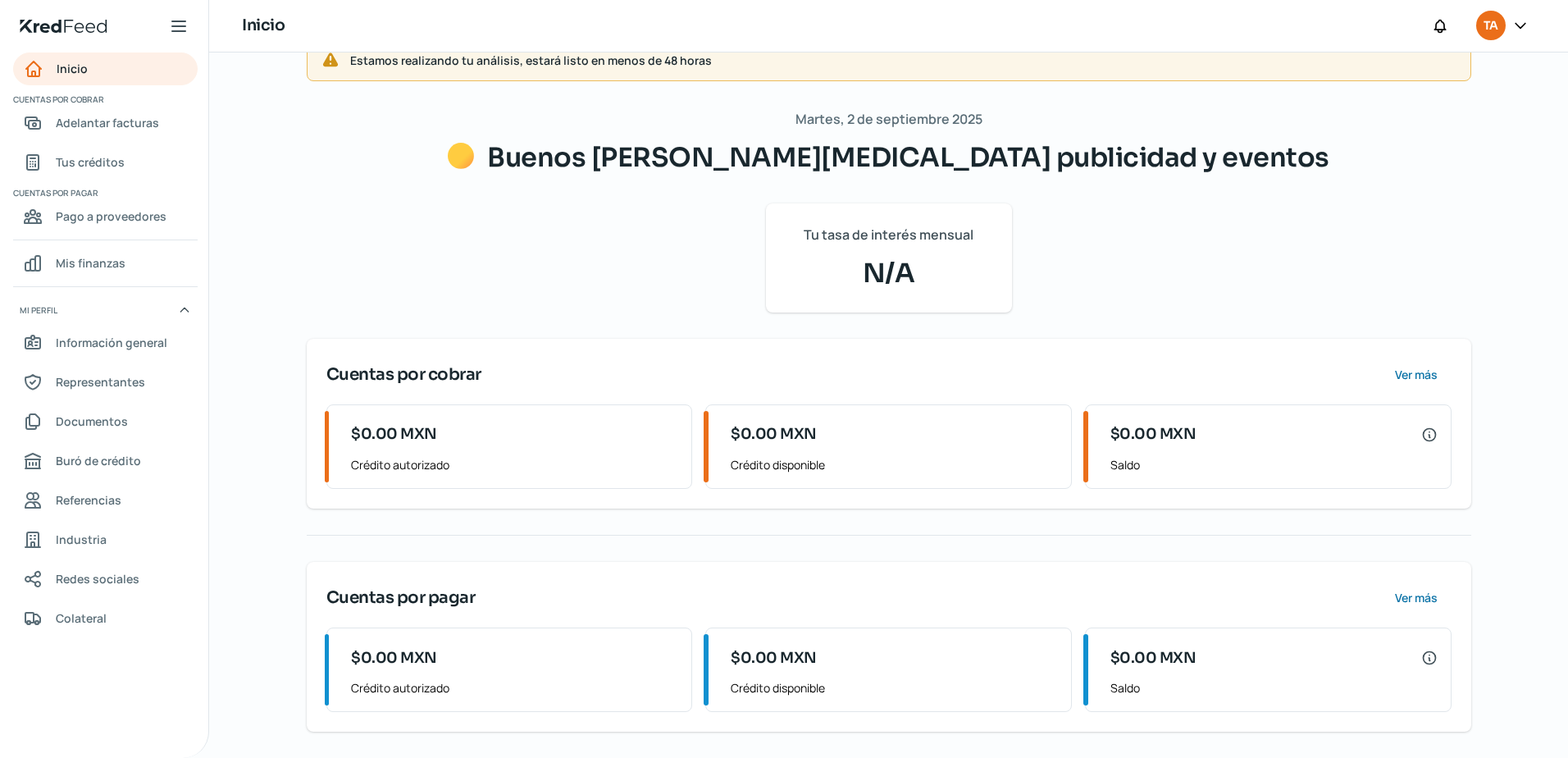
click at [843, 265] on span "N/A" at bounding box center [889, 273] width 207 height 39
click at [134, 461] on span "Buró de crédito" at bounding box center [99, 461] width 85 height 21
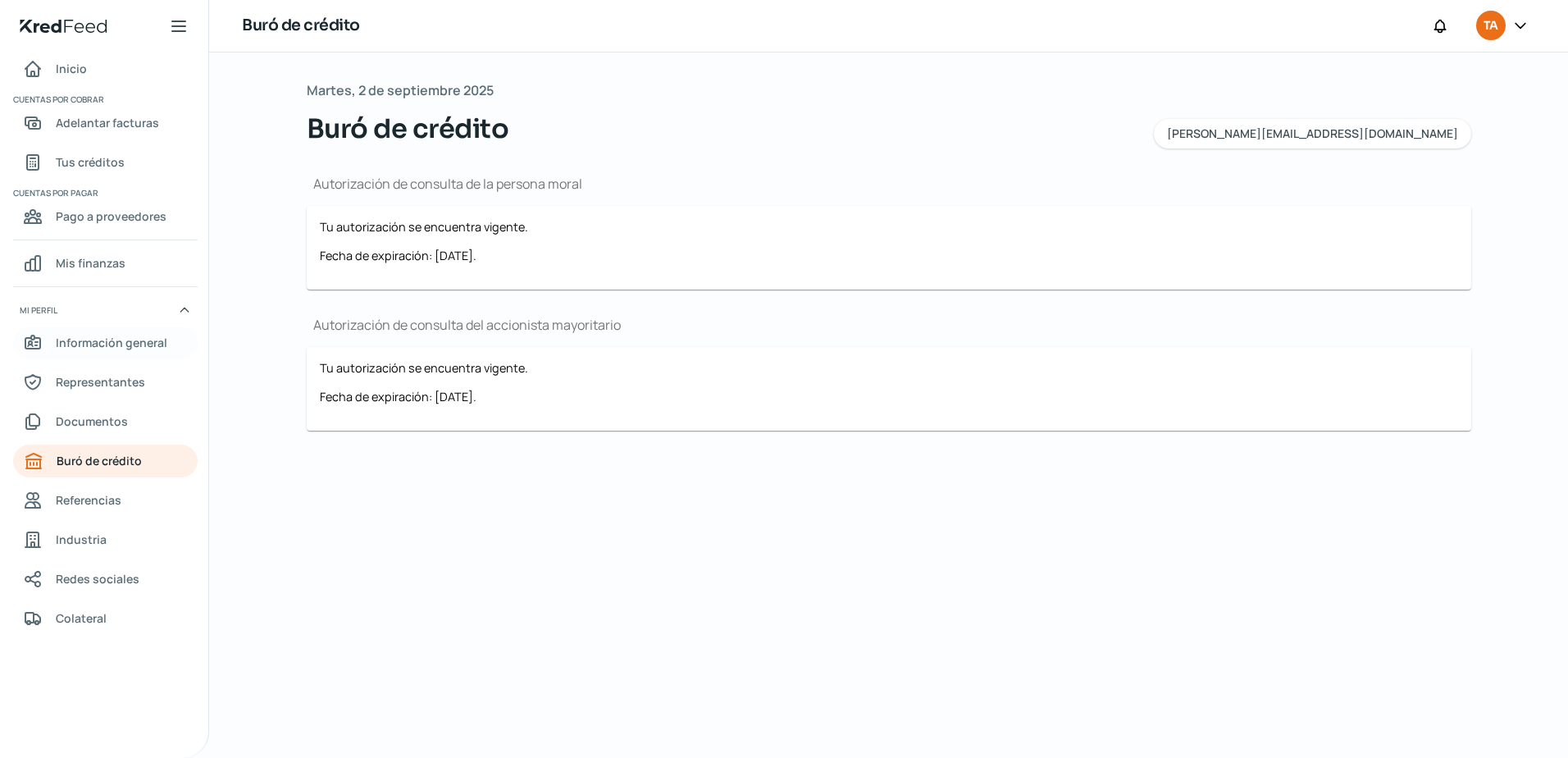
click at [107, 344] on span "Información general" at bounding box center [111, 342] width 111 height 21
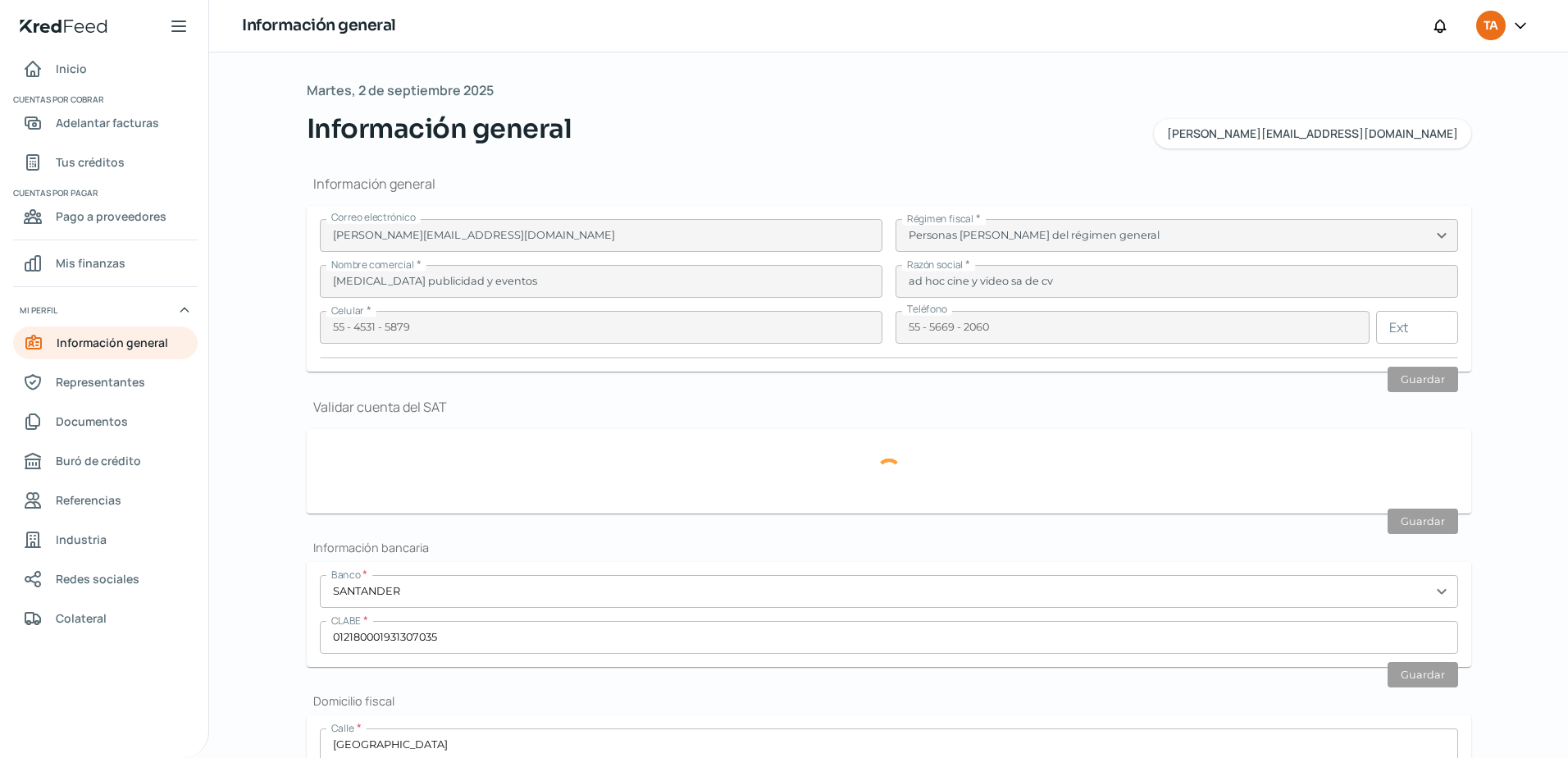
type input "AHC800603KNA"
type input "[GEOGRAPHIC_DATA]"
type input "200"
type input "03810"
type input "Napoles"
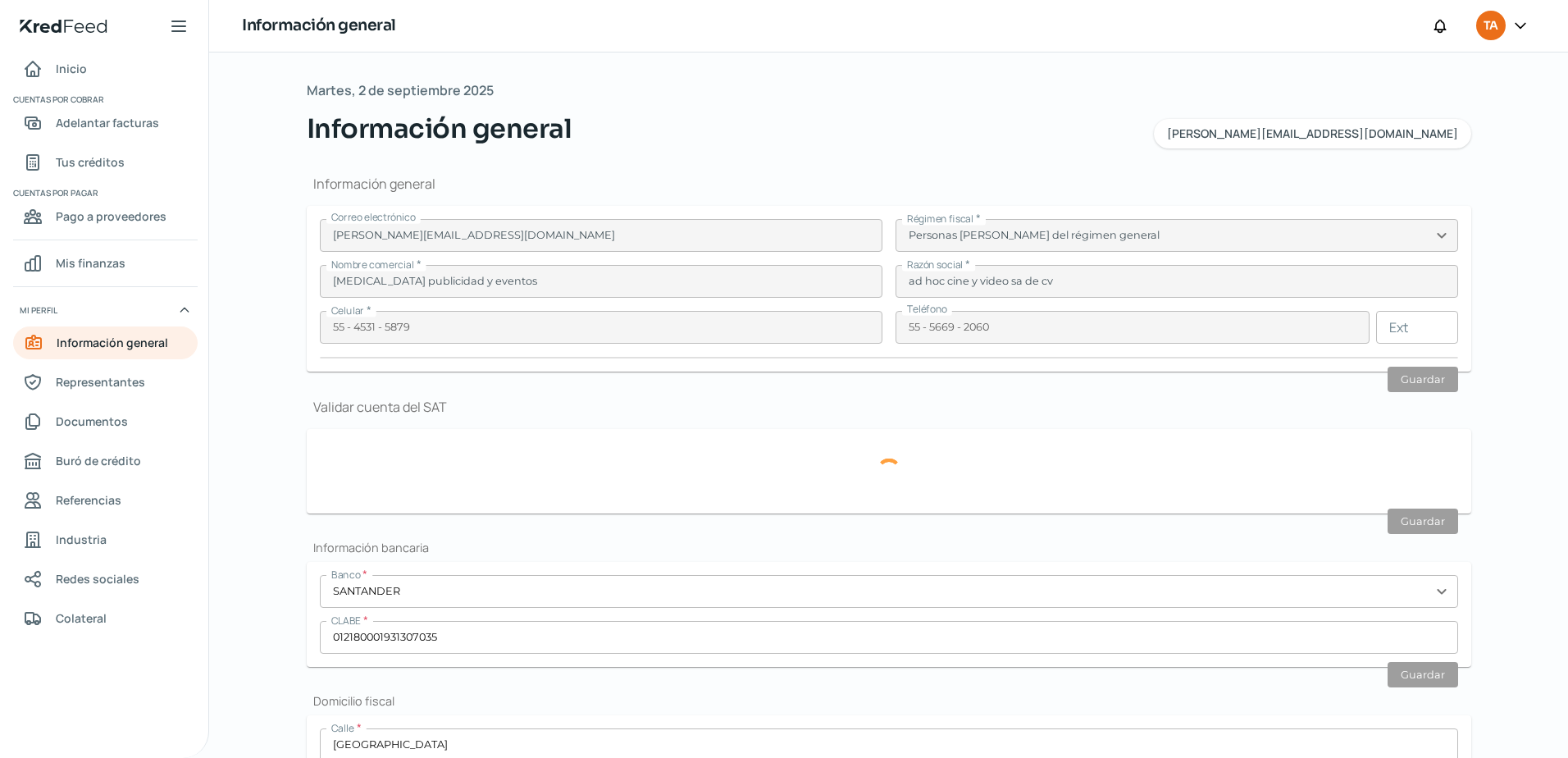
type input "[PERSON_NAME]"
type input "CDMX"
type input "[GEOGRAPHIC_DATA]"
type input "CFE CHICAGO JUNIO.pdf"
type input "18"
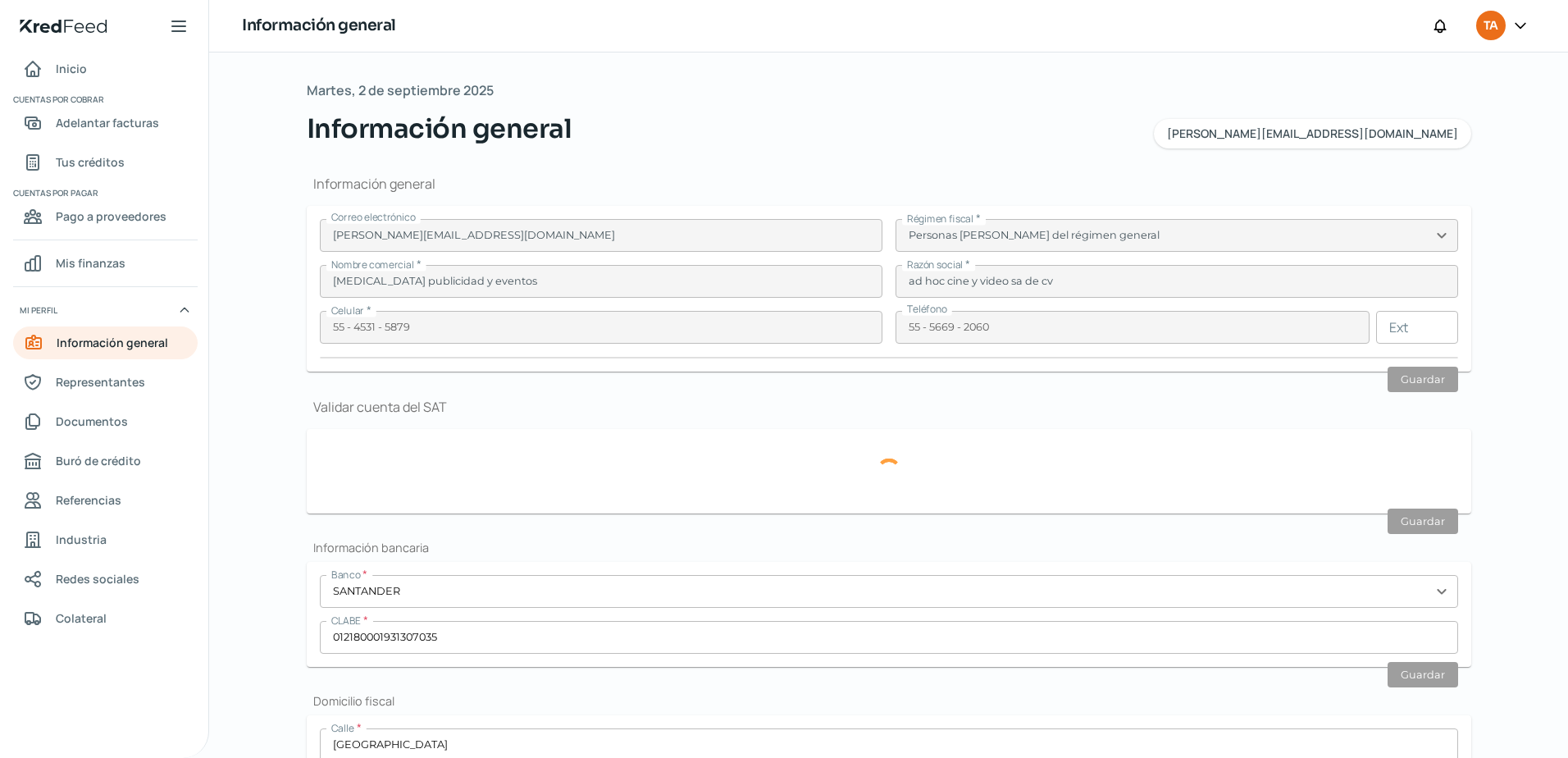
type input "6"
type input "Rentada"
